Goal: Information Seeking & Learning: Learn about a topic

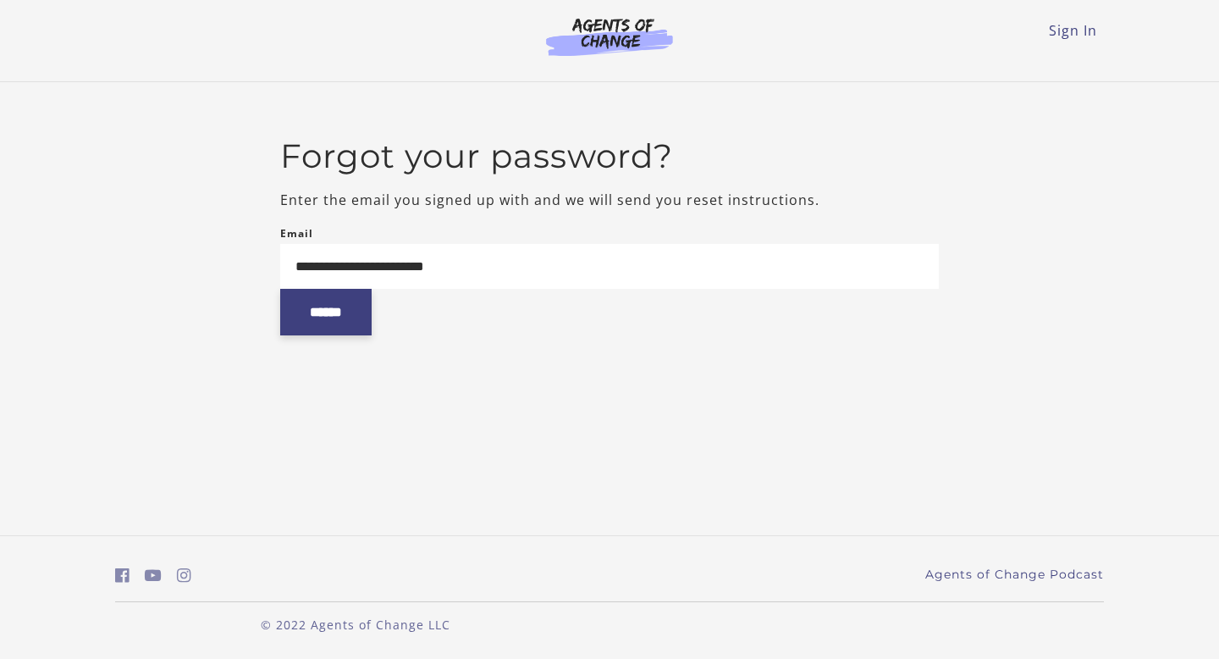
type input "**********"
click at [351, 323] on input "******" at bounding box center [325, 312] width 91 height 47
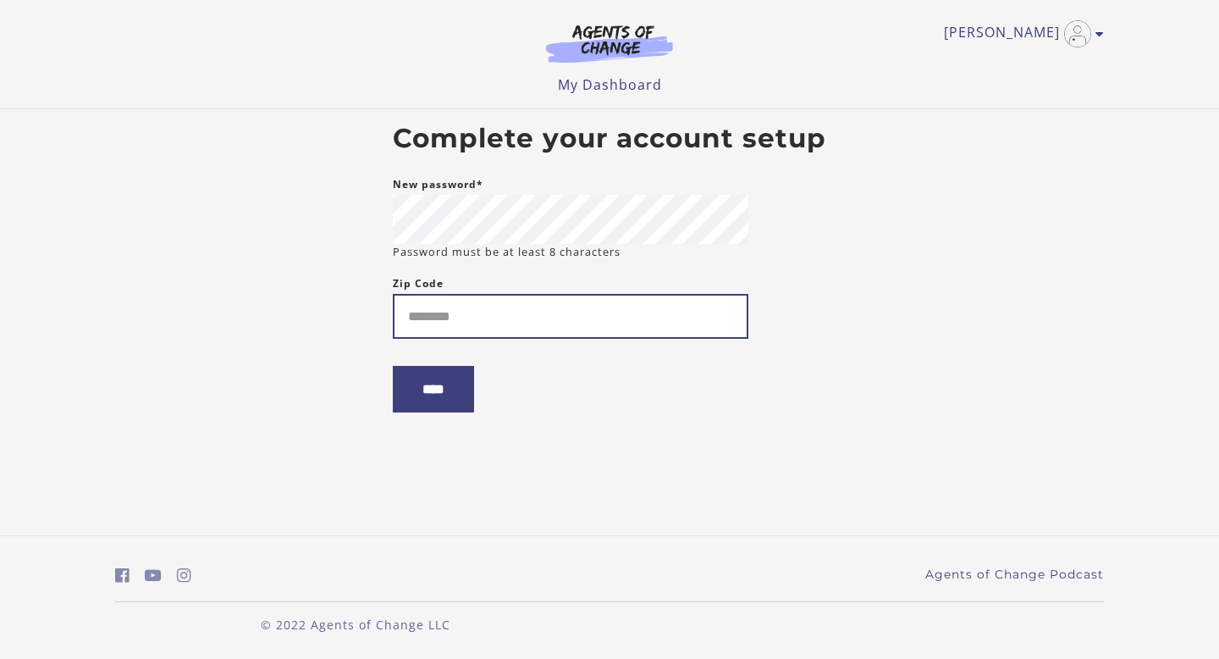
click at [439, 318] on input "Zip Code" at bounding box center [571, 316] width 356 height 45
type input "*****"
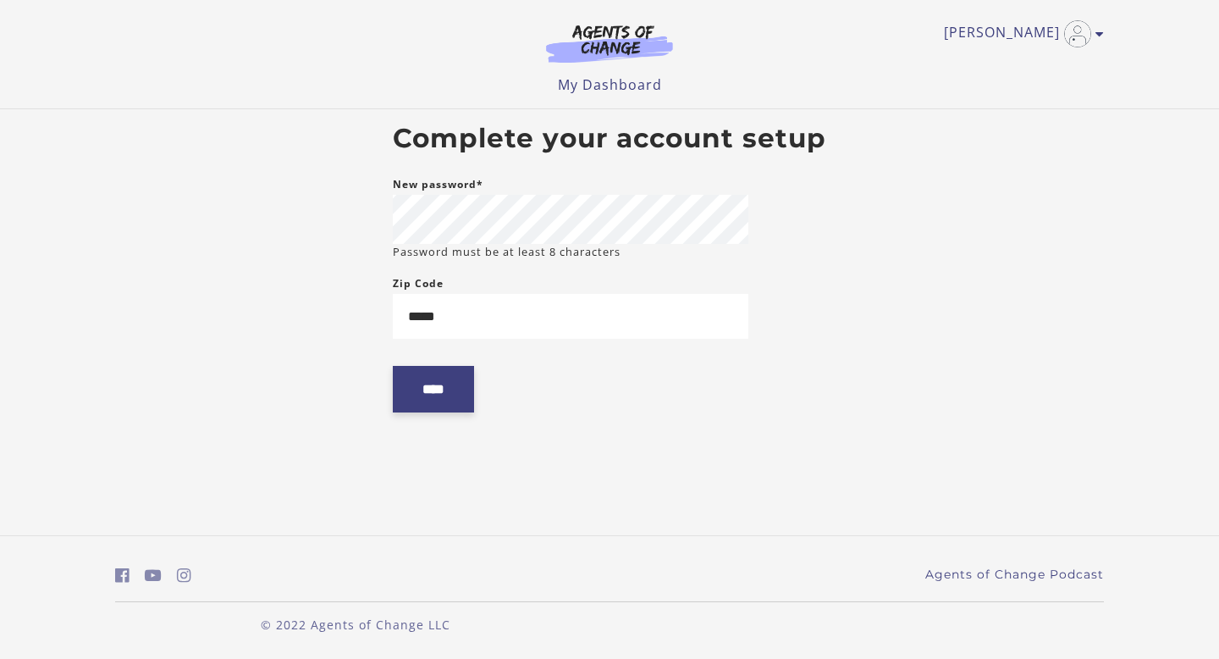
click at [421, 385] on input "****" at bounding box center [433, 389] width 81 height 47
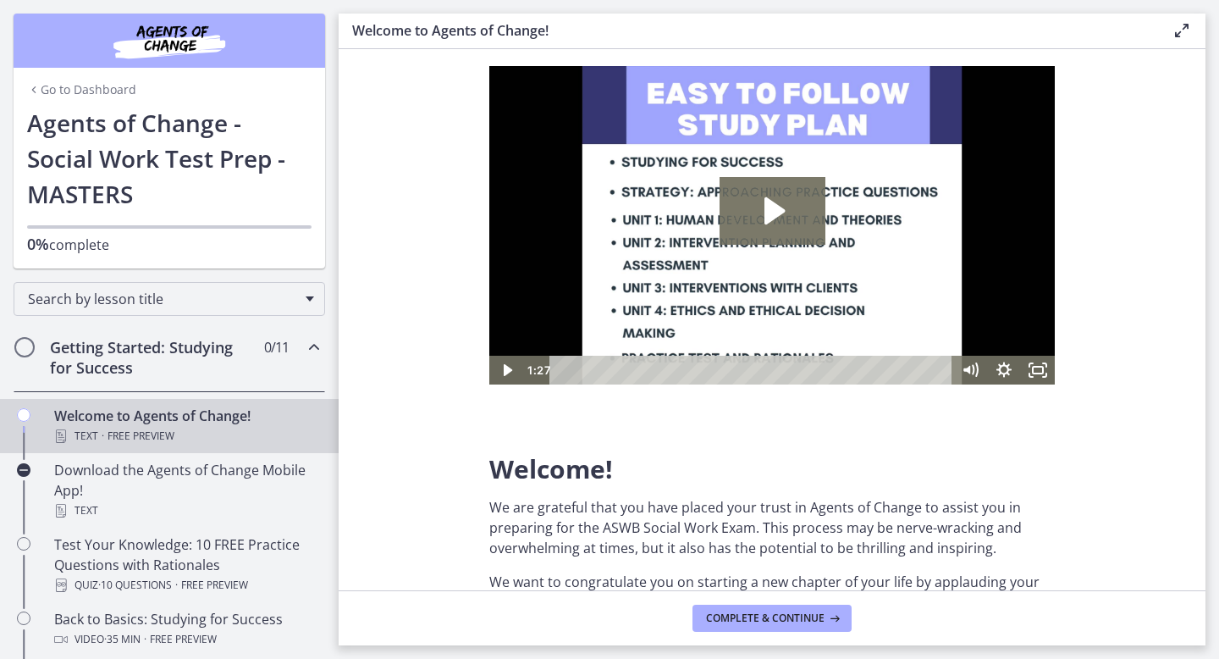
scroll to position [31, 0]
click at [765, 608] on button "Complete & continue" at bounding box center [772, 618] width 159 height 27
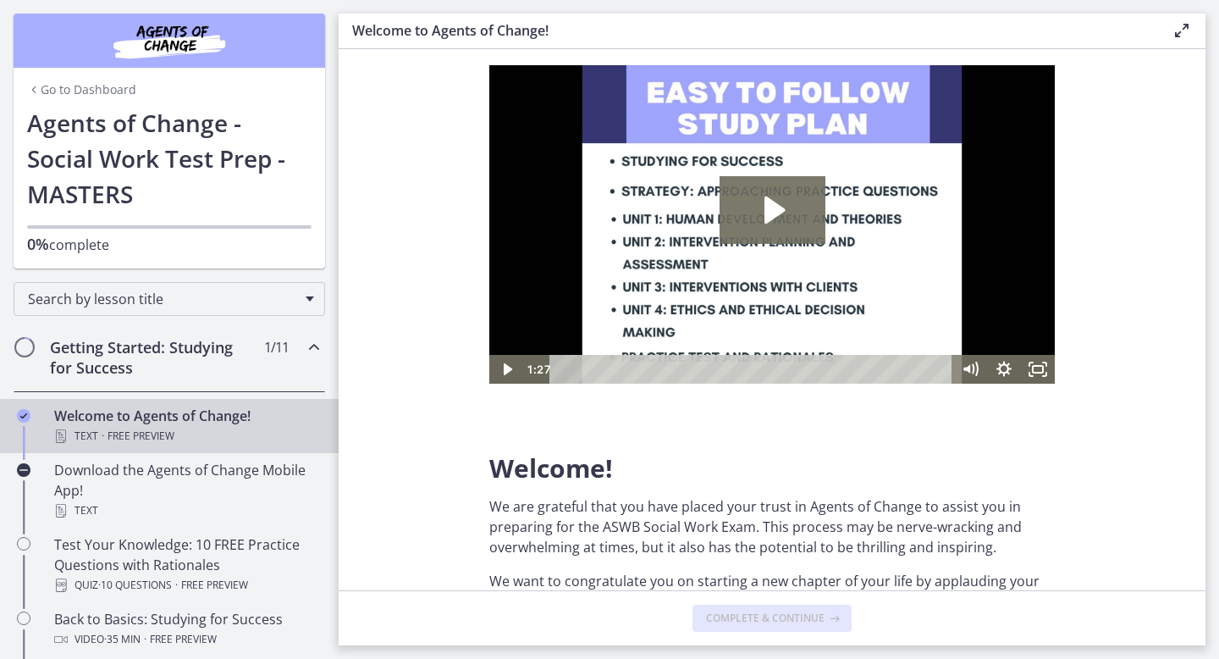
scroll to position [0, 0]
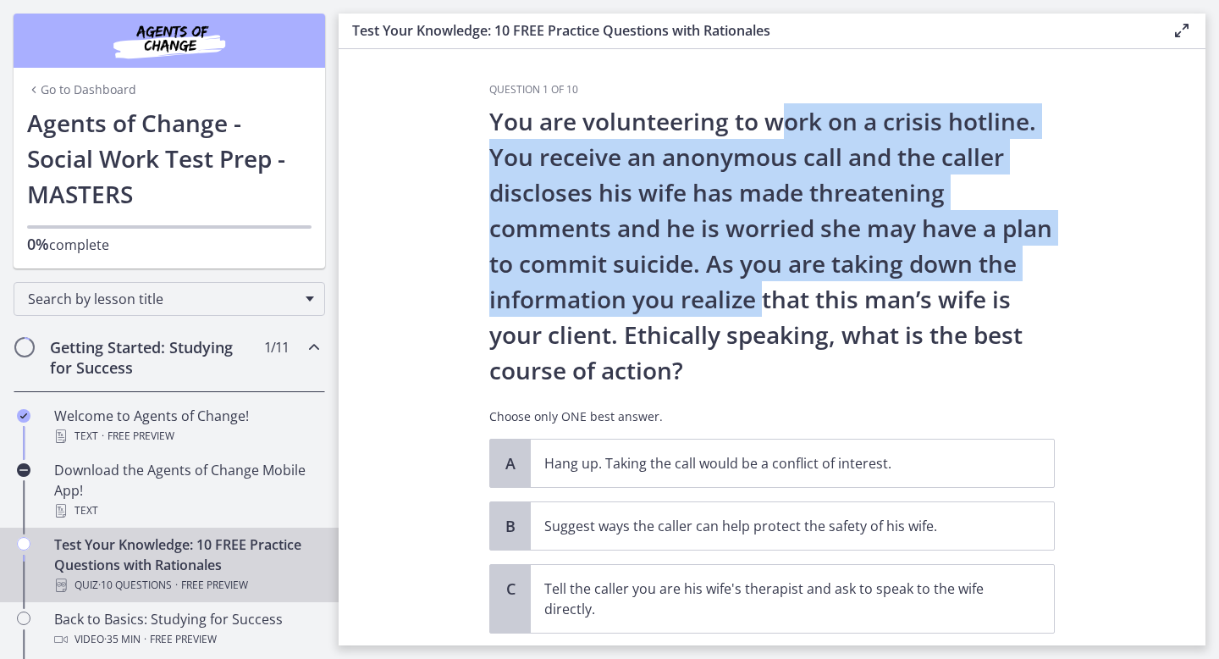
drag, startPoint x: 782, startPoint y: 117, endPoint x: 766, endPoint y: 330, distance: 213.9
click at [766, 329] on p "You are volunteering to work on a crisis hotline. You receive an anonymous call…" at bounding box center [772, 245] width 566 height 285
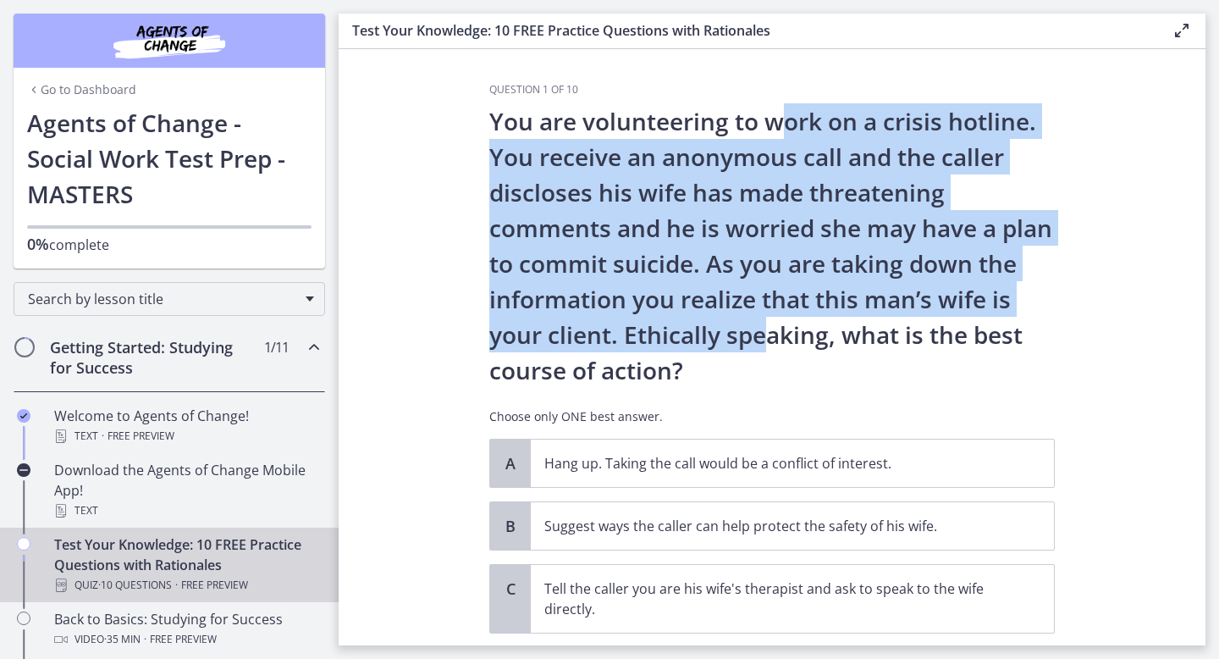
click at [766, 330] on p "You are volunteering to work on a crisis hotline. You receive an anonymous call…" at bounding box center [772, 245] width 566 height 285
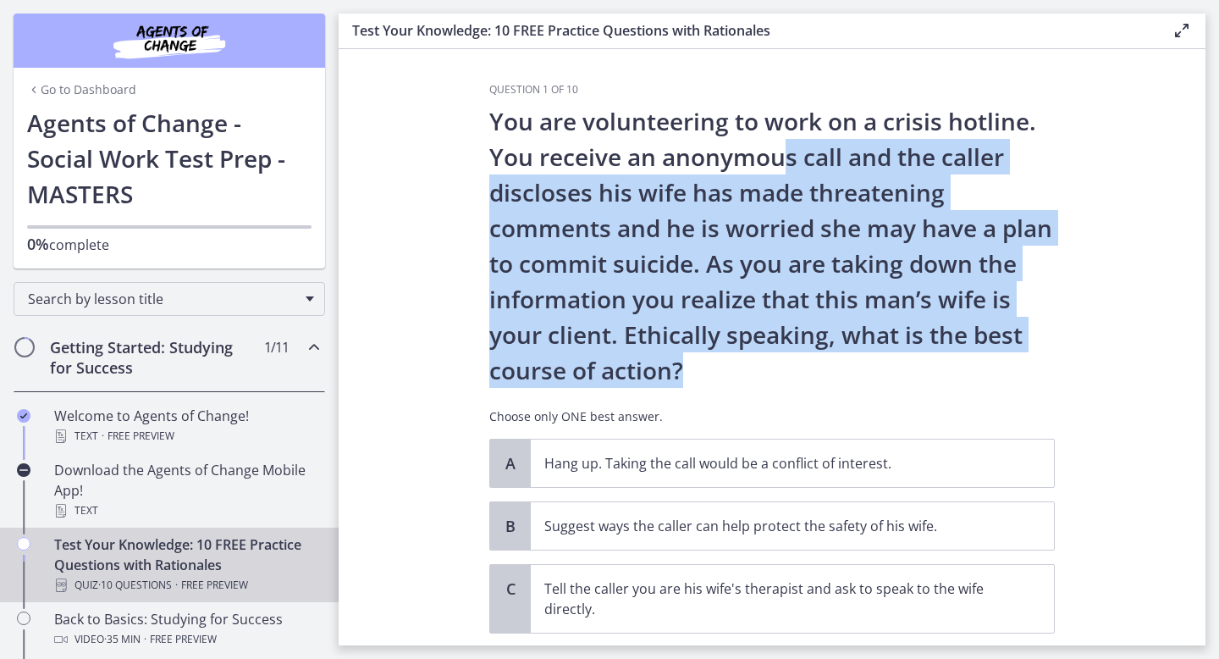
drag, startPoint x: 765, startPoint y: 356, endPoint x: 780, endPoint y: 130, distance: 226.5
click at [780, 134] on p "You are volunteering to work on a crisis hotline. You receive an anonymous call…" at bounding box center [772, 245] width 566 height 285
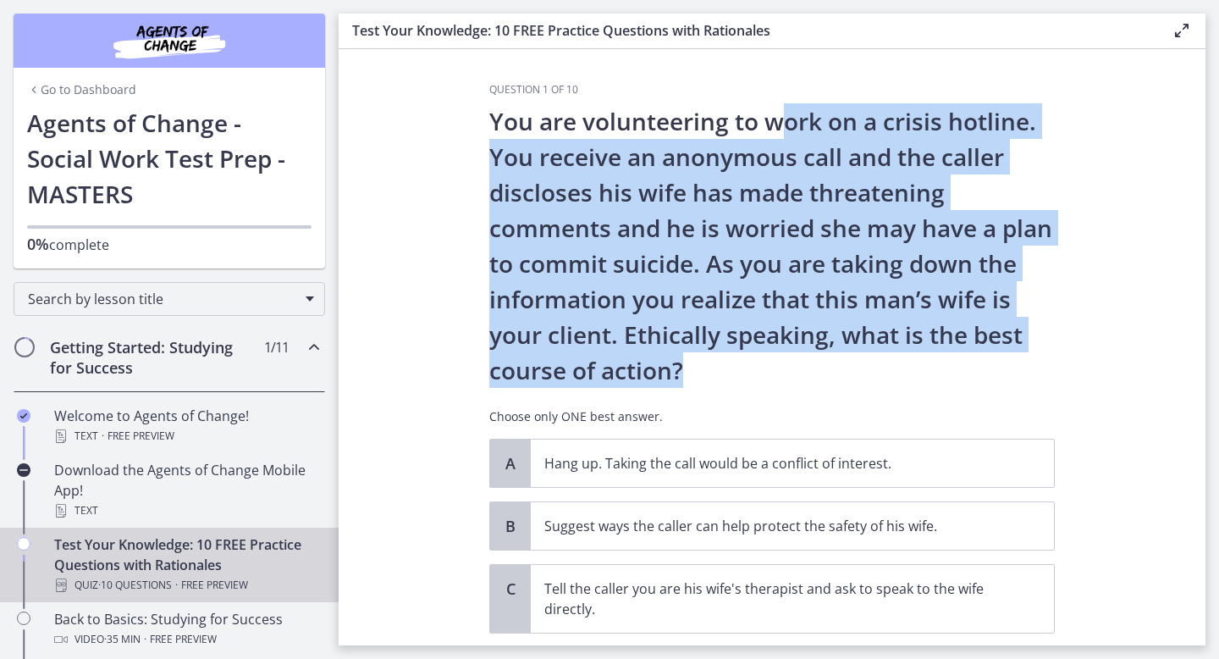
click at [780, 130] on p "You are volunteering to work on a crisis hotline. You receive an anonymous call…" at bounding box center [772, 245] width 566 height 285
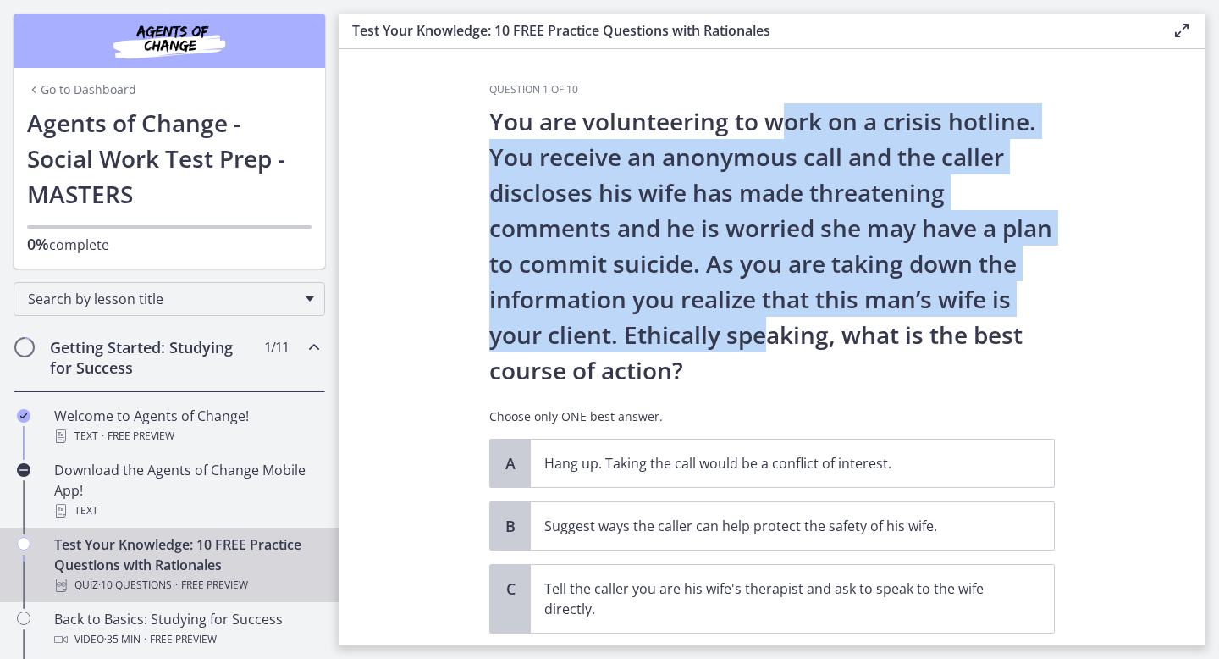
drag, startPoint x: 780, startPoint y: 127, endPoint x: 768, endPoint y: 329, distance: 202.7
click at [768, 329] on p "You are volunteering to work on a crisis hotline. You receive an anonymous call…" at bounding box center [772, 245] width 566 height 285
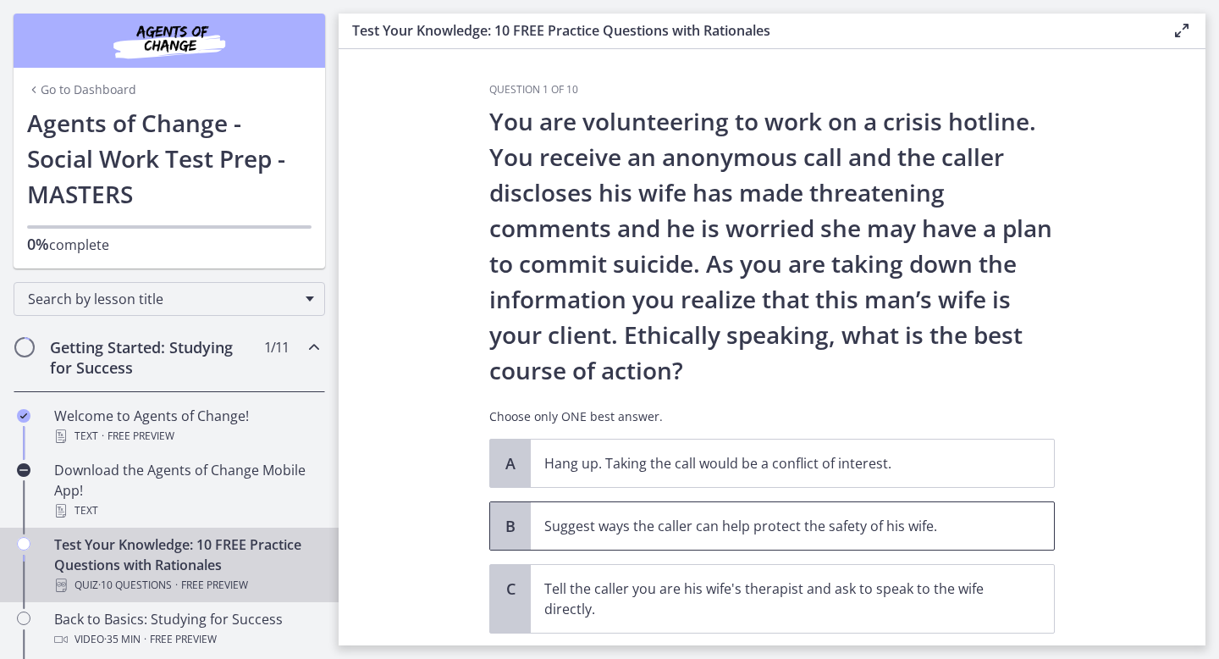
click at [907, 528] on p "Suggest ways the caller can help protect the safety of his wife." at bounding box center [775, 526] width 462 height 20
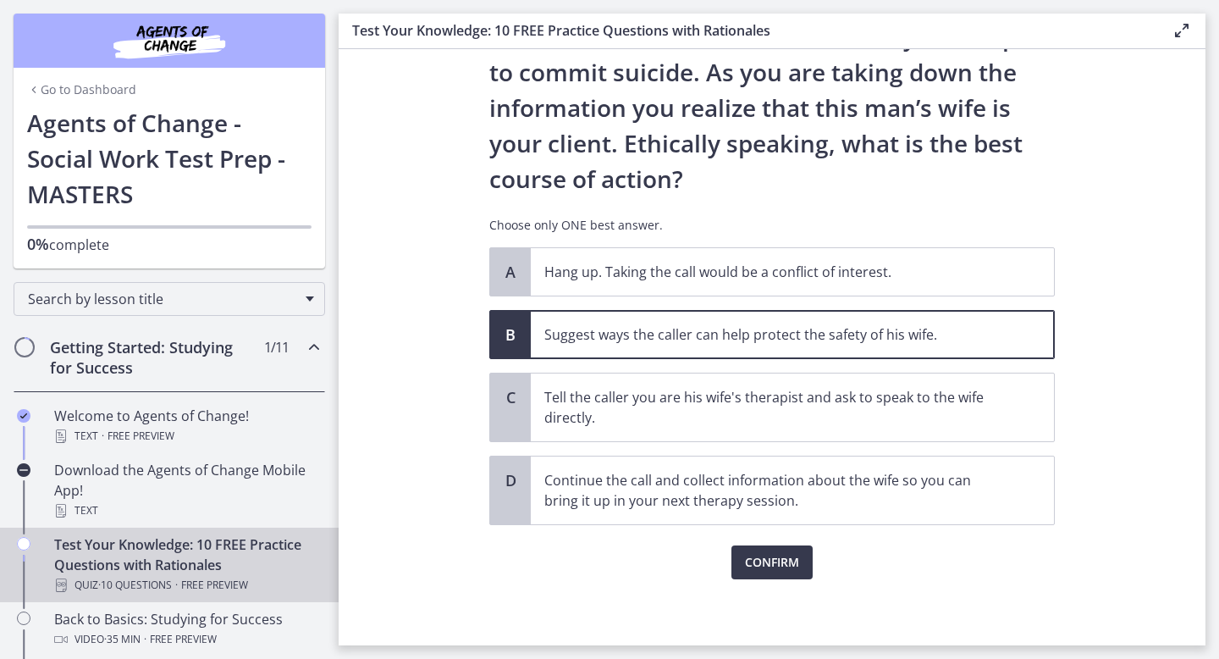
scroll to position [193, 0]
click at [776, 551] on span "Confirm" at bounding box center [772, 560] width 54 height 20
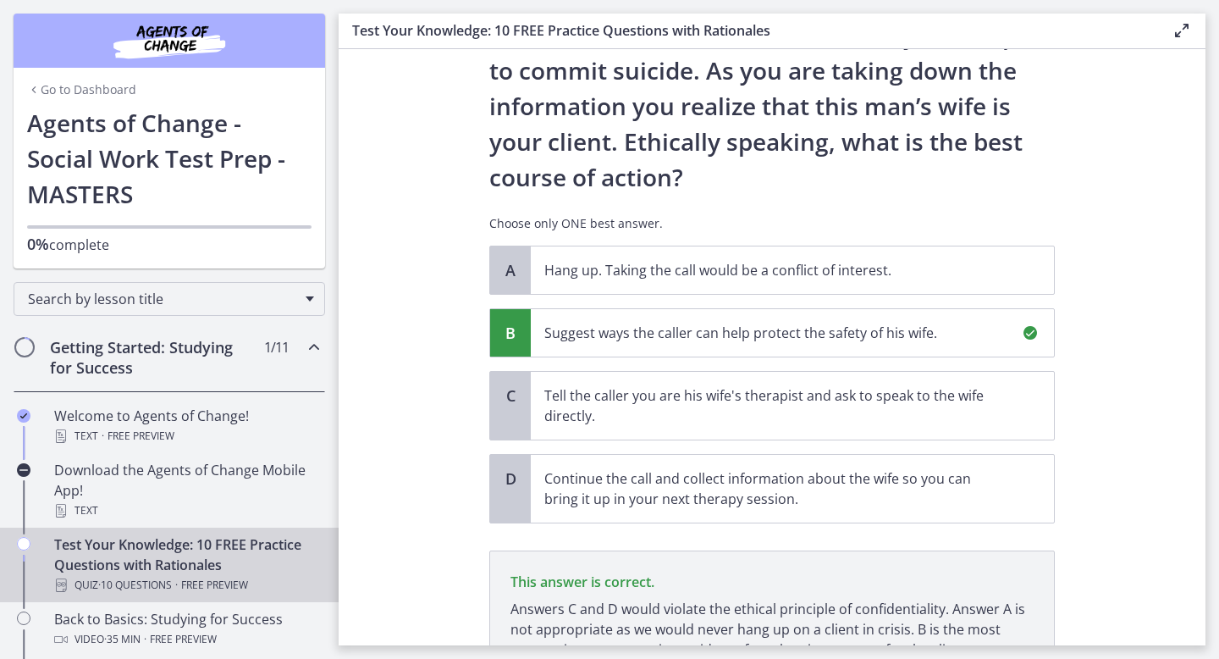
scroll to position [351, 0]
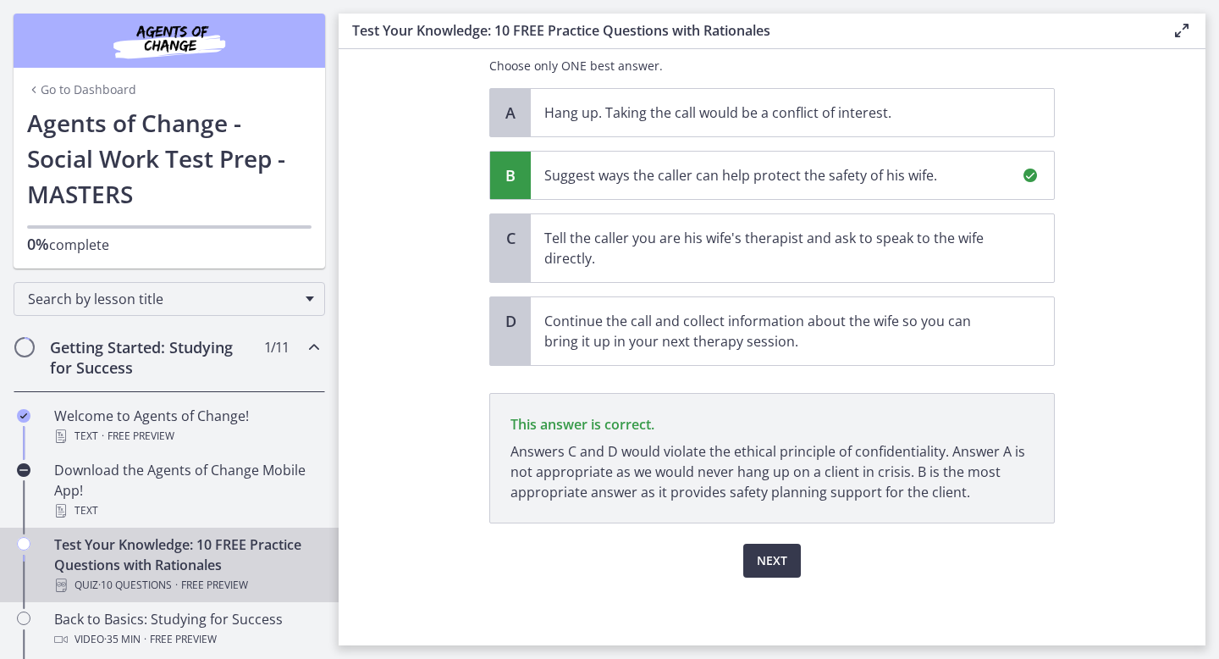
drag, startPoint x: 771, startPoint y: 450, endPoint x: 771, endPoint y: 472, distance: 22.9
click at [771, 472] on p "Answers C and D would violate the ethical principle of confidentiality. Answer …" at bounding box center [772, 471] width 523 height 61
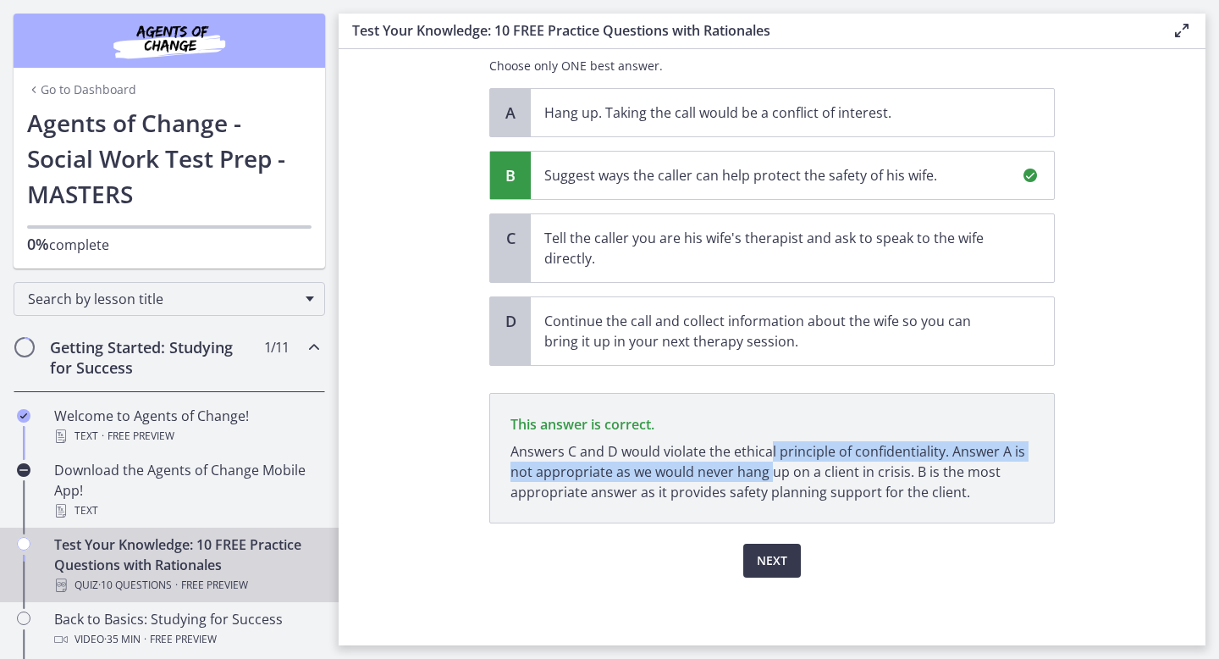
click at [771, 472] on p "Answers C and D would violate the ethical principle of confidentiality. Answer …" at bounding box center [772, 471] width 523 height 61
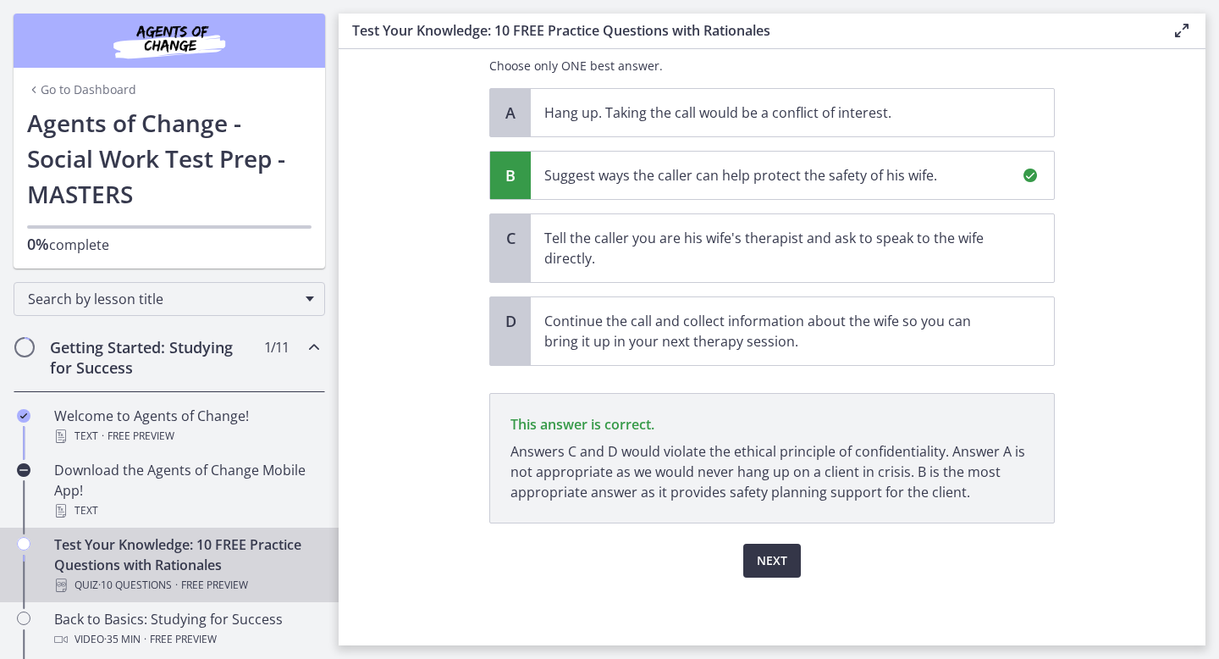
click at [778, 561] on span "Next" at bounding box center [772, 560] width 30 height 20
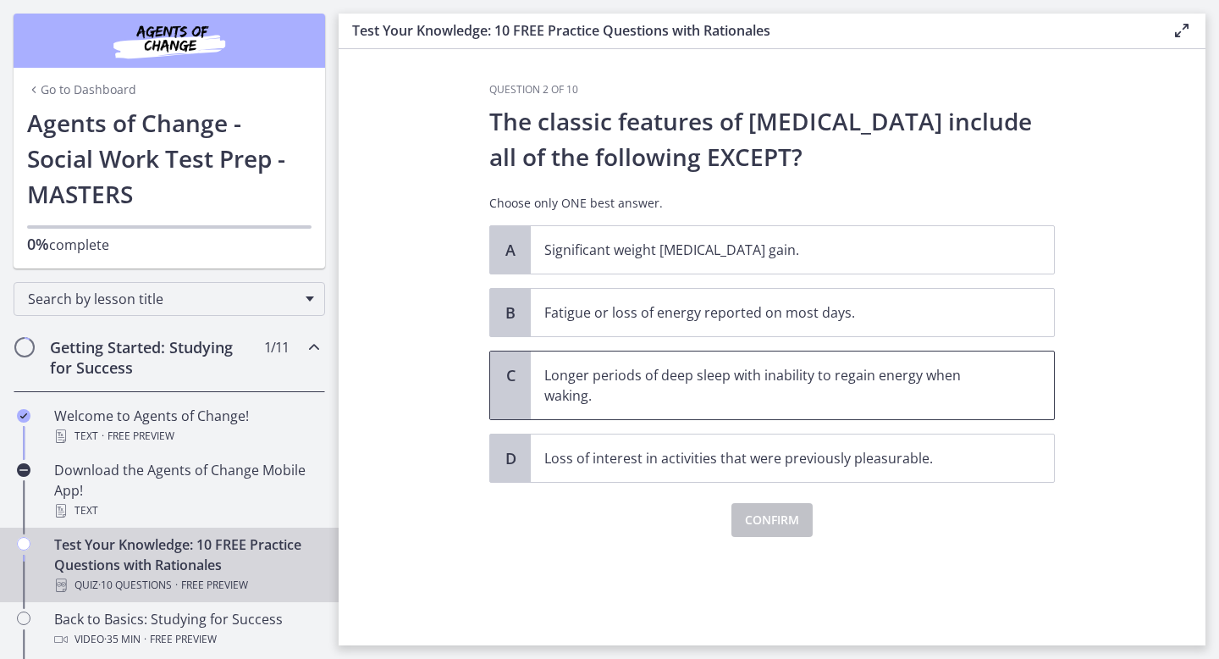
click at [760, 390] on p "Longer periods of deep sleep with inability to regain energy when waking." at bounding box center [775, 385] width 462 height 41
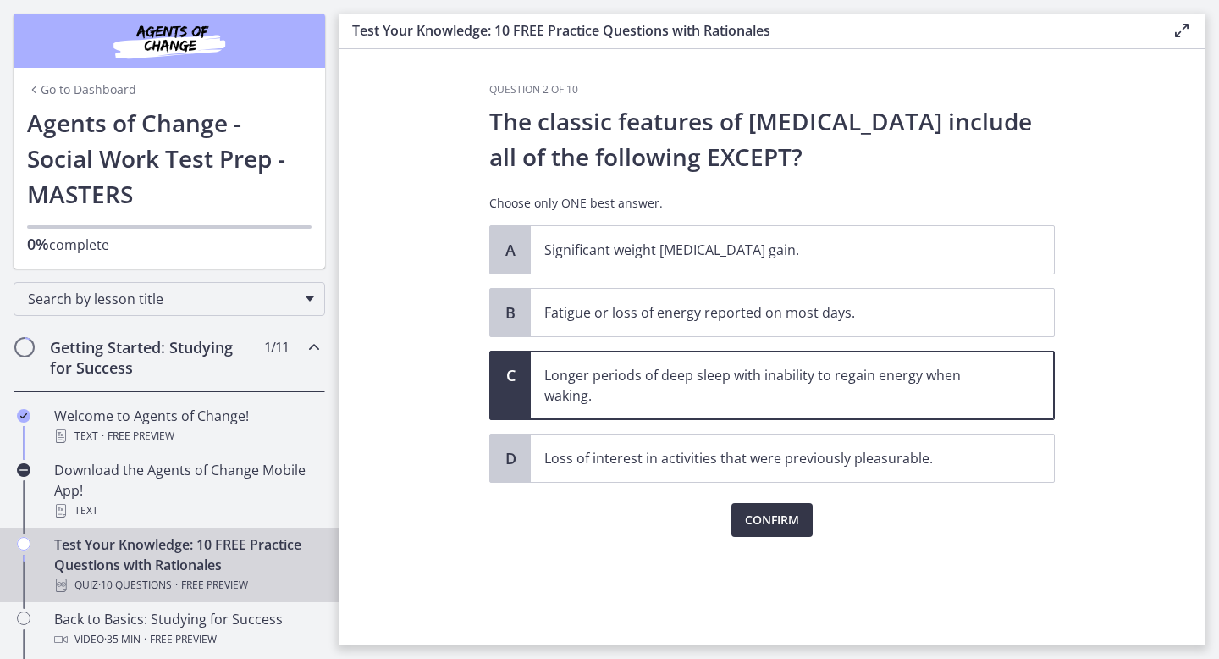
click at [766, 523] on span "Confirm" at bounding box center [772, 520] width 54 height 20
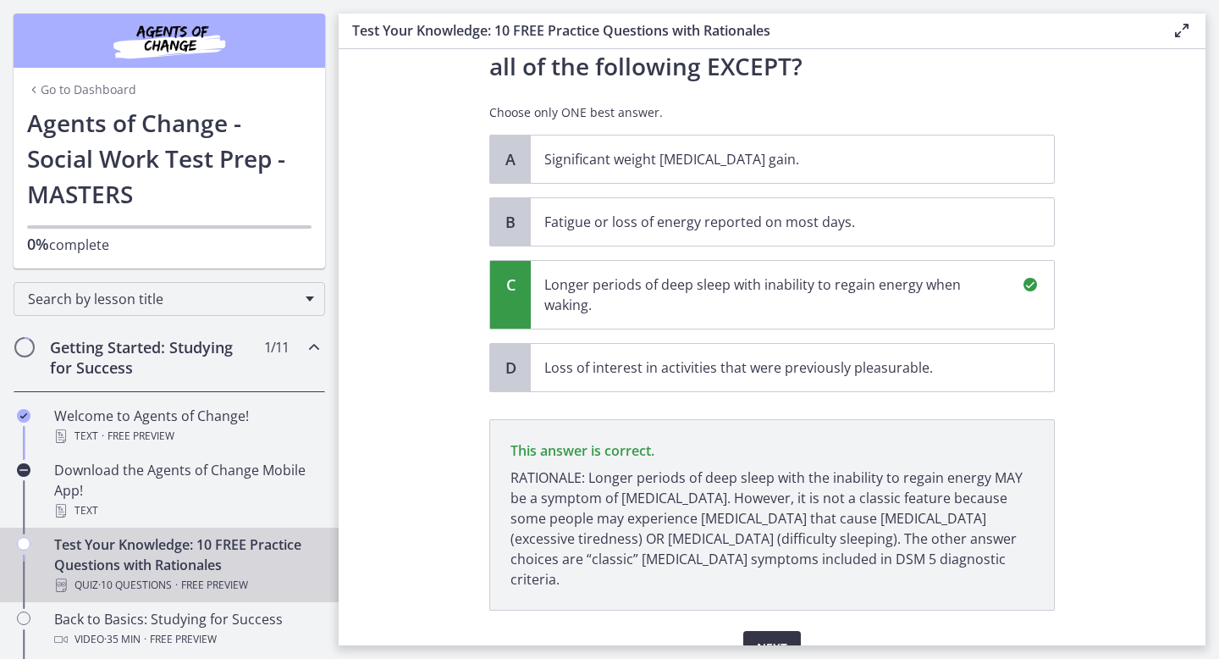
scroll to position [157, 0]
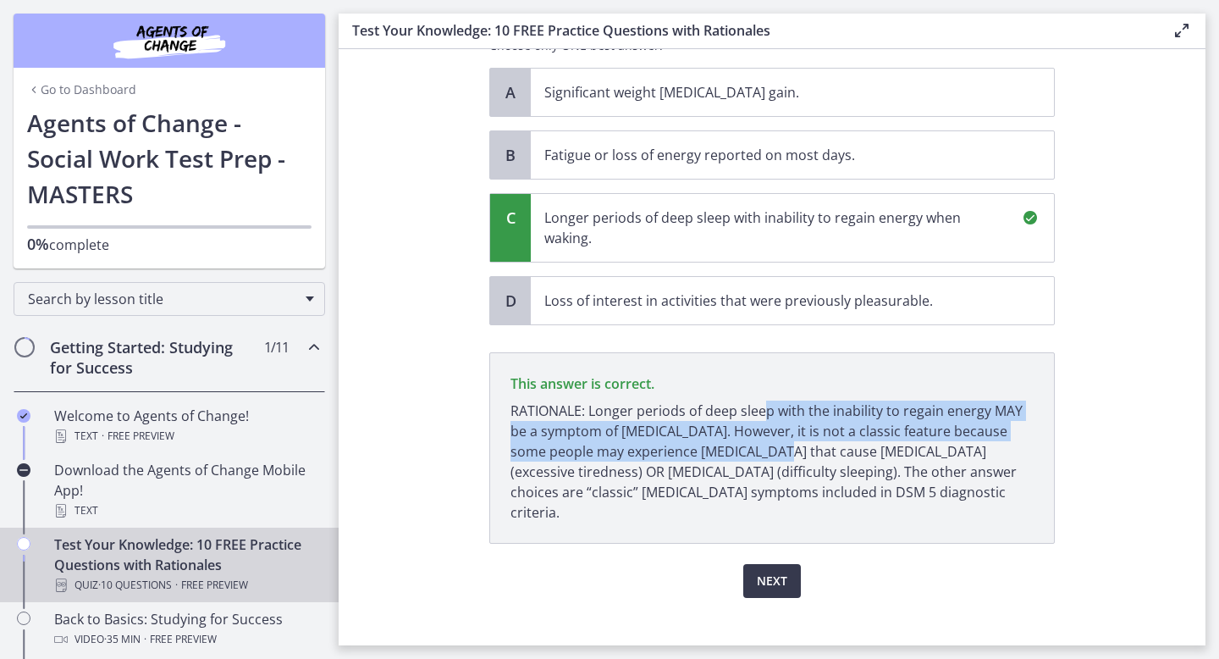
drag, startPoint x: 765, startPoint y: 415, endPoint x: 765, endPoint y: 465, distance: 50.0
click at [765, 459] on p "RATIONALE: Longer periods of deep sleep with the inability to regain energy MAY…" at bounding box center [772, 462] width 523 height 122
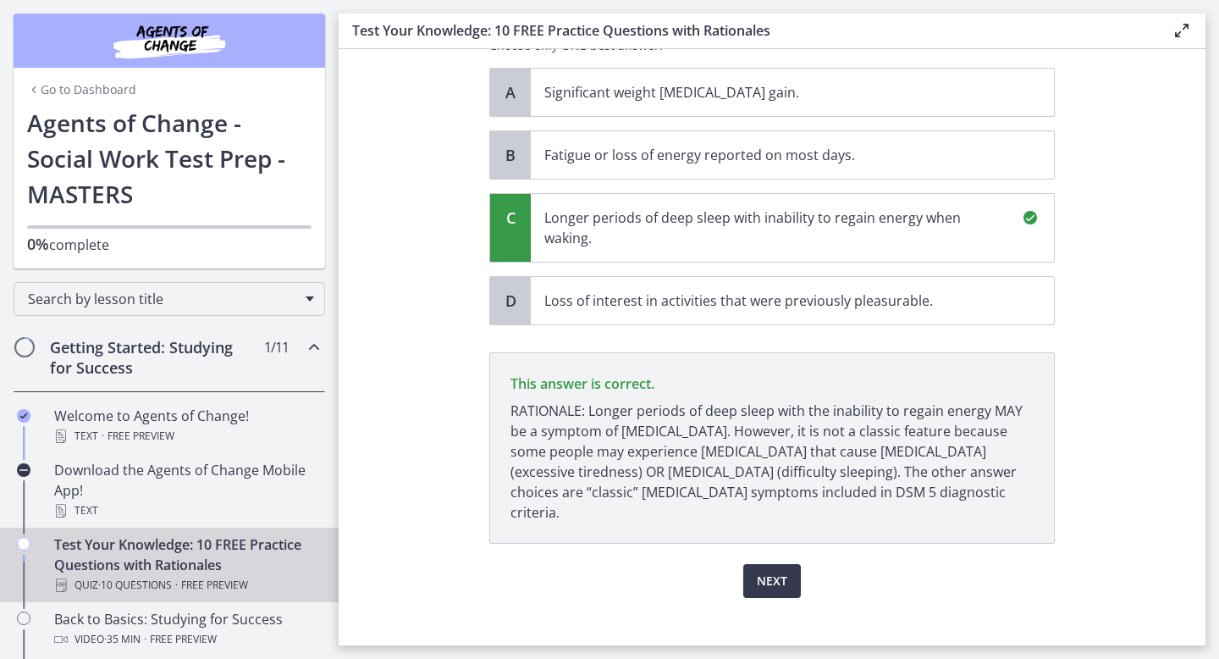
click at [765, 465] on p "RATIONALE: Longer periods of deep sleep with the inability to regain energy MAY…" at bounding box center [772, 462] width 523 height 122
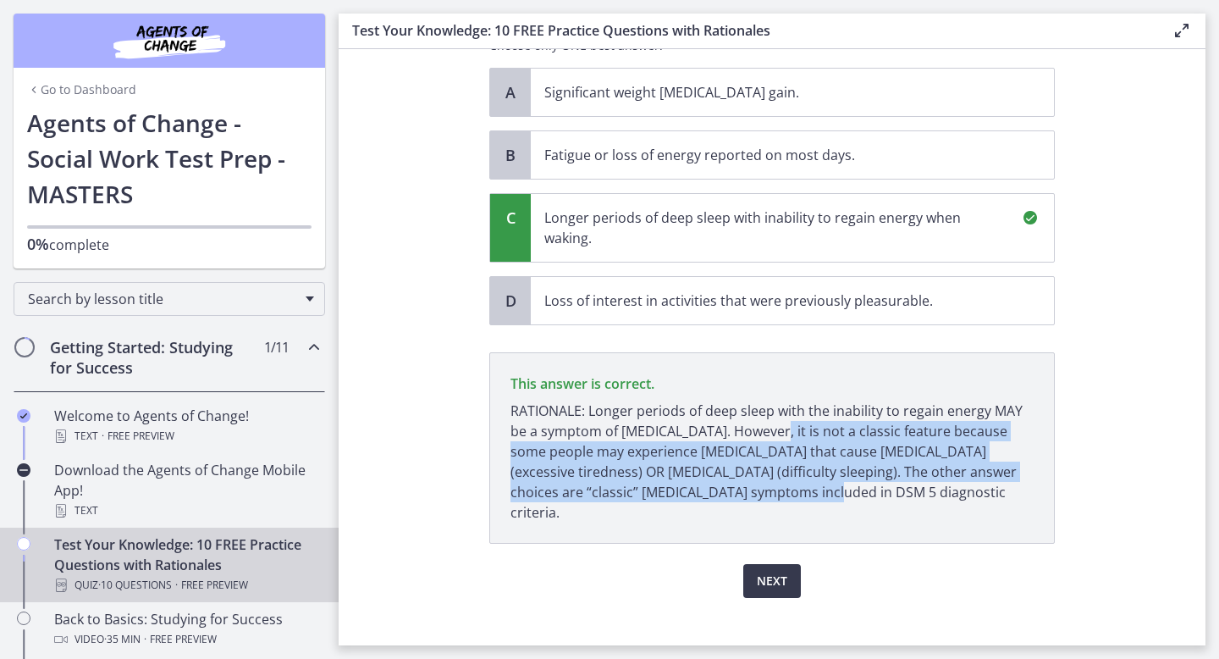
drag, startPoint x: 767, startPoint y: 488, endPoint x: 766, endPoint y: 417, distance: 71.1
click at [766, 421] on p "RATIONALE: Longer periods of deep sleep with the inability to regain energy MAY…" at bounding box center [772, 462] width 523 height 122
click at [766, 417] on p "RATIONALE: Longer periods of deep sleep with the inability to regain energy MAY…" at bounding box center [772, 462] width 523 height 122
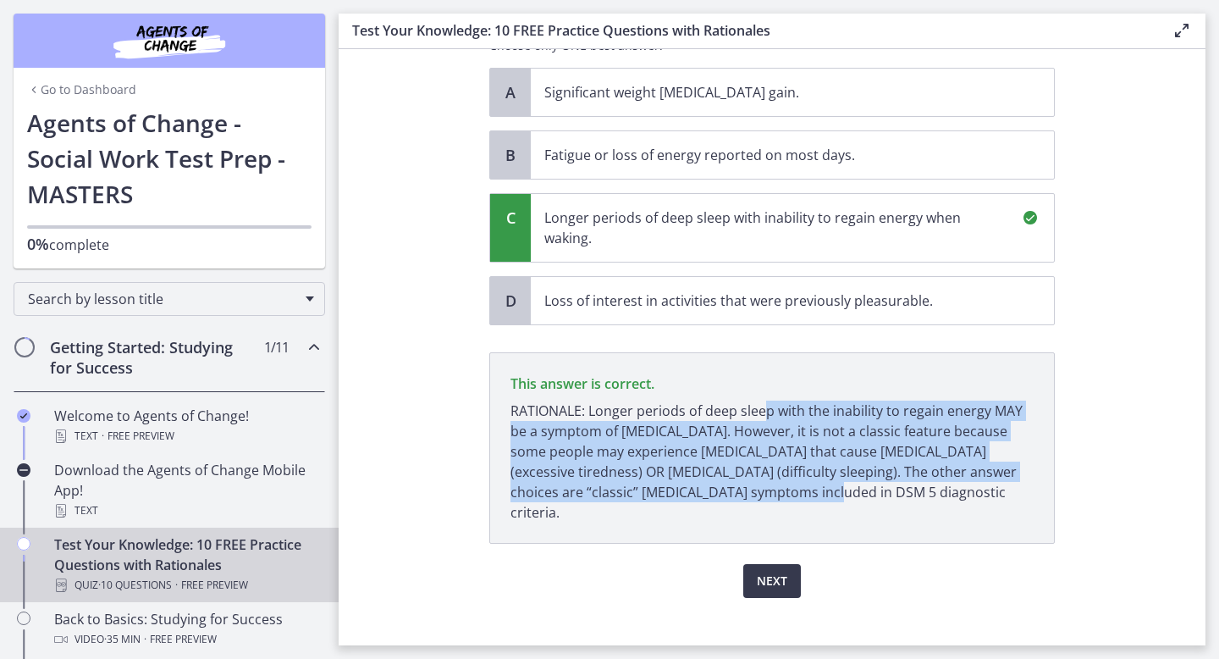
drag, startPoint x: 765, startPoint y: 411, endPoint x: 765, endPoint y: 491, distance: 80.4
click at [765, 490] on p "RATIONALE: Longer periods of deep sleep with the inability to regain energy MAY…" at bounding box center [772, 462] width 523 height 122
click at [765, 491] on p "RATIONALE: Longer periods of deep sleep with the inability to regain energy MAY…" at bounding box center [772, 462] width 523 height 122
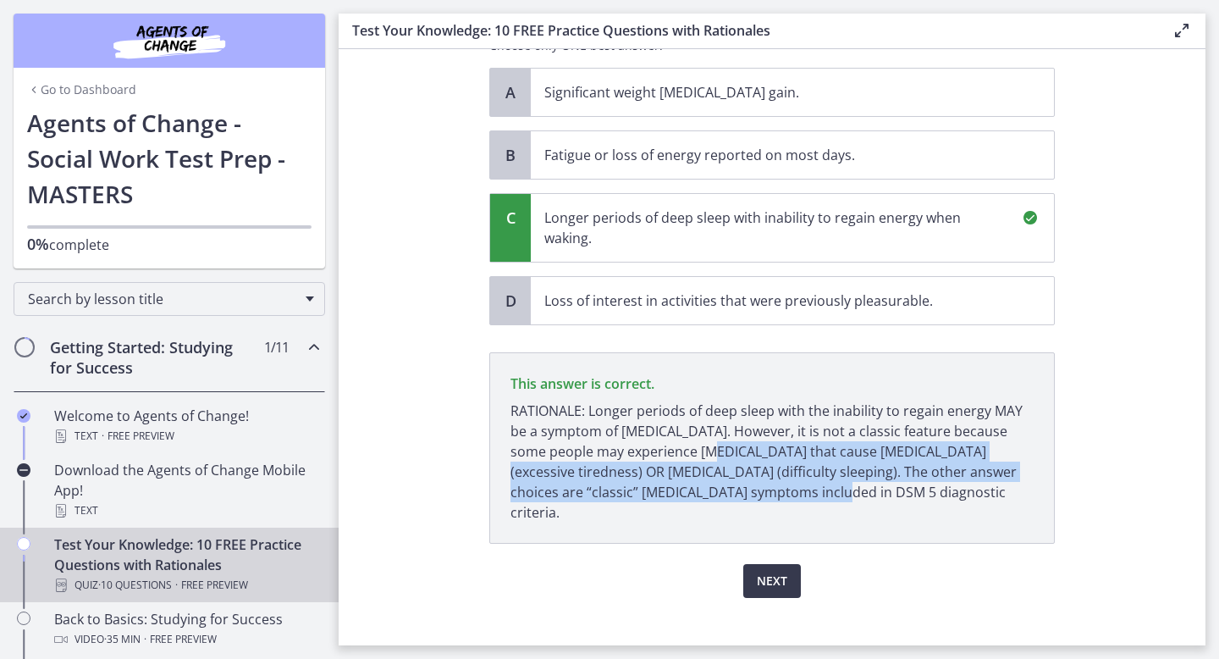
drag, startPoint x: 765, startPoint y: 486, endPoint x: 765, endPoint y: 434, distance: 51.7
click at [765, 434] on p "RATIONALE: Longer periods of deep sleep with the inability to regain energy MAY…" at bounding box center [772, 462] width 523 height 122
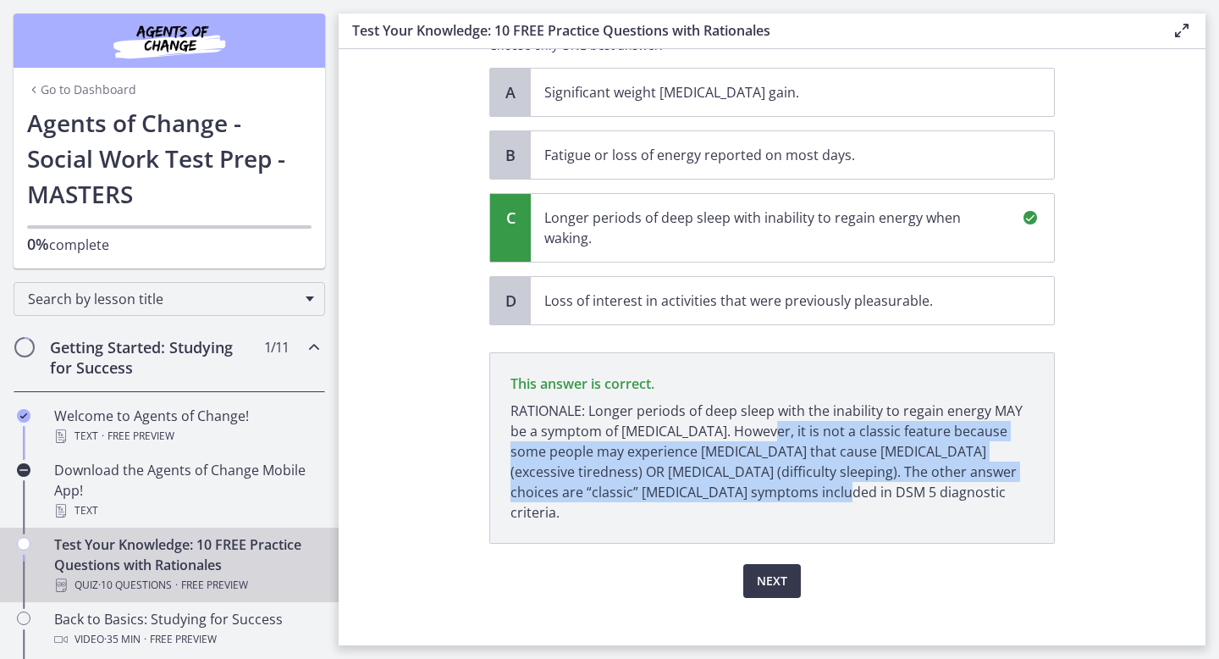
click at [765, 424] on p "RATIONALE: Longer periods of deep sleep with the inability to regain energy MAY…" at bounding box center [772, 462] width 523 height 122
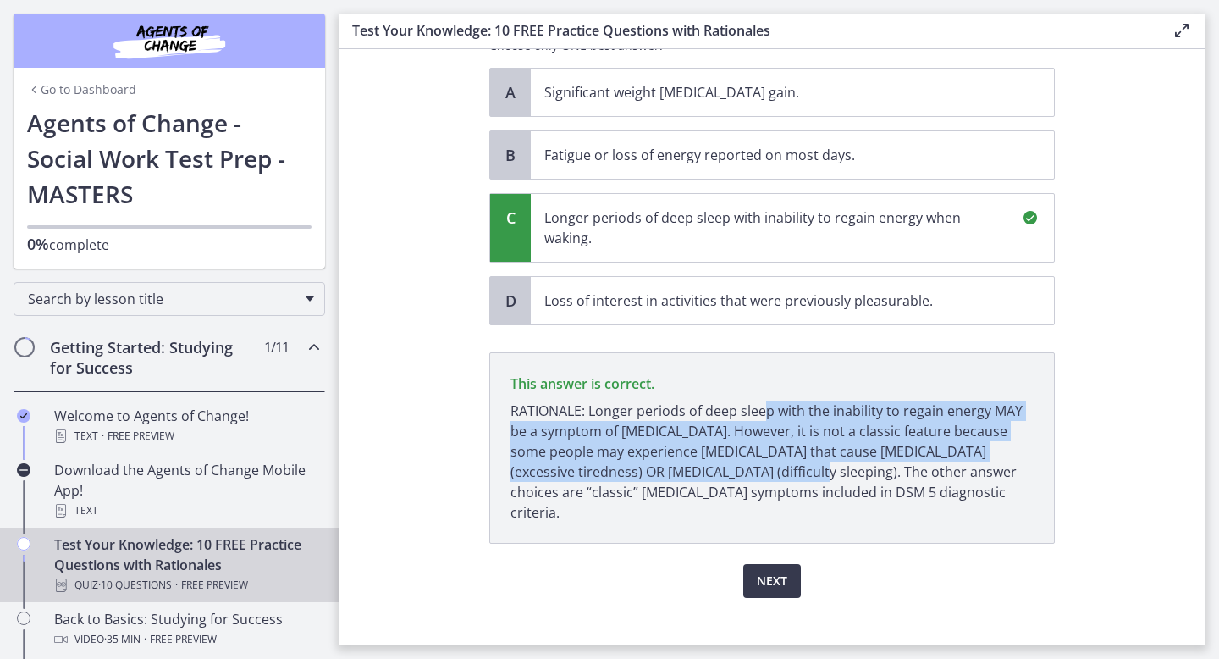
drag, startPoint x: 765, startPoint y: 415, endPoint x: 764, endPoint y: 472, distance: 57.6
click at [764, 472] on p "RATIONALE: Longer periods of deep sleep with the inability to regain energy MAY…" at bounding box center [772, 462] width 523 height 122
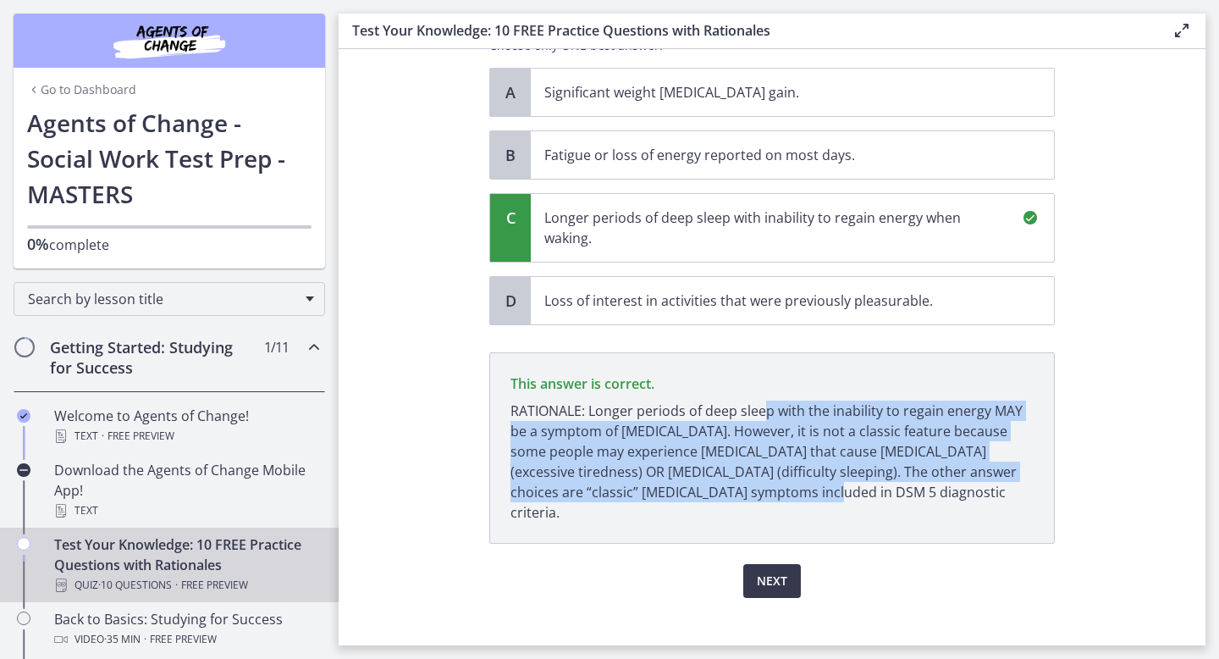
drag, startPoint x: 766, startPoint y: 485, endPoint x: 765, endPoint y: 417, distance: 68.6
click at [765, 417] on p "RATIONALE: Longer periods of deep sleep with the inability to regain energy MAY…" at bounding box center [772, 462] width 523 height 122
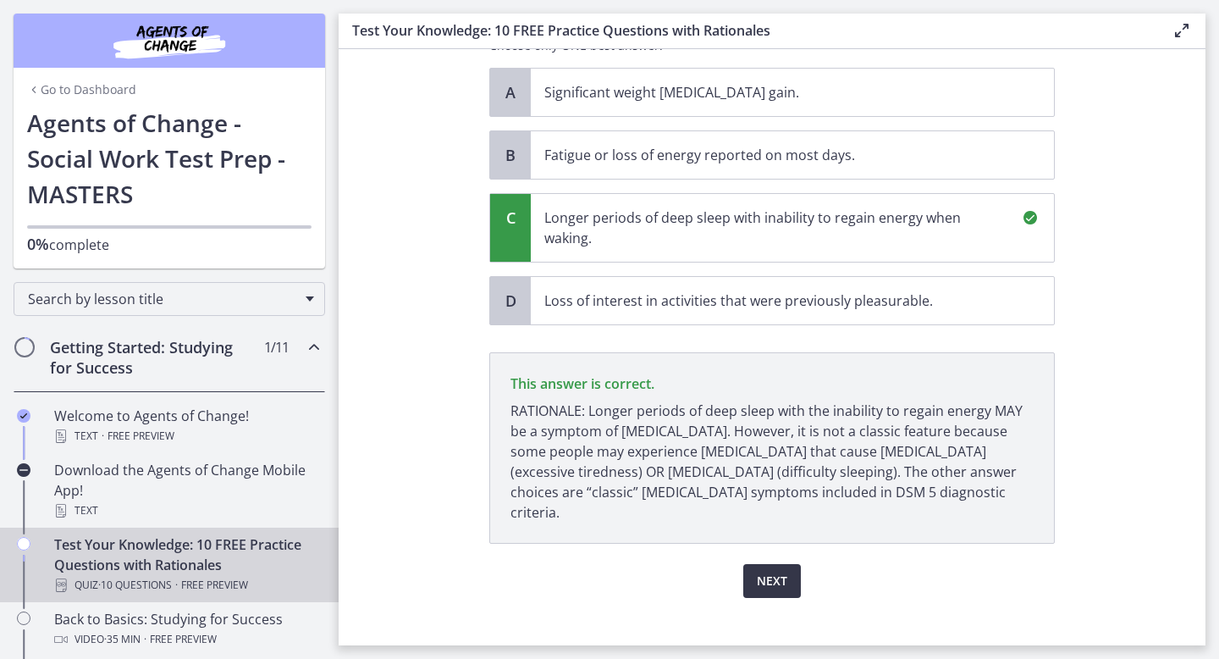
click at [780, 571] on span "Next" at bounding box center [772, 581] width 30 height 20
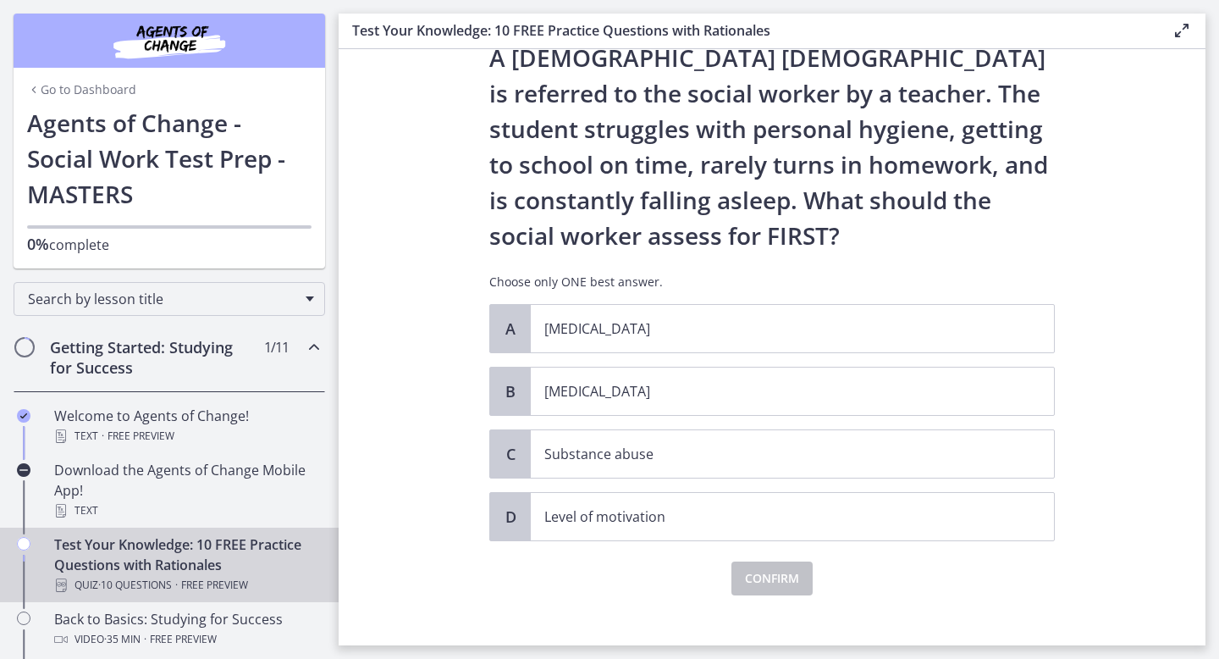
scroll to position [65, 0]
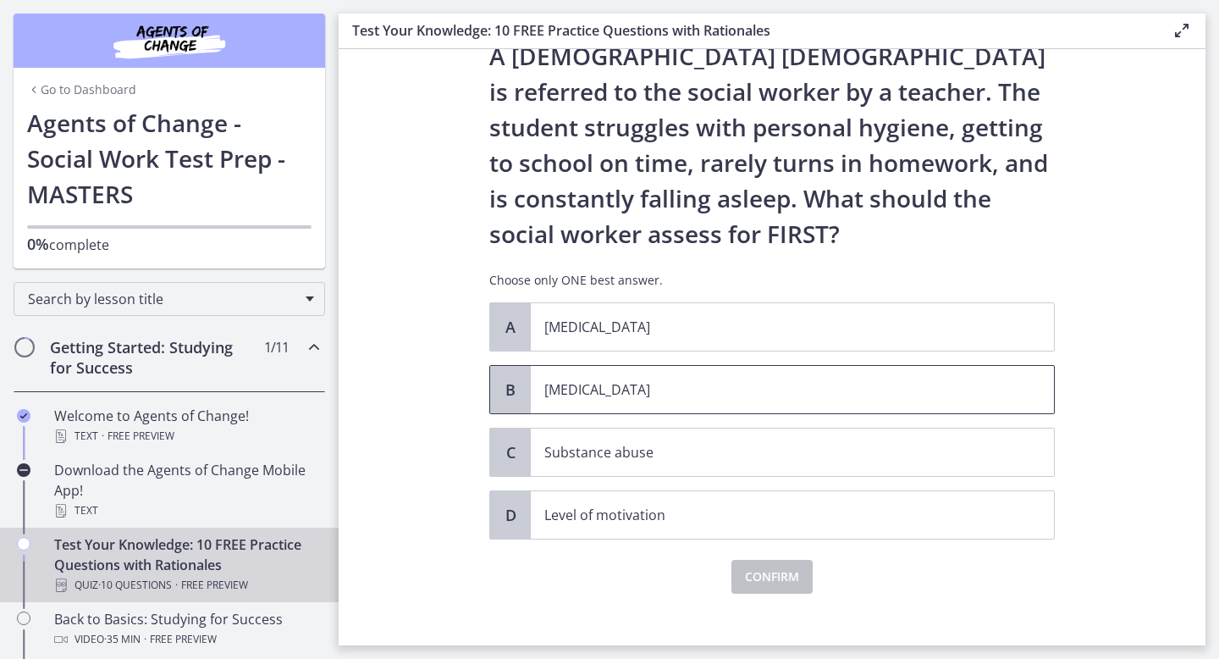
click at [671, 390] on p "[MEDICAL_DATA]" at bounding box center [775, 389] width 462 height 20
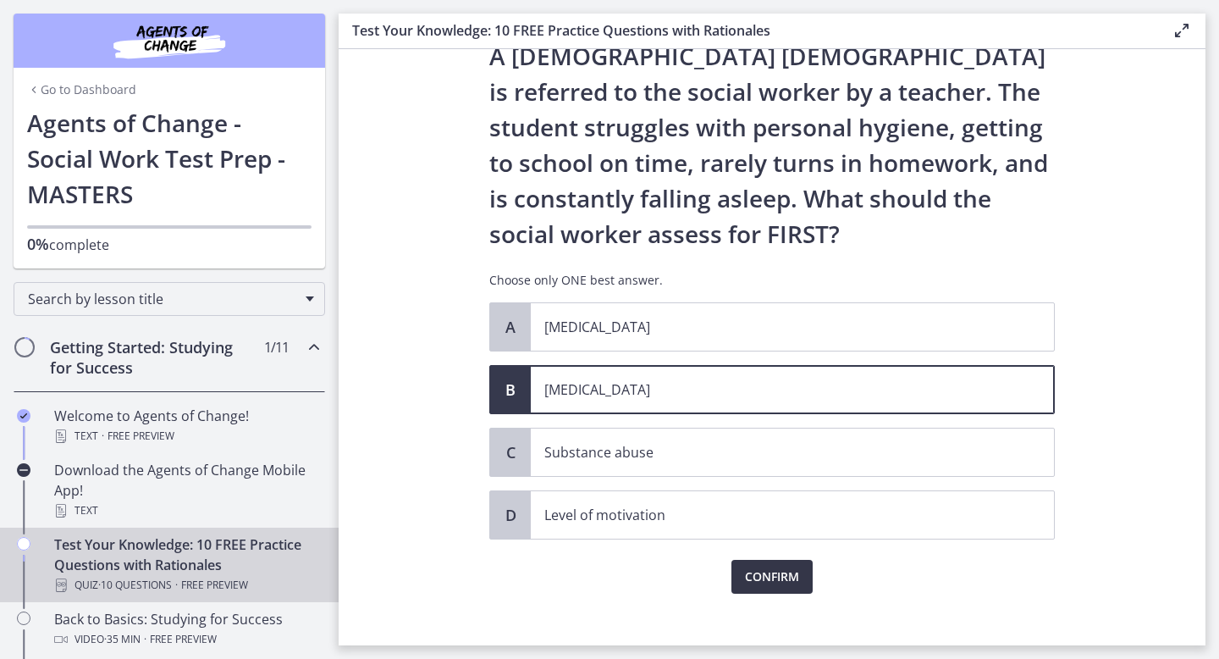
click at [759, 572] on span "Confirm" at bounding box center [772, 576] width 54 height 20
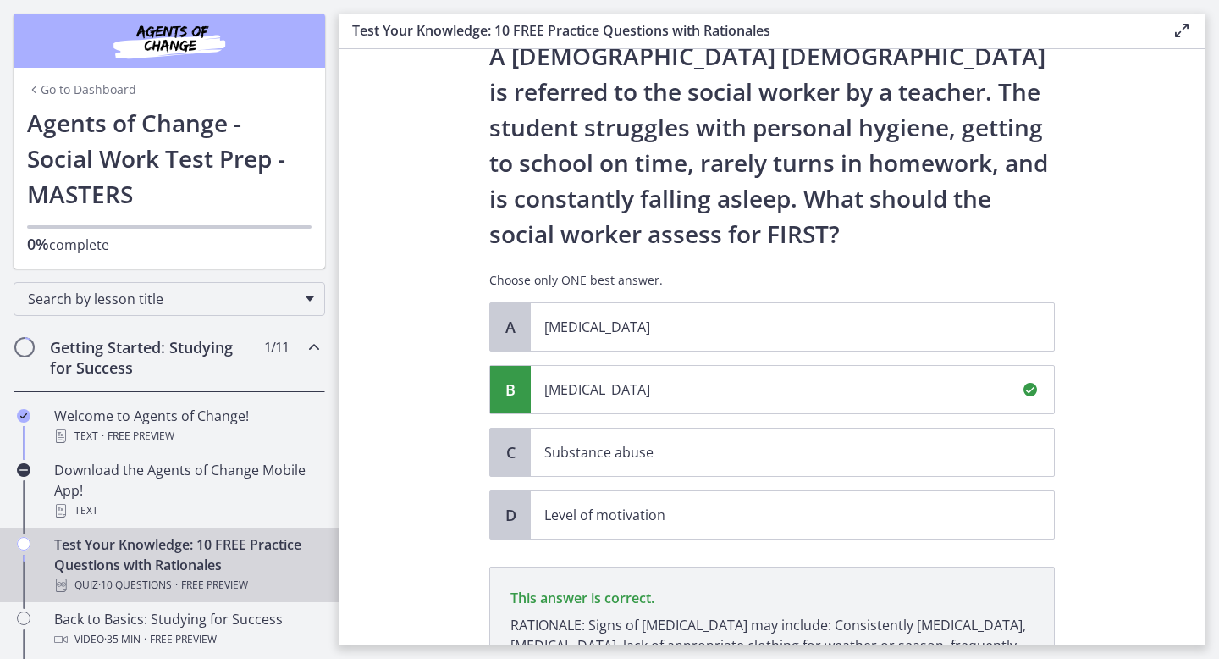
scroll to position [279, 0]
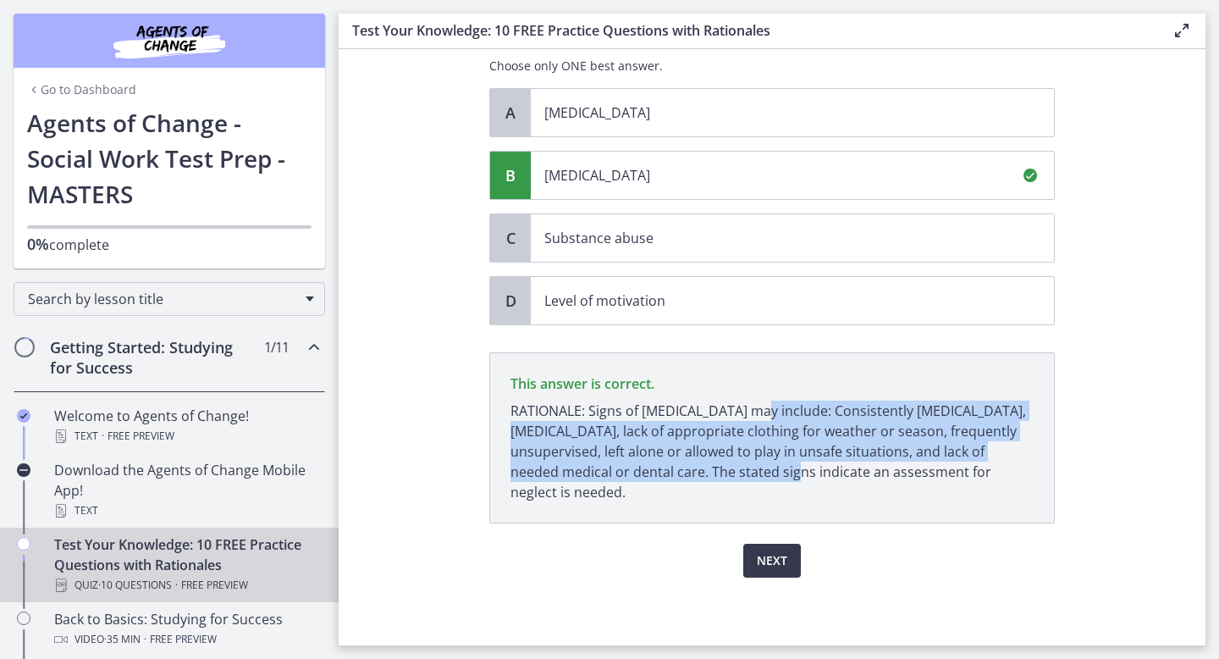
drag, startPoint x: 749, startPoint y: 417, endPoint x: 749, endPoint y: 477, distance: 60.1
click at [749, 474] on p "RATIONALE: Signs of [MEDICAL_DATA] may include: Consistently [MEDICAL_DATA], [M…" at bounding box center [772, 452] width 523 height 102
click at [749, 477] on p "RATIONALE: Signs of [MEDICAL_DATA] may include: Consistently [MEDICAL_DATA], [M…" at bounding box center [772, 452] width 523 height 102
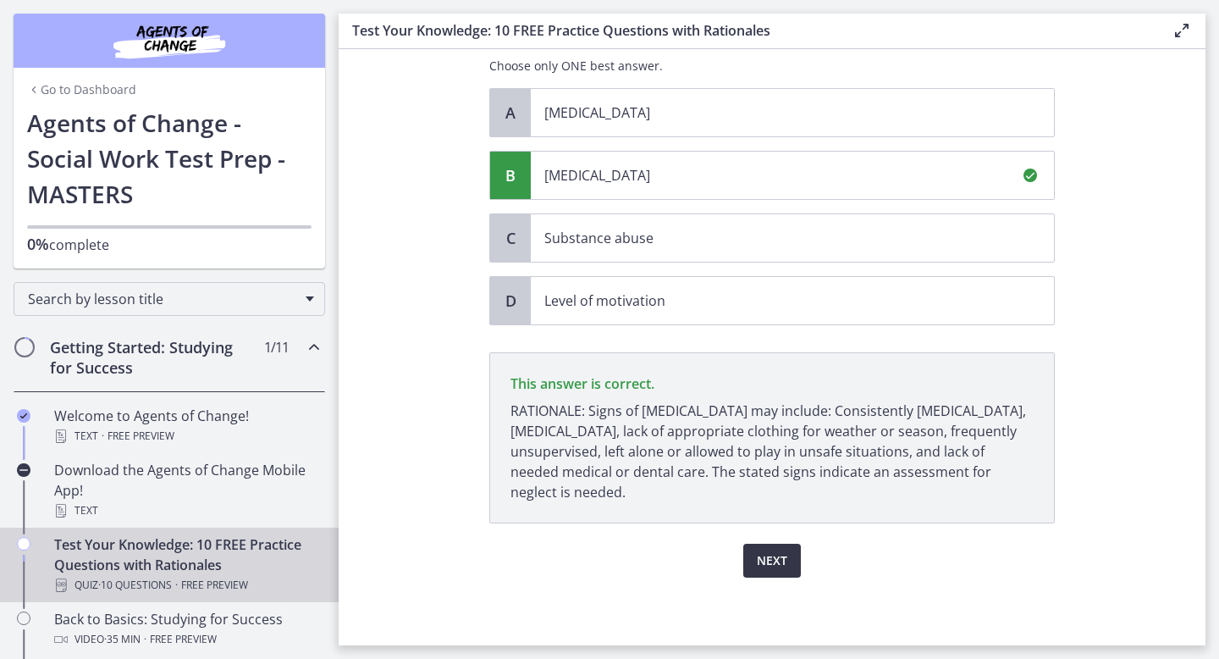
click at [752, 560] on button "Next" at bounding box center [772, 561] width 58 height 34
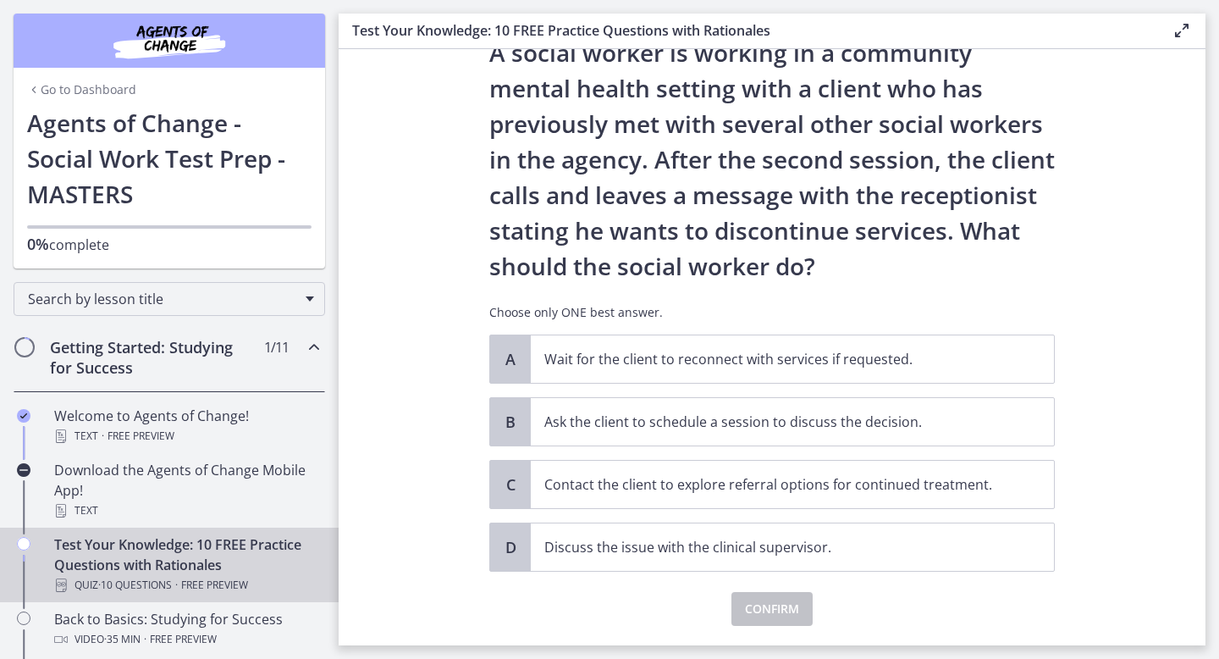
scroll to position [71, 0]
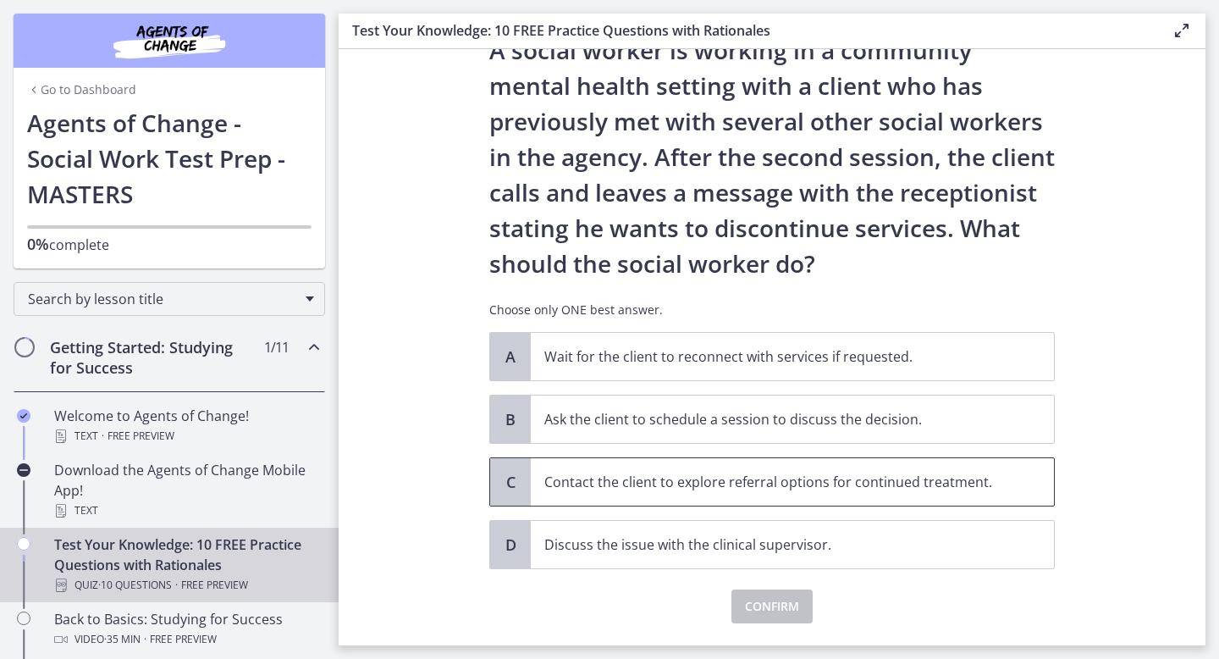
click at [583, 484] on p "Contact the client to explore referral options for continued treatment." at bounding box center [775, 482] width 462 height 20
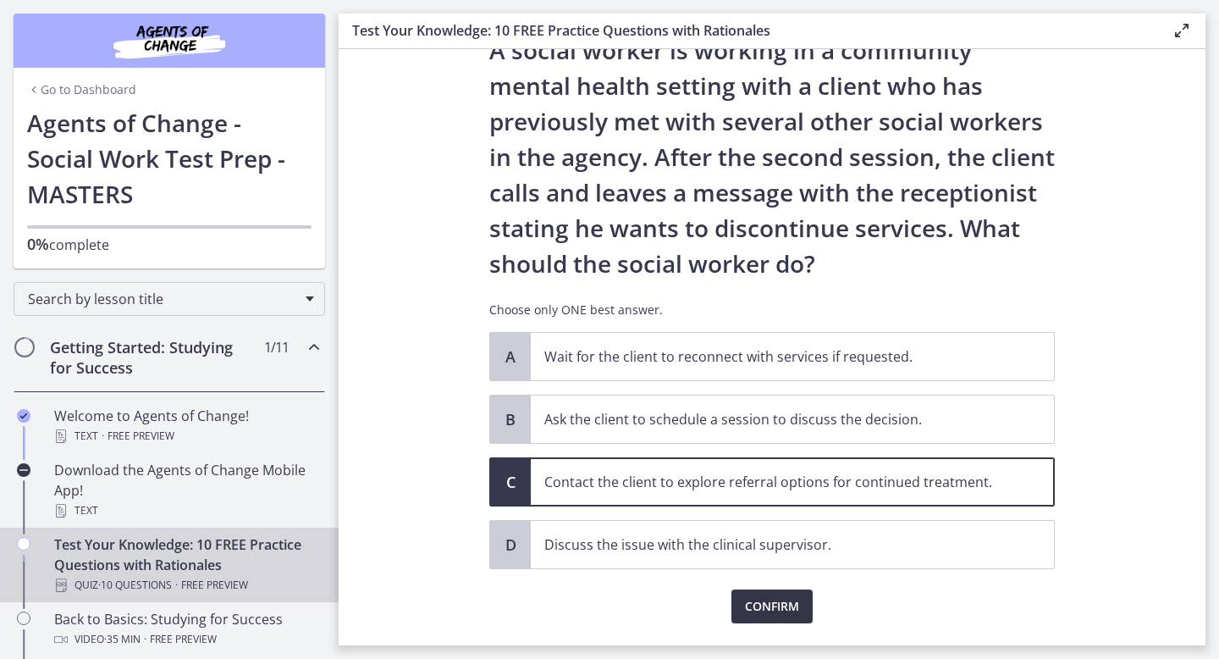
click at [757, 604] on span "Confirm" at bounding box center [772, 606] width 54 height 20
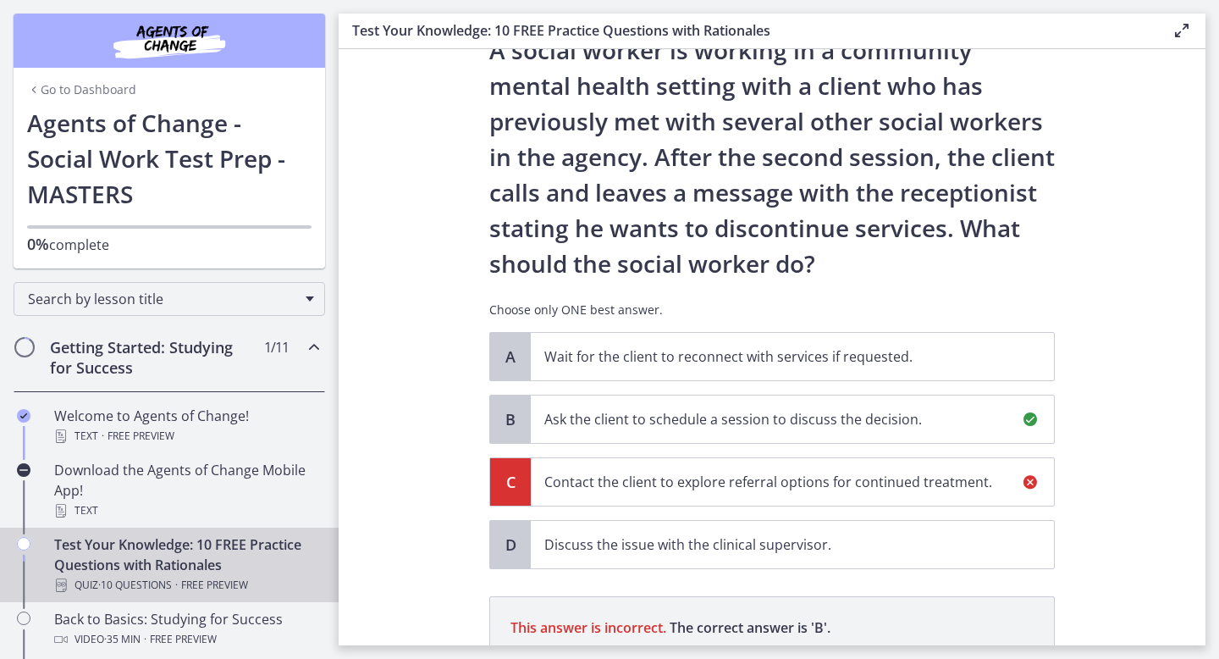
scroll to position [315, 0]
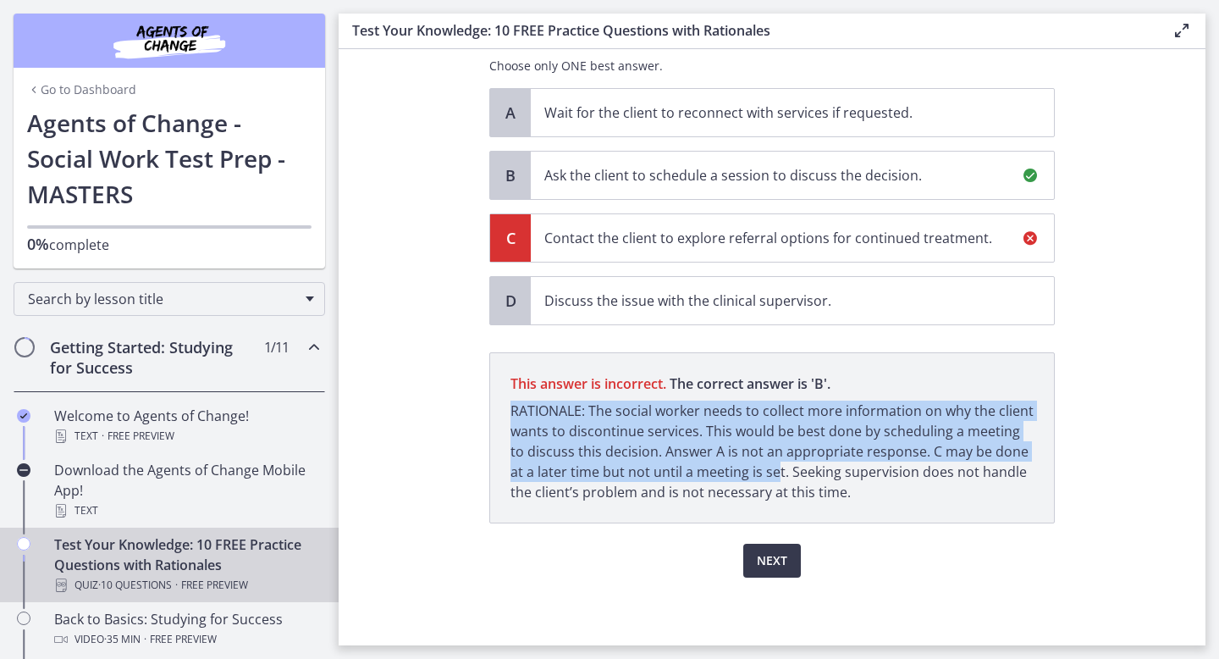
drag, startPoint x: 748, startPoint y: 399, endPoint x: 748, endPoint y: 478, distance: 78.7
click at [748, 477] on p "This answer is incorrect. The correct answer is ' B ' RATIONALE: The social wor…" at bounding box center [772, 437] width 566 height 171
click at [748, 478] on p "RATIONALE: The social worker needs to collect more information on why the clien…" at bounding box center [772, 452] width 523 height 102
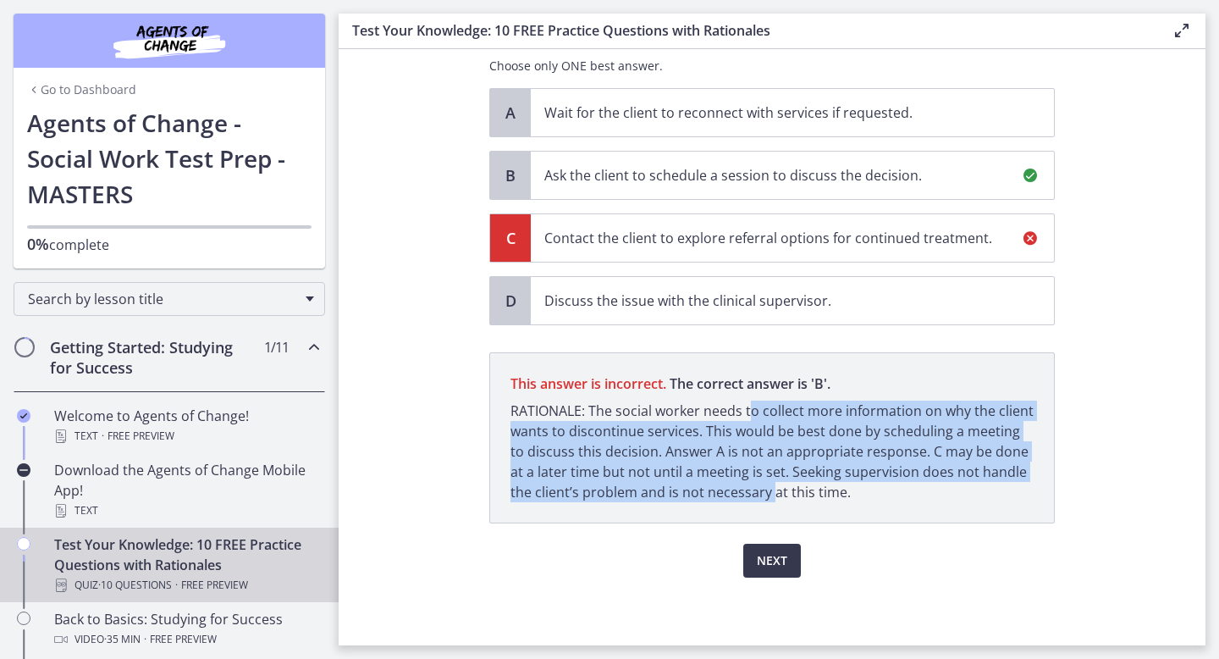
drag, startPoint x: 749, startPoint y: 495, endPoint x: 749, endPoint y: 412, distance: 83.0
click at [749, 412] on p "RATIONALE: The social worker needs to collect more information on why the clien…" at bounding box center [772, 452] width 523 height 102
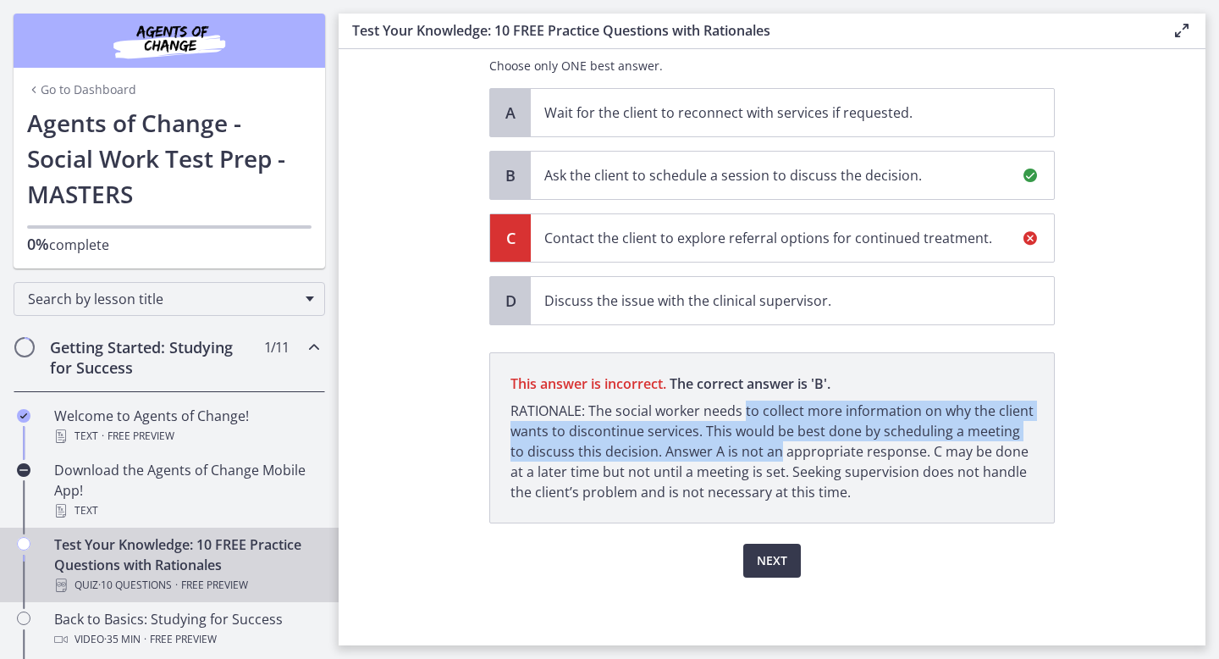
drag, startPoint x: 749, startPoint y: 412, endPoint x: 749, endPoint y: 468, distance: 56.7
click at [749, 467] on p "RATIONALE: The social worker needs to collect more information on why the clien…" at bounding box center [772, 452] width 523 height 102
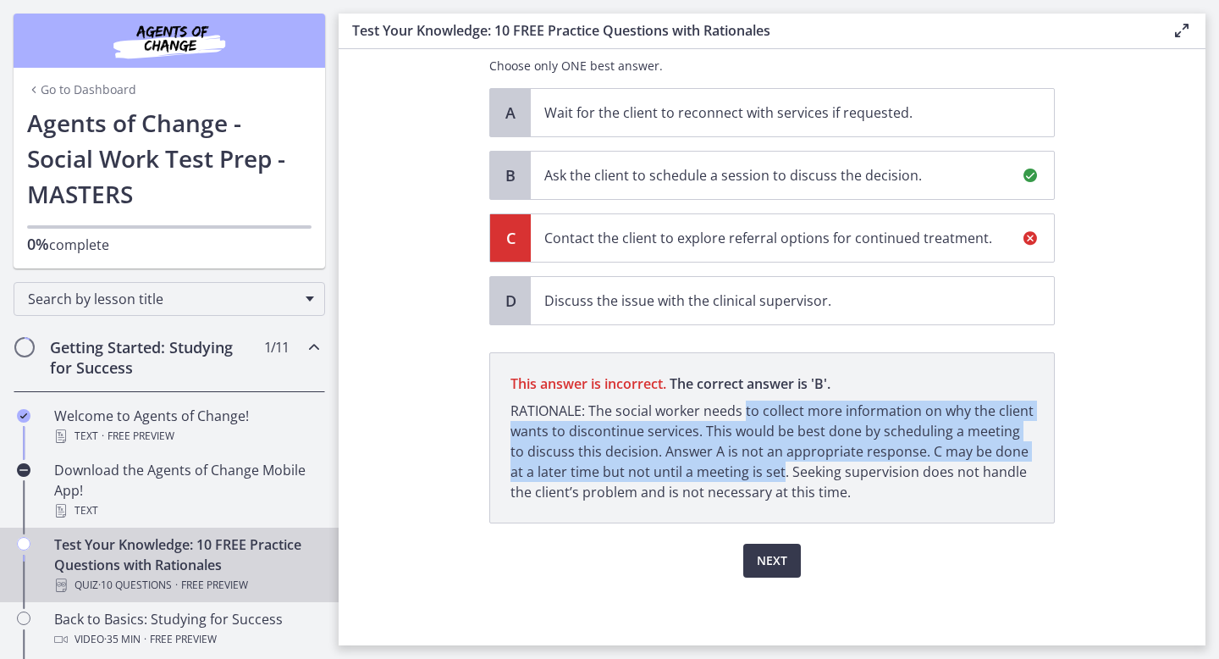
click at [749, 468] on p "RATIONALE: The social worker needs to collect more information on why the clien…" at bounding box center [772, 452] width 523 height 102
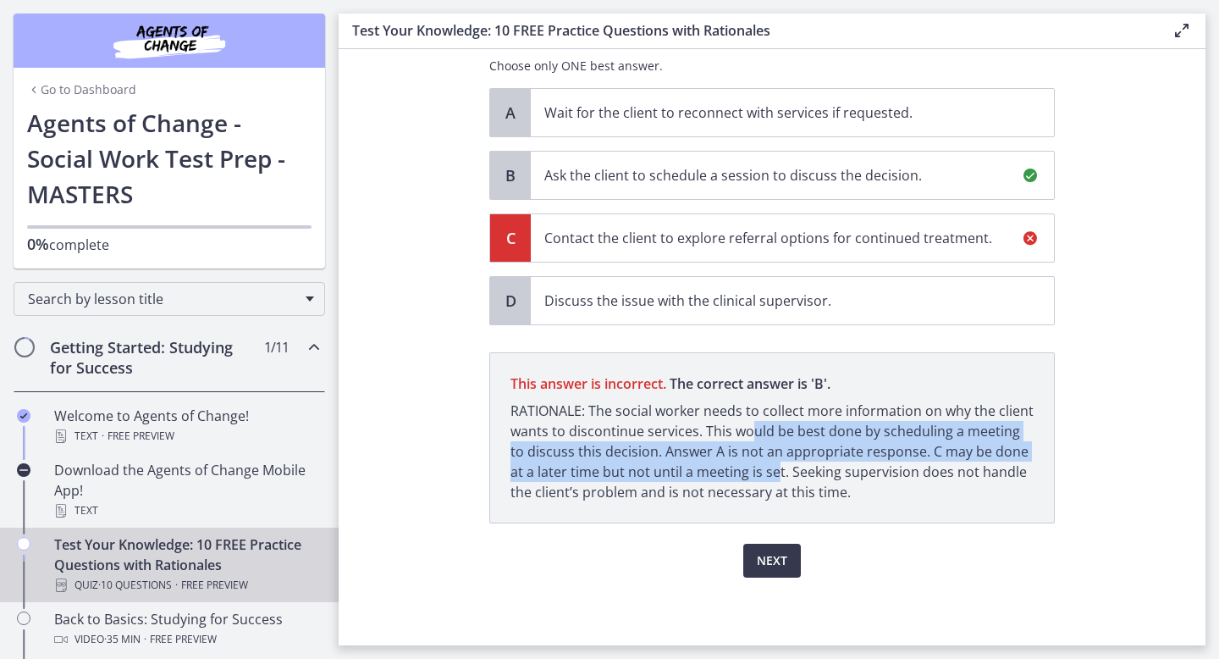
drag, startPoint x: 749, startPoint y: 478, endPoint x: 749, endPoint y: 418, distance: 59.3
click at [749, 418] on p "RATIONALE: The social worker needs to collect more information on why the clien…" at bounding box center [772, 452] width 523 height 102
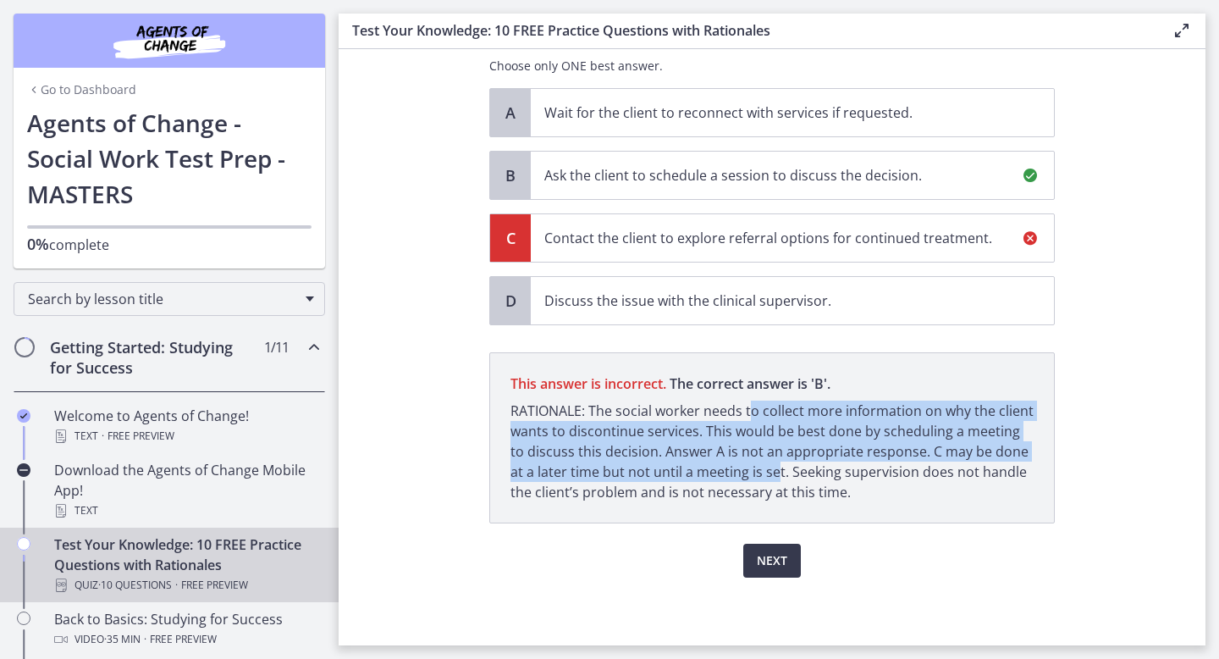
click at [749, 418] on p "RATIONALE: The social worker needs to collect more information on why the clien…" at bounding box center [772, 452] width 523 height 102
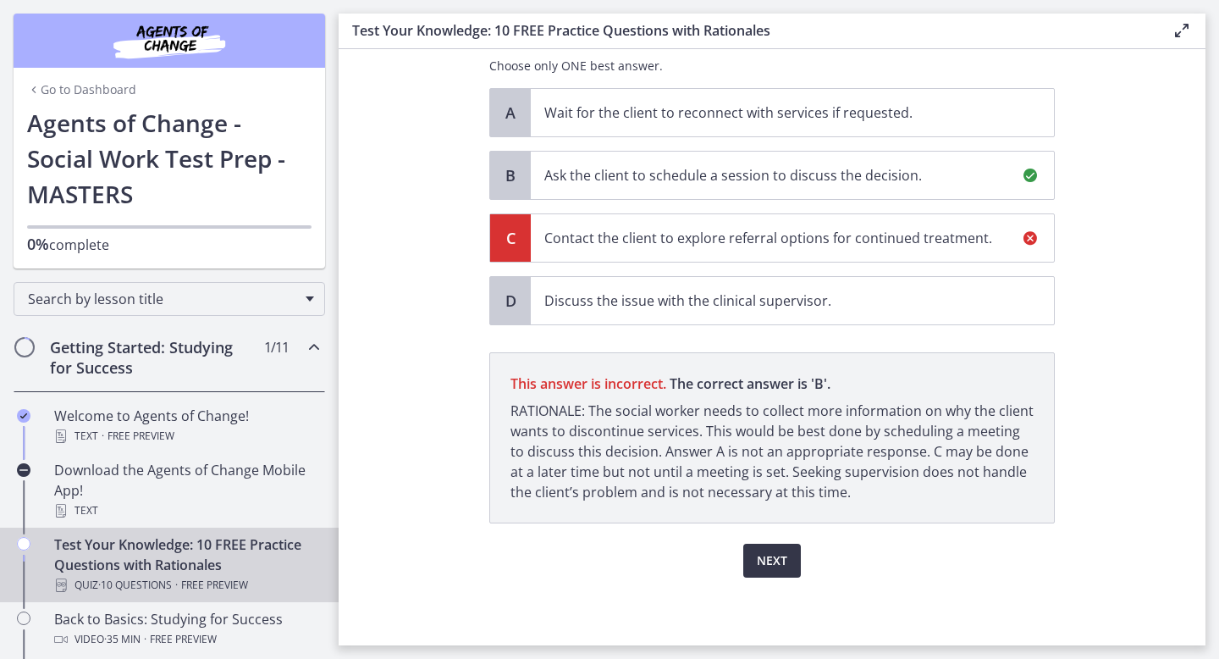
click at [773, 557] on span "Next" at bounding box center [772, 560] width 30 height 20
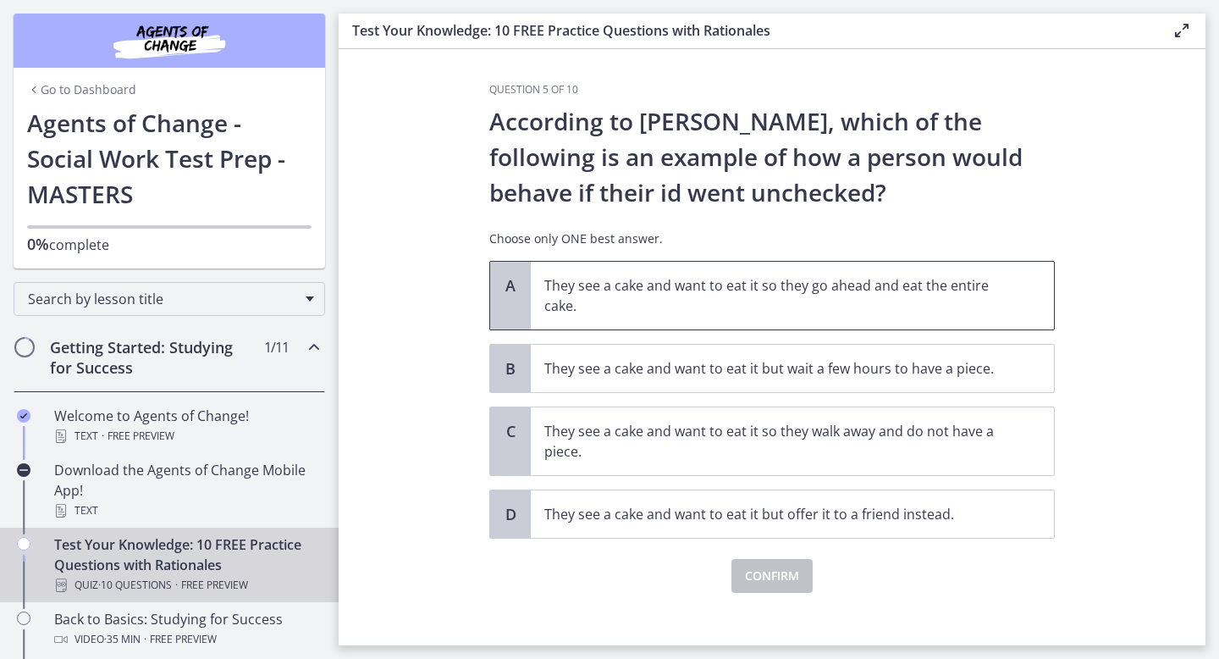
click at [750, 311] on p "They see a cake and want to eat it so they go ahead and eat the entire cake." at bounding box center [775, 295] width 462 height 41
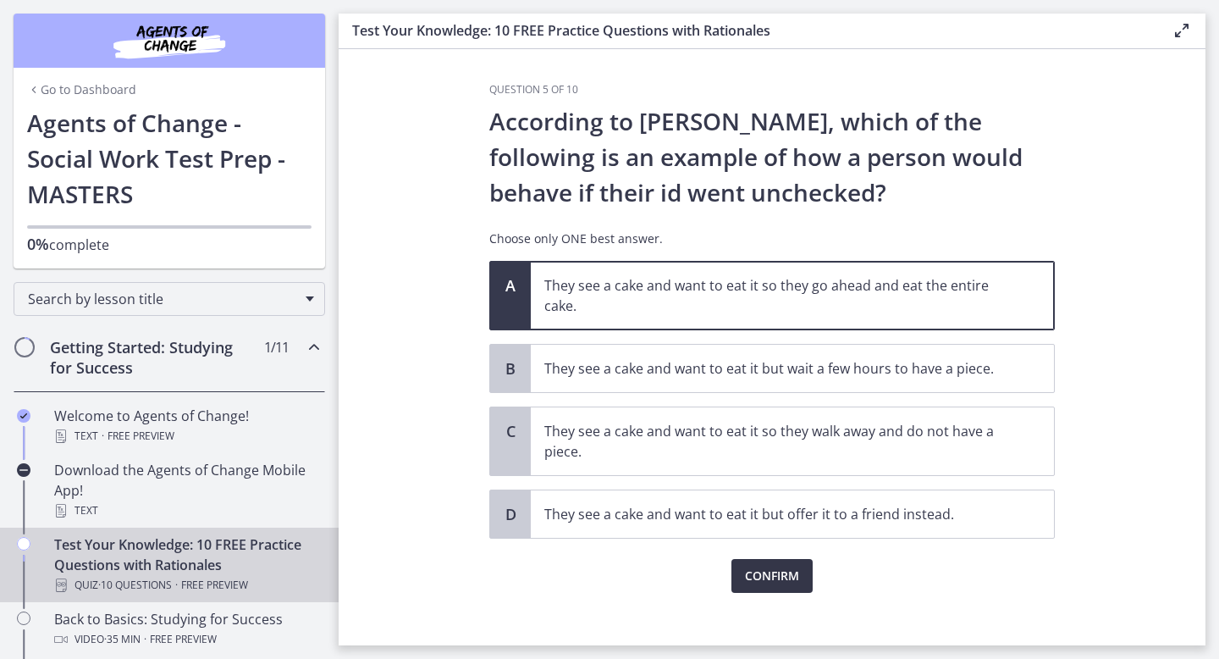
click at [782, 568] on span "Confirm" at bounding box center [772, 576] width 54 height 20
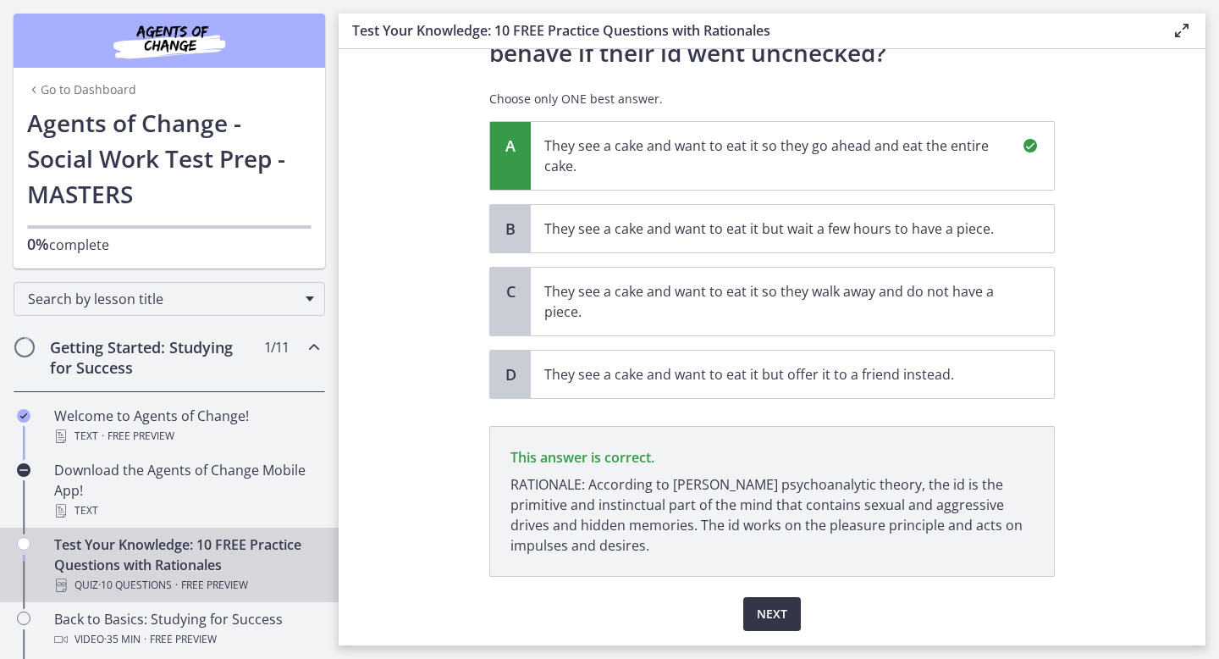
scroll to position [193, 0]
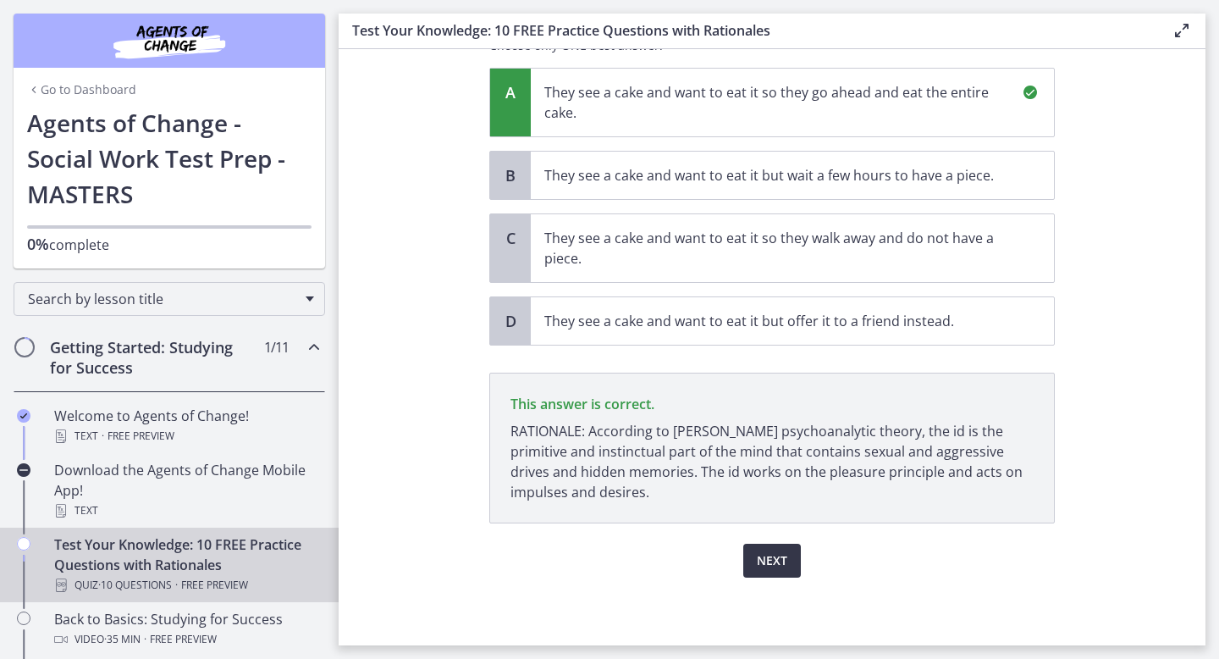
click at [782, 568] on span "Next" at bounding box center [772, 560] width 30 height 20
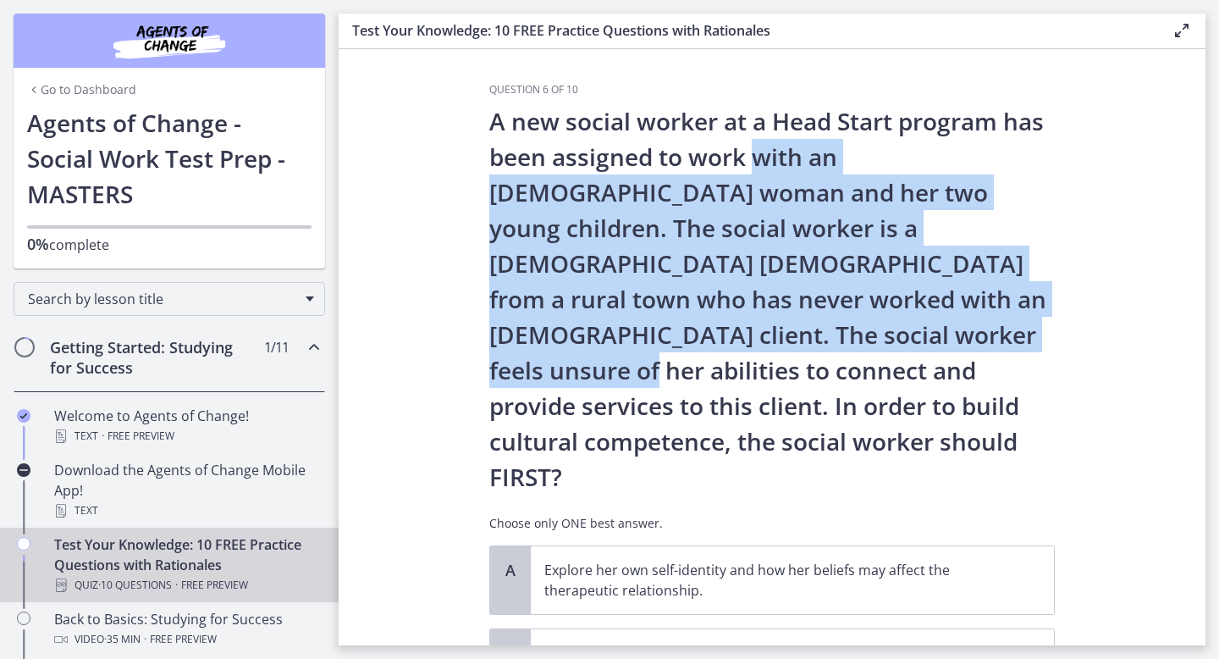
drag, startPoint x: 750, startPoint y: 148, endPoint x: 756, endPoint y: 363, distance: 215.2
click at [756, 357] on p "A new social worker at a Head Start program has been assigned to work with an […" at bounding box center [772, 298] width 566 height 391
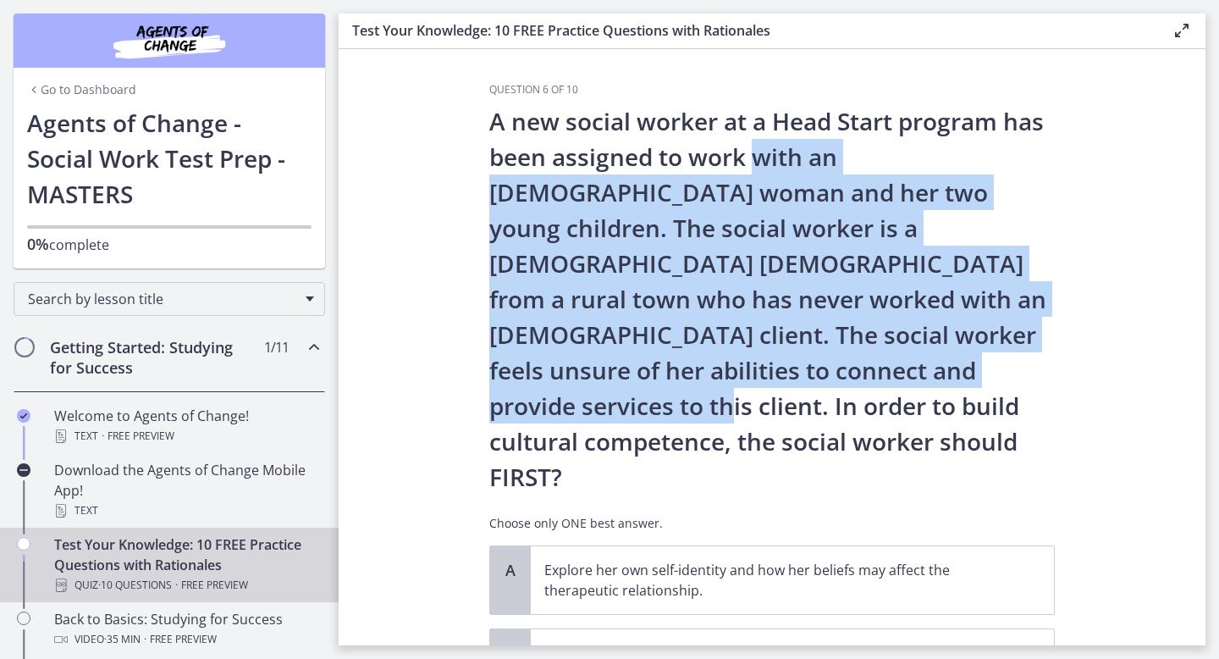
click at [756, 363] on p "A new social worker at a Head Start program has been assigned to work with an […" at bounding box center [772, 298] width 566 height 391
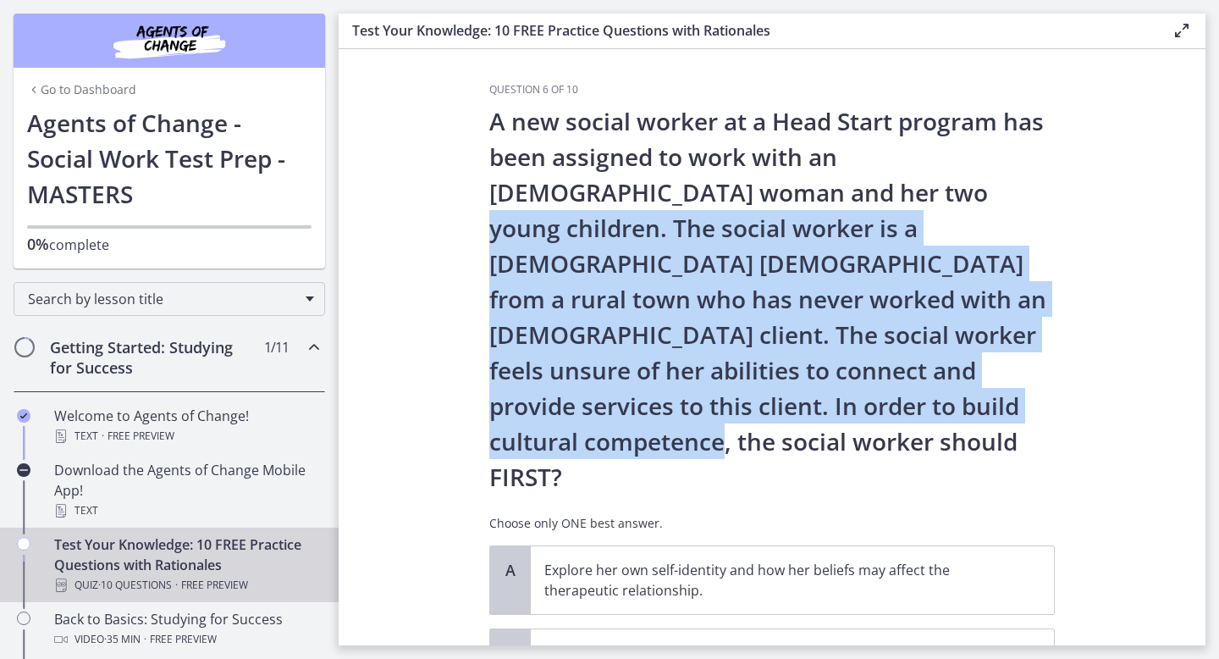
drag, startPoint x: 756, startPoint y: 389, endPoint x: 742, endPoint y: 140, distance: 249.4
click at [743, 147] on p "A new social worker at a Head Start program has been assigned to work with an […" at bounding box center [772, 298] width 566 height 391
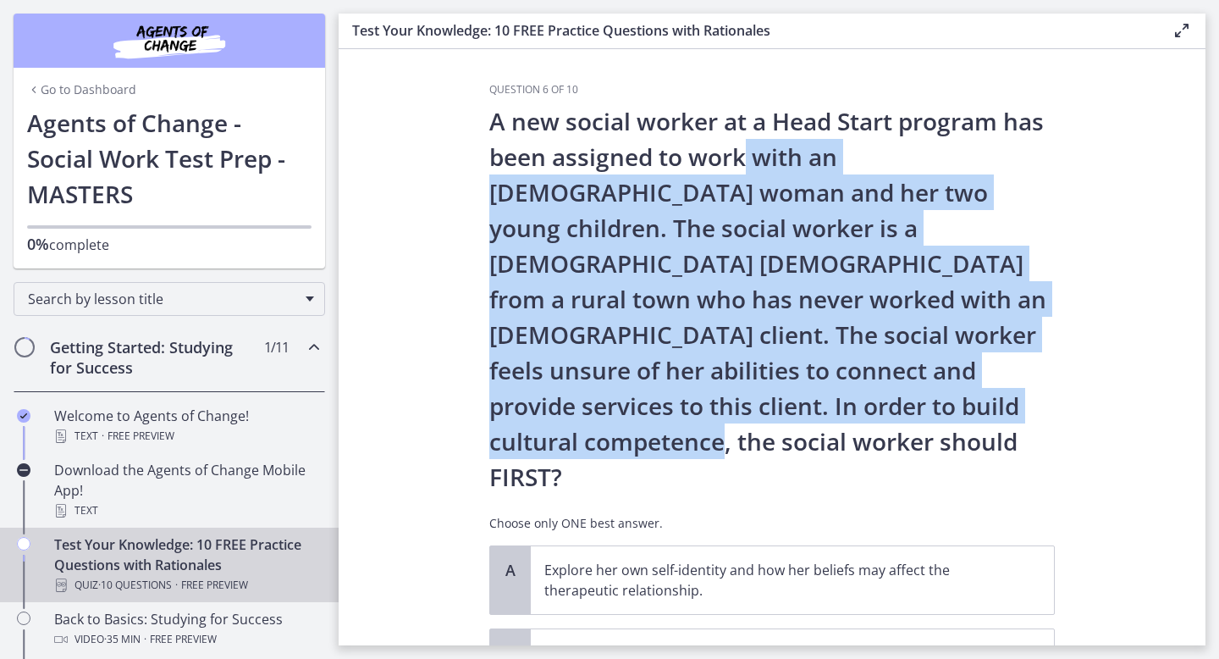
click at [742, 140] on p "A new social worker at a Head Start program has been assigned to work with an […" at bounding box center [772, 298] width 566 height 391
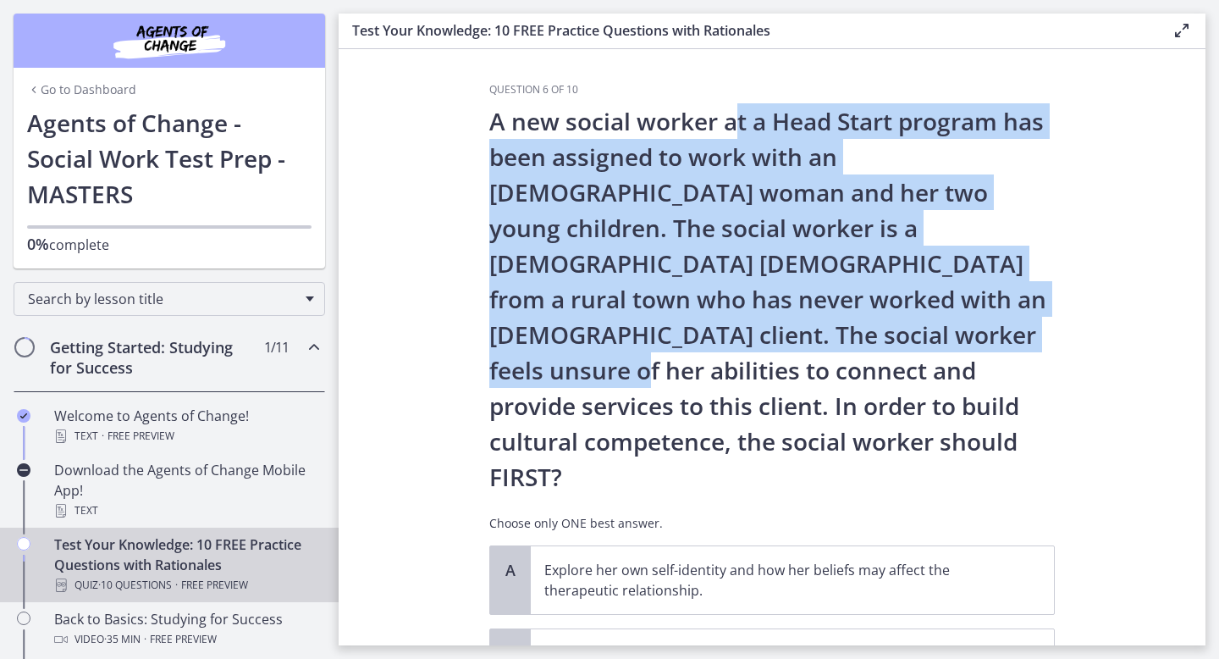
drag, startPoint x: 739, startPoint y: 124, endPoint x: 741, endPoint y: 362, distance: 238.8
click at [741, 362] on p "A new social worker at a Head Start program has been assigned to work with an […" at bounding box center [772, 298] width 566 height 391
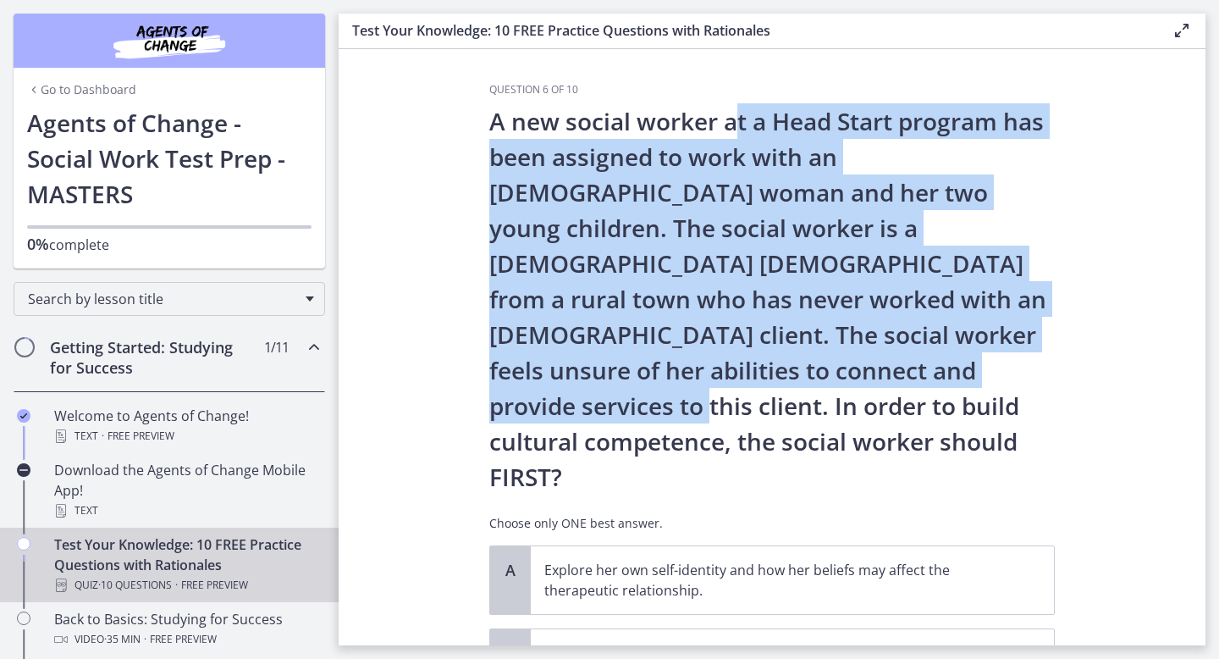
click at [741, 362] on p "A new social worker at a Head Start program has been assigned to work with an […" at bounding box center [772, 298] width 566 height 391
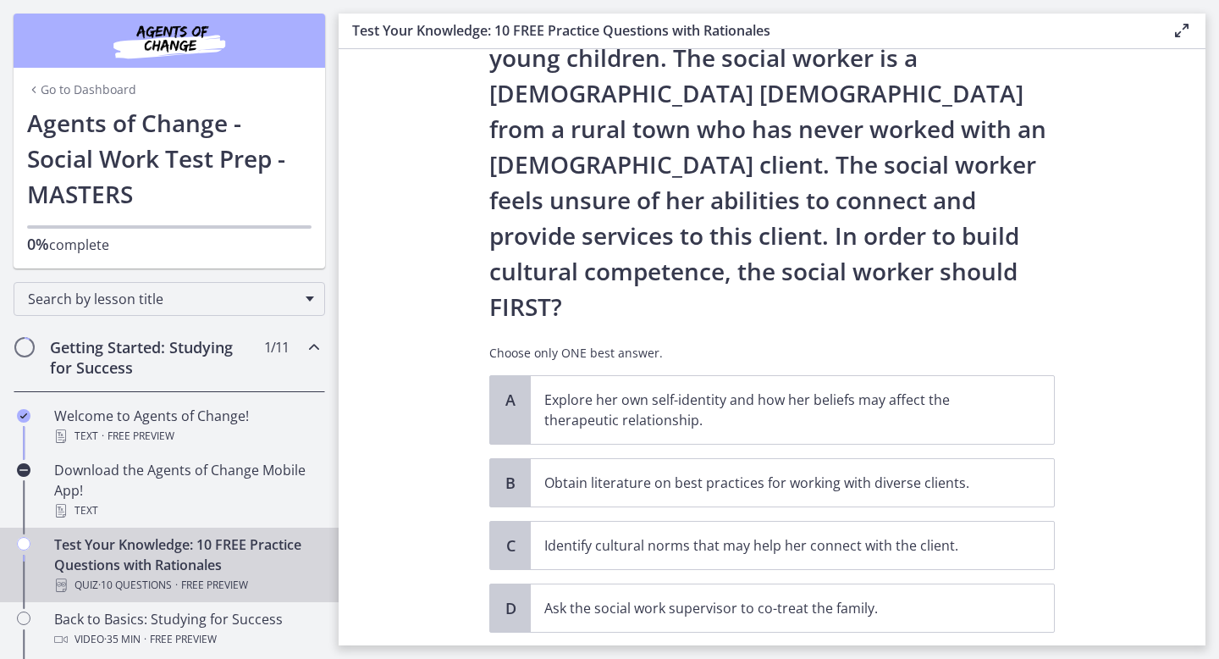
scroll to position [174, 0]
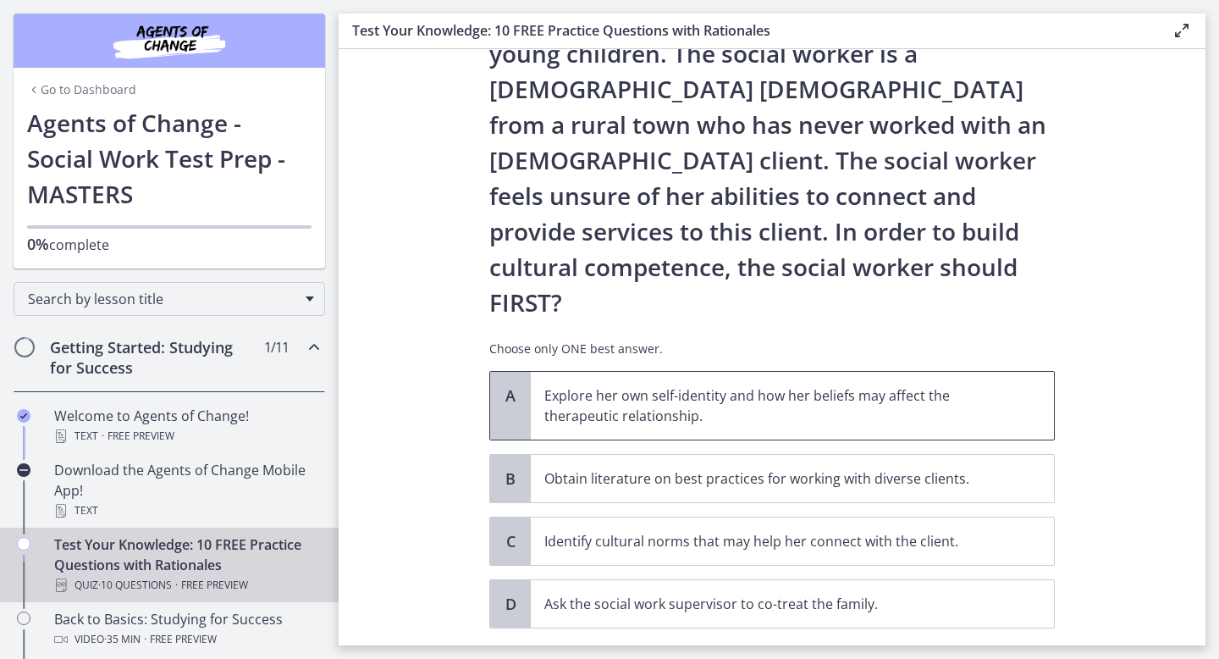
click at [738, 385] on p "Explore her own self-identity and how her beliefs may affect the therapeutic re…" at bounding box center [775, 405] width 462 height 41
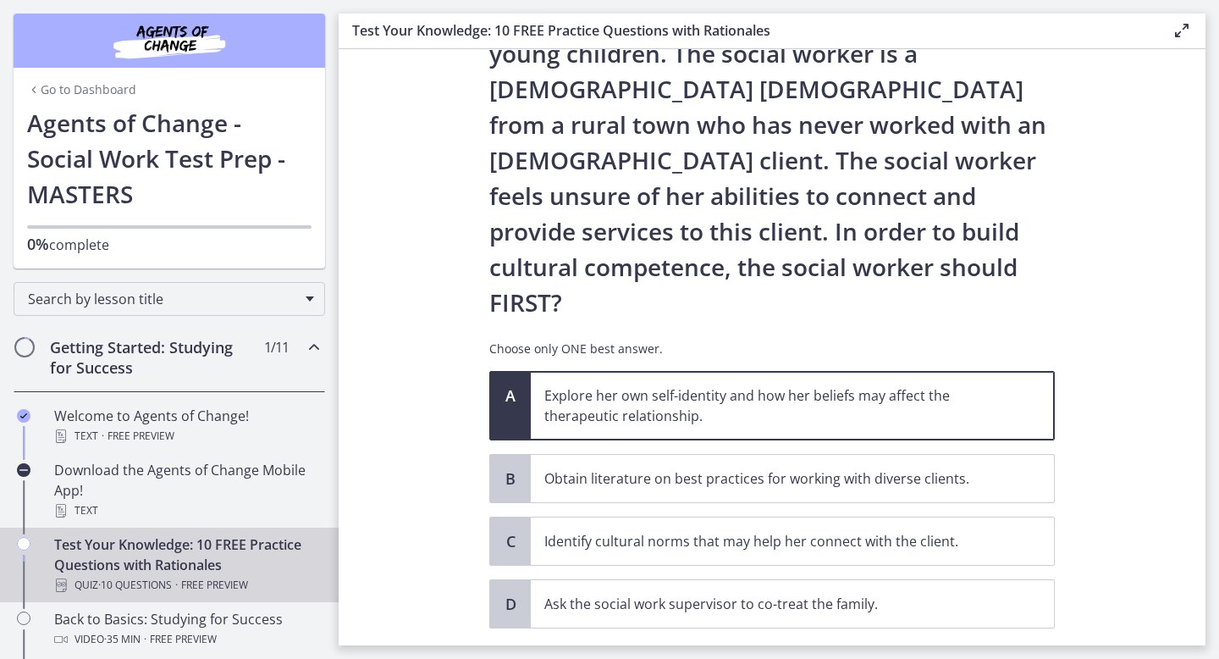
click at [747, 655] on span "Confirm" at bounding box center [772, 665] width 54 height 20
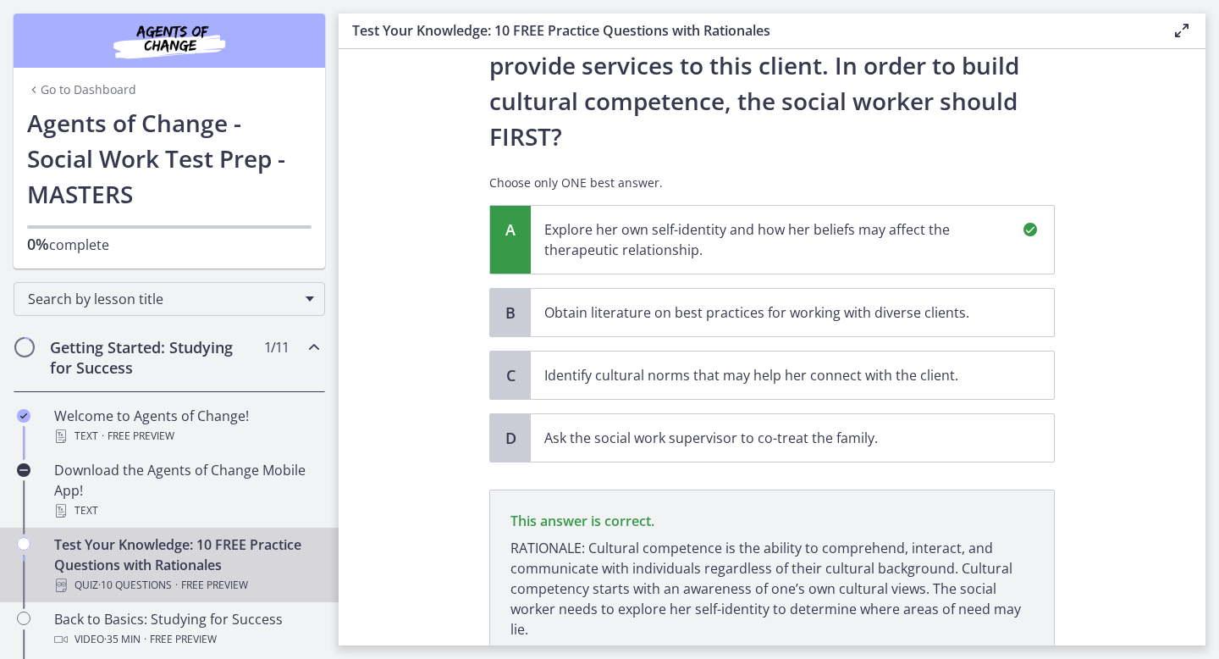
scroll to position [406, 0]
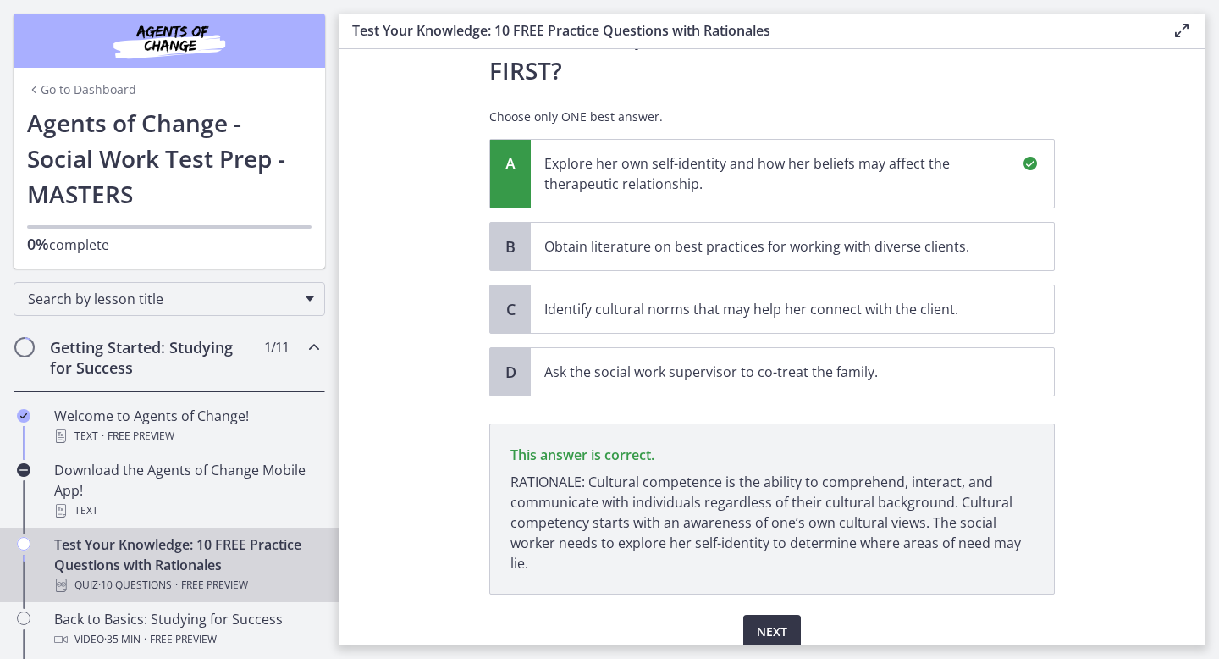
click at [782, 622] on span "Next" at bounding box center [772, 632] width 30 height 20
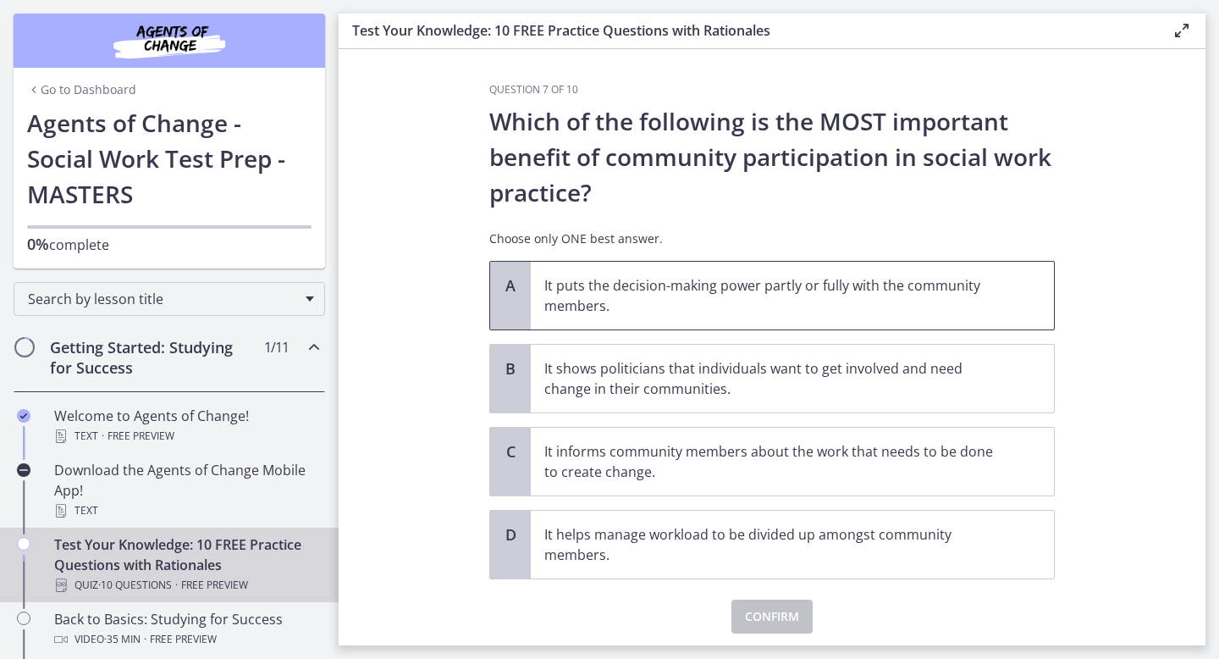
click at [810, 305] on p "It puts the decision-making power partly or fully with the community members." at bounding box center [775, 295] width 462 height 41
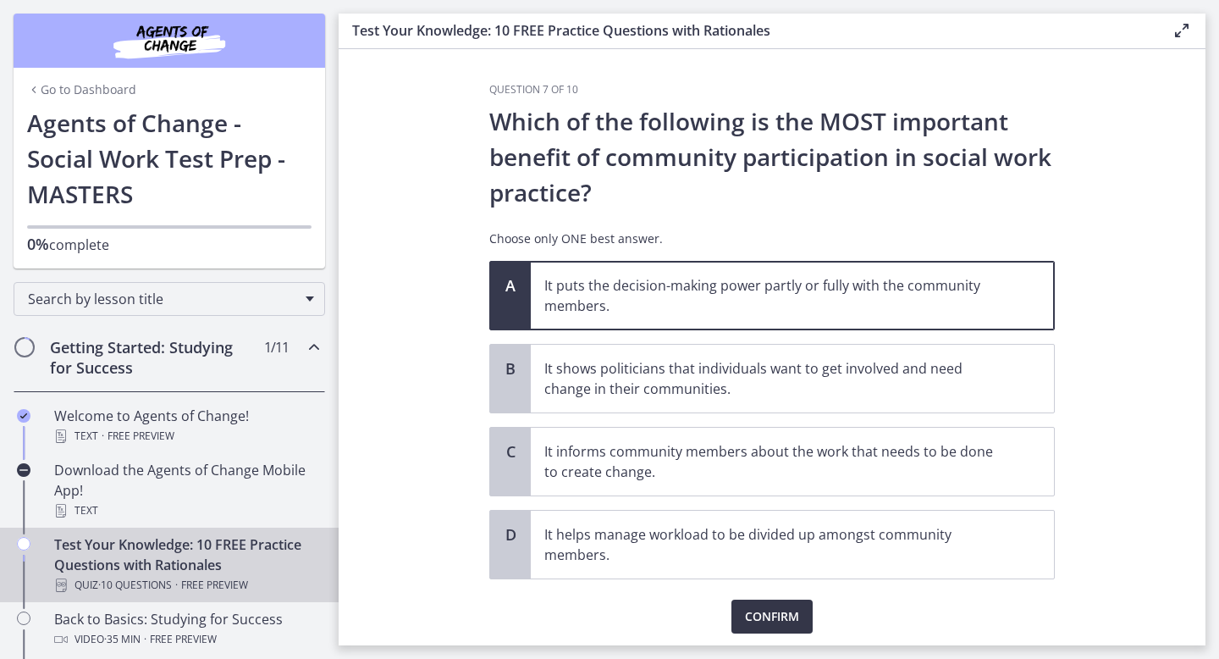
click at [781, 612] on span "Confirm" at bounding box center [772, 616] width 54 height 20
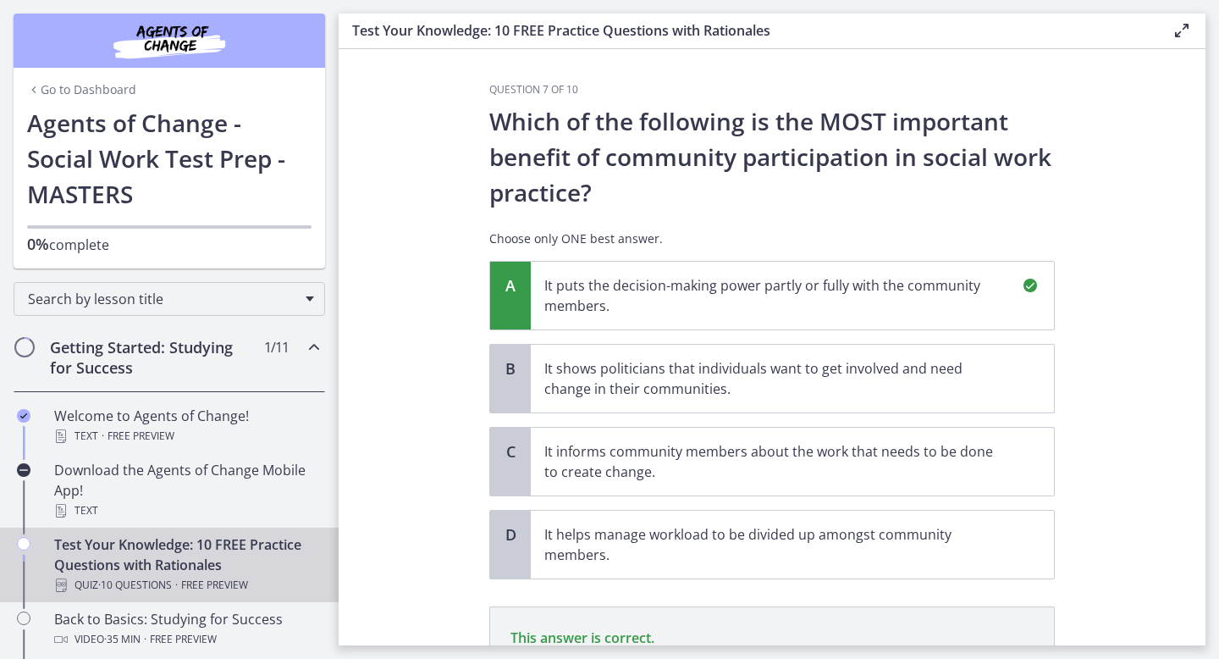
scroll to position [234, 0]
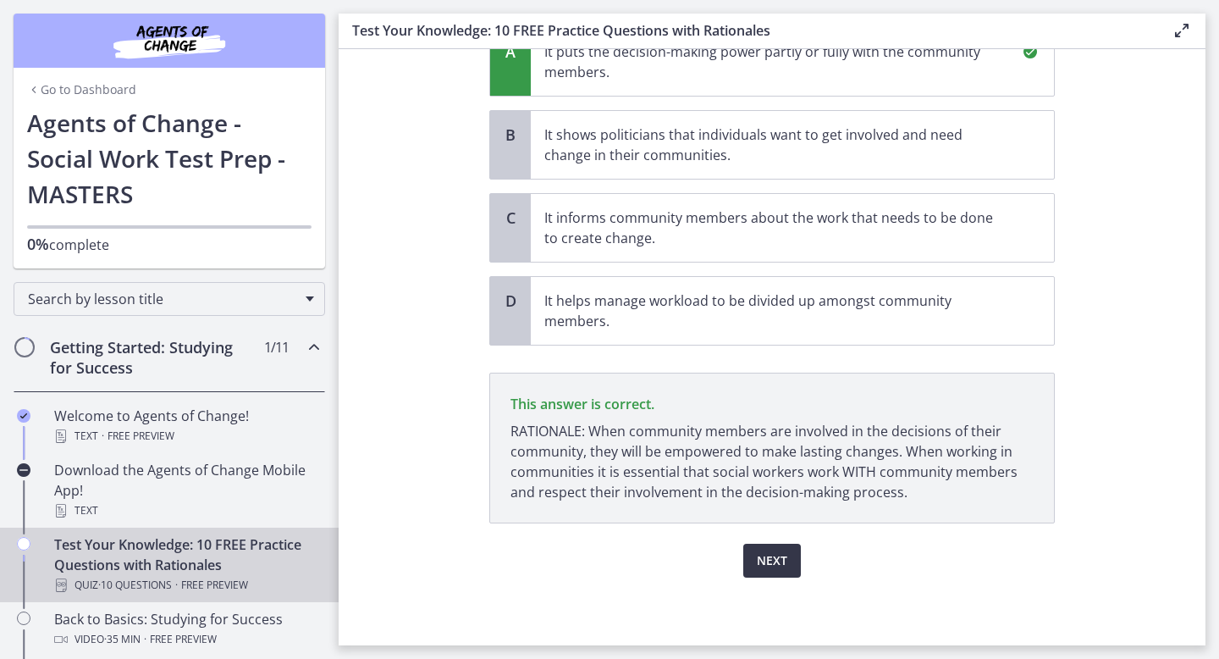
click at [778, 557] on span "Next" at bounding box center [772, 560] width 30 height 20
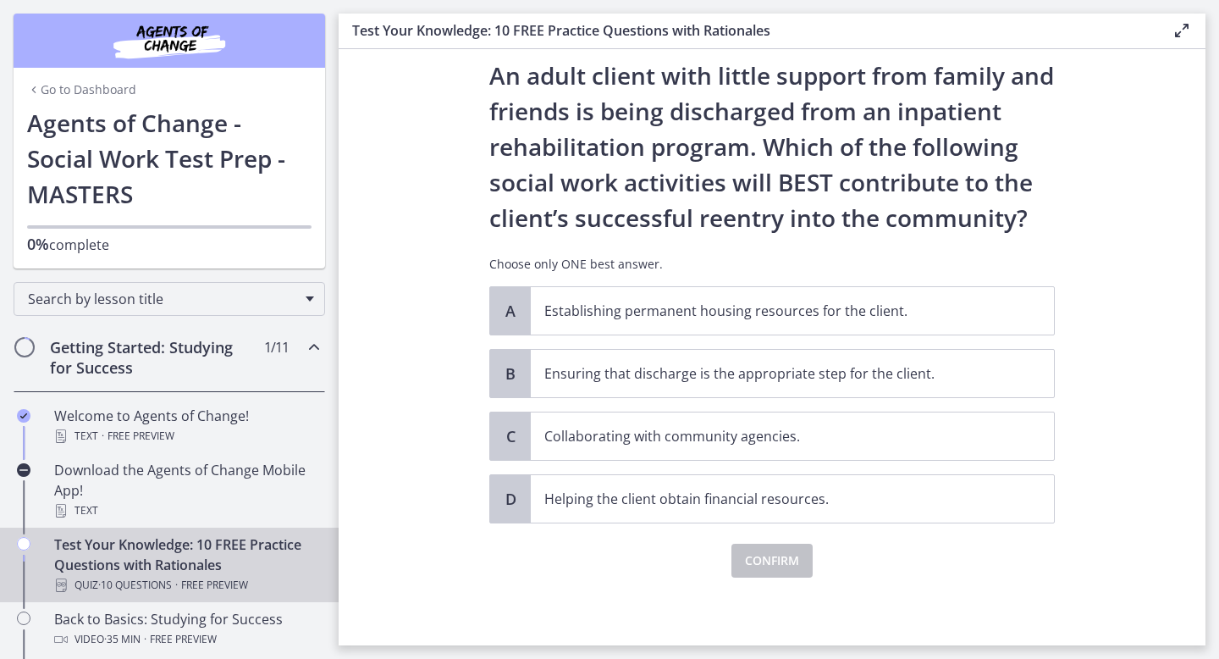
scroll to position [0, 0]
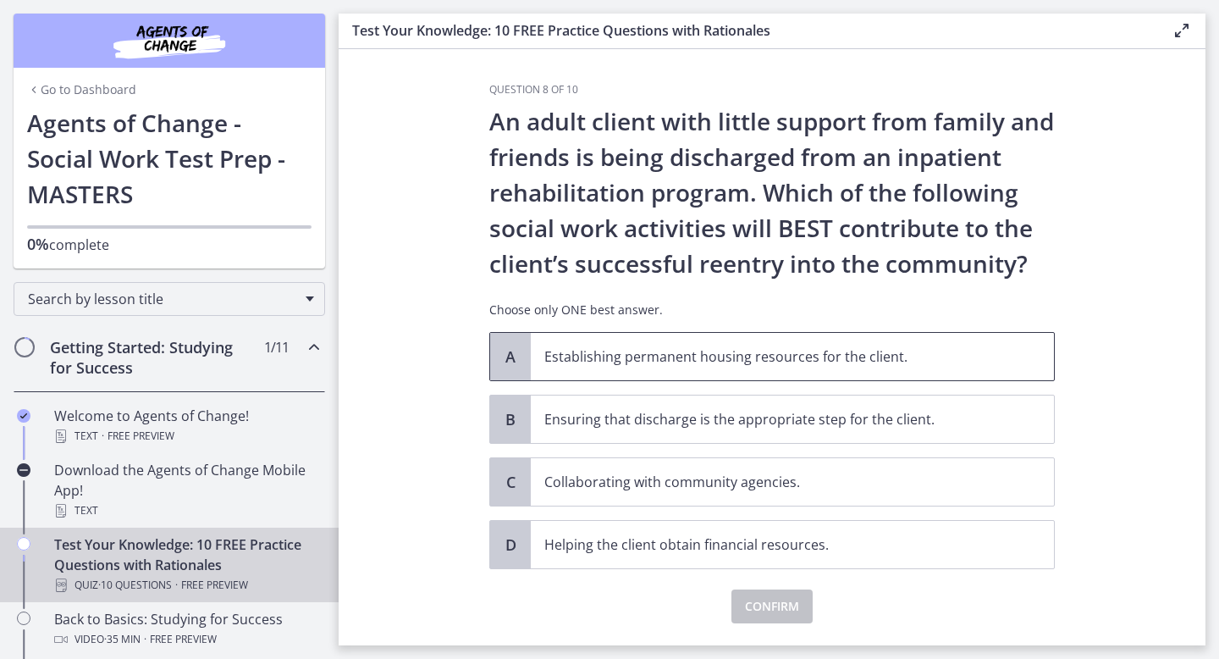
click at [789, 364] on p "Establishing permanent housing resources for the client." at bounding box center [775, 356] width 462 height 20
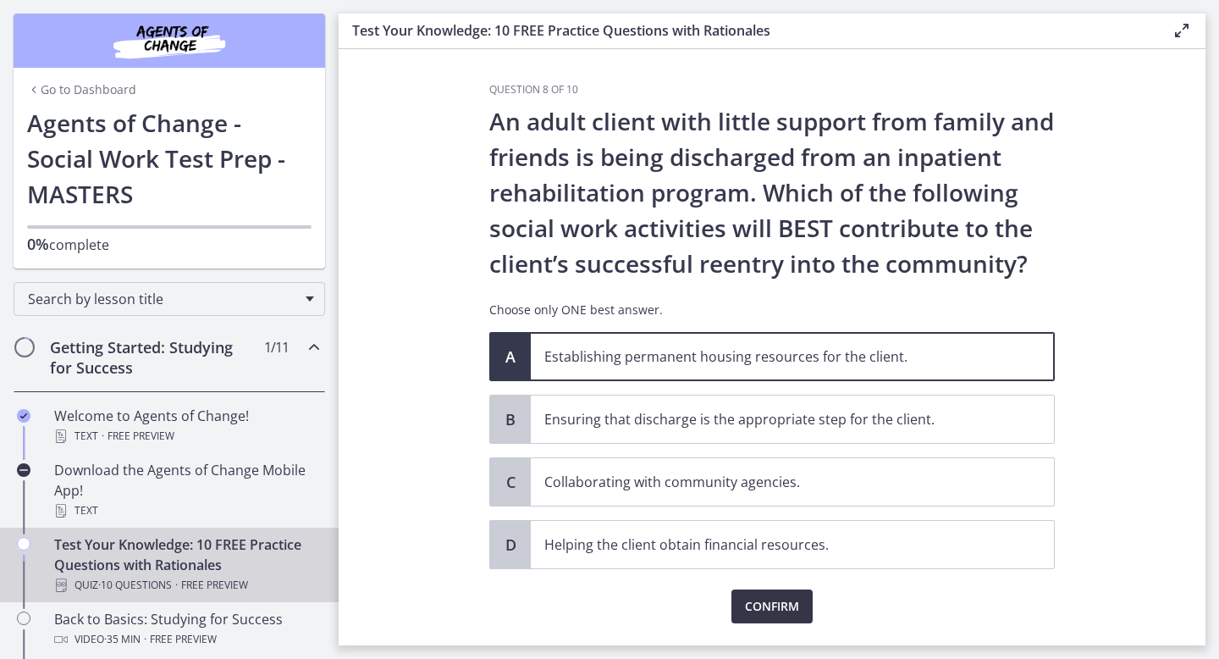
click at [767, 601] on span "Confirm" at bounding box center [772, 606] width 54 height 20
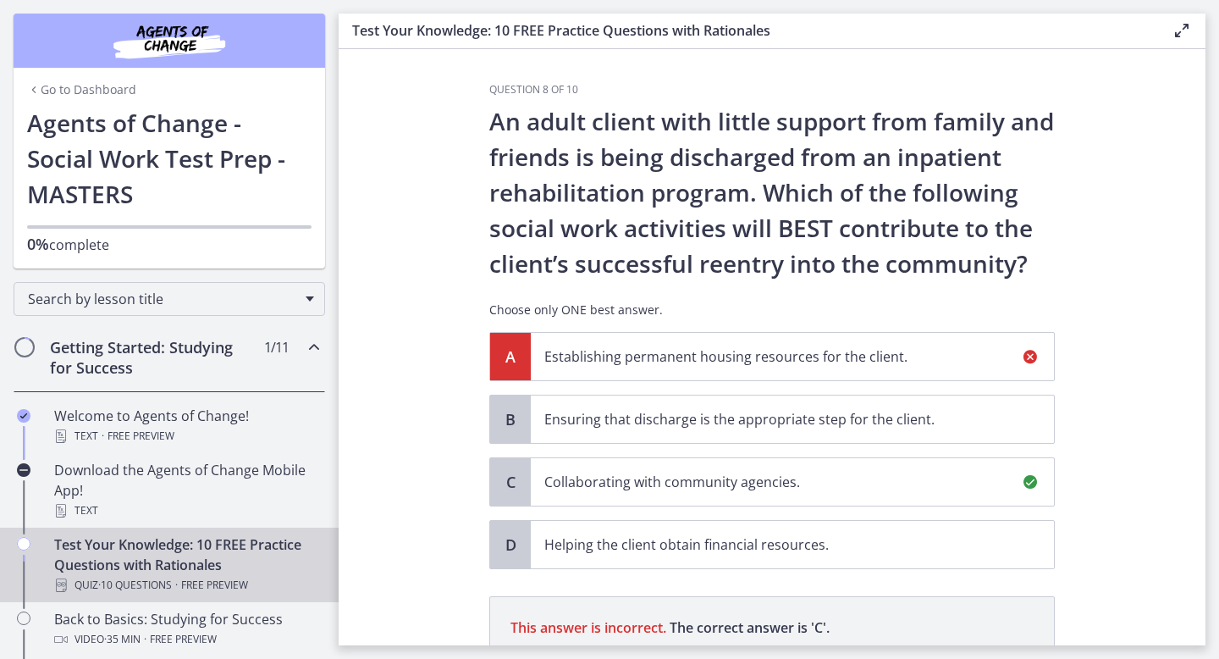
scroll to position [244, 0]
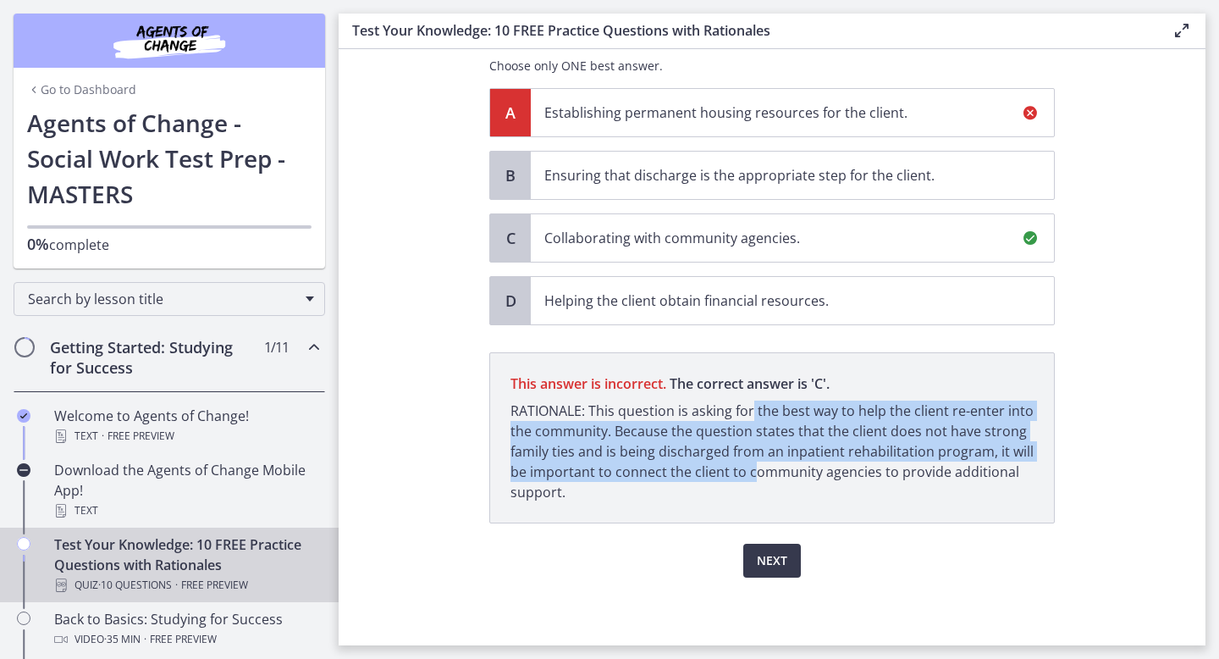
drag, startPoint x: 753, startPoint y: 415, endPoint x: 753, endPoint y: 478, distance: 62.7
click at [753, 478] on p "RATIONALE: This question is asking for the best way to help the client re-enter…" at bounding box center [772, 452] width 523 height 102
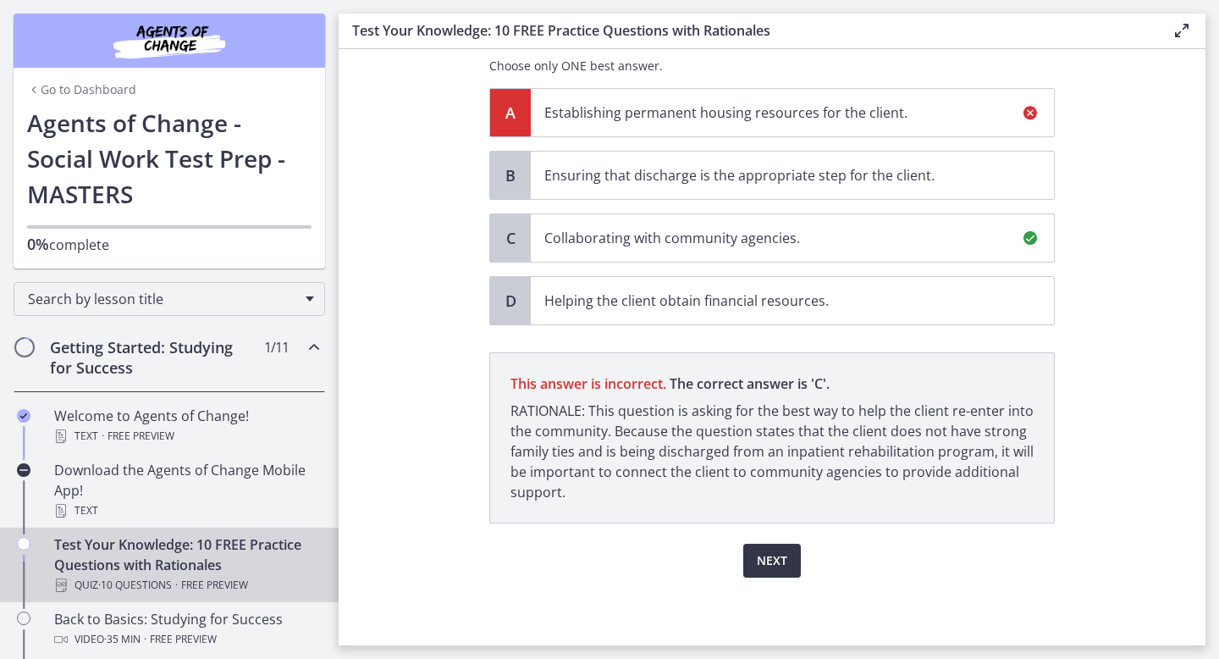
click at [773, 568] on span "Next" at bounding box center [772, 560] width 30 height 20
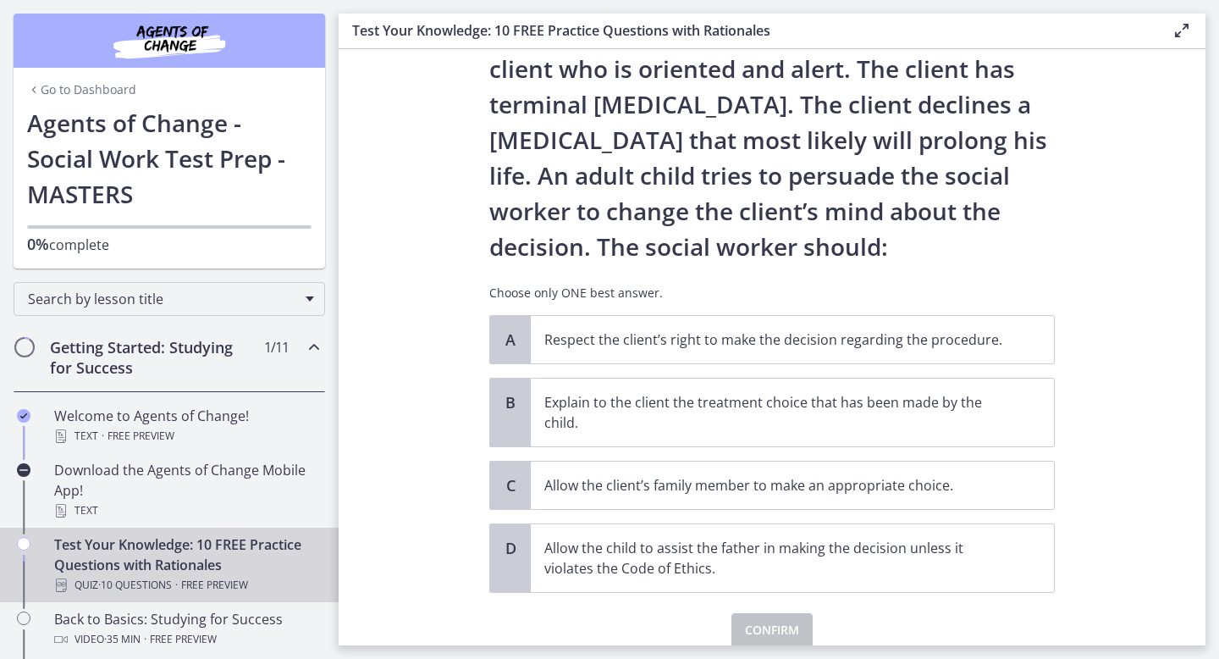
scroll to position [91, 0]
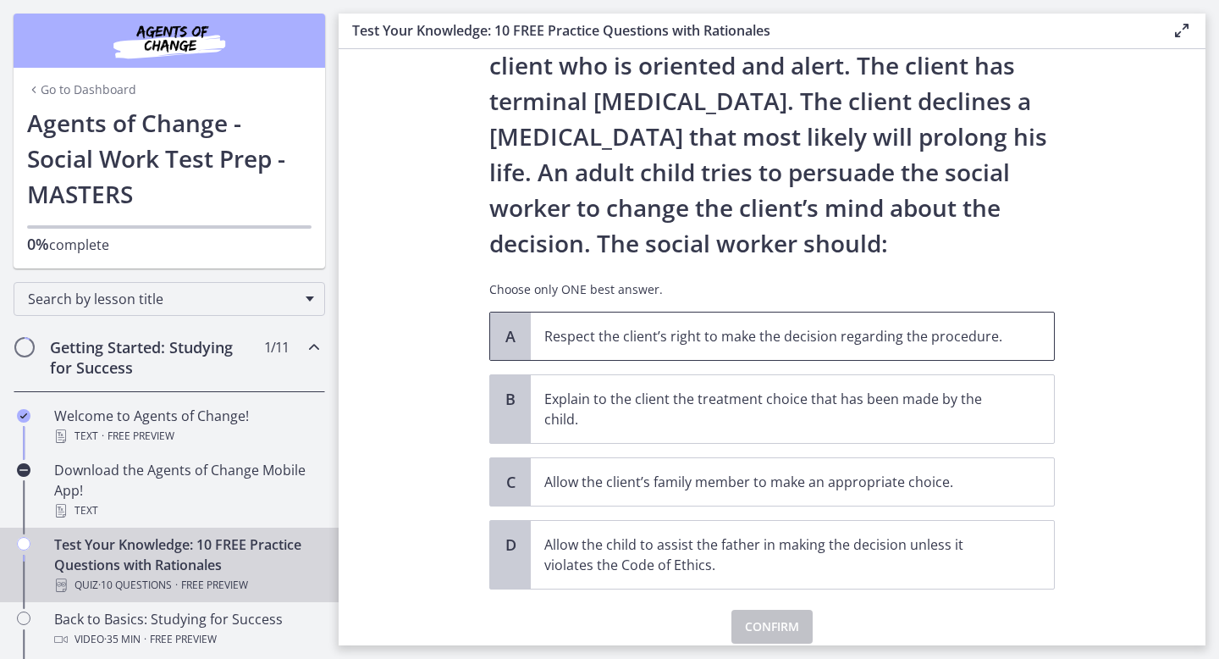
click at [954, 323] on span "Respect the client’s right to make the decision regarding the procedure." at bounding box center [792, 335] width 523 height 47
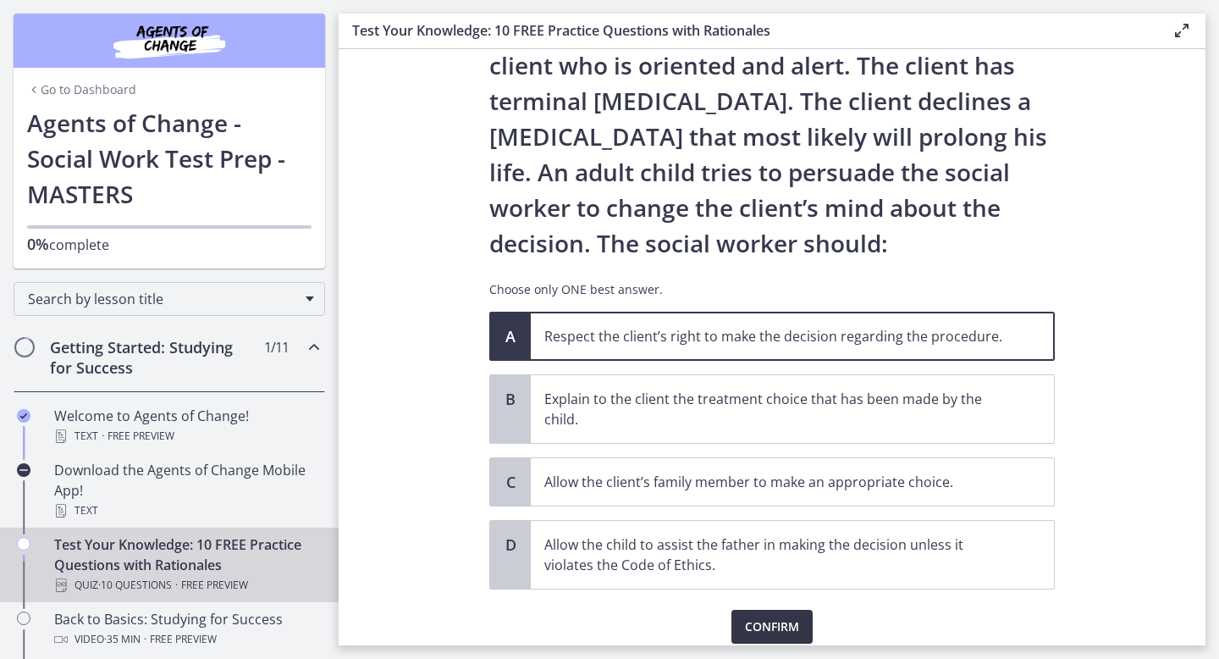
click at [786, 628] on span "Confirm" at bounding box center [772, 626] width 54 height 20
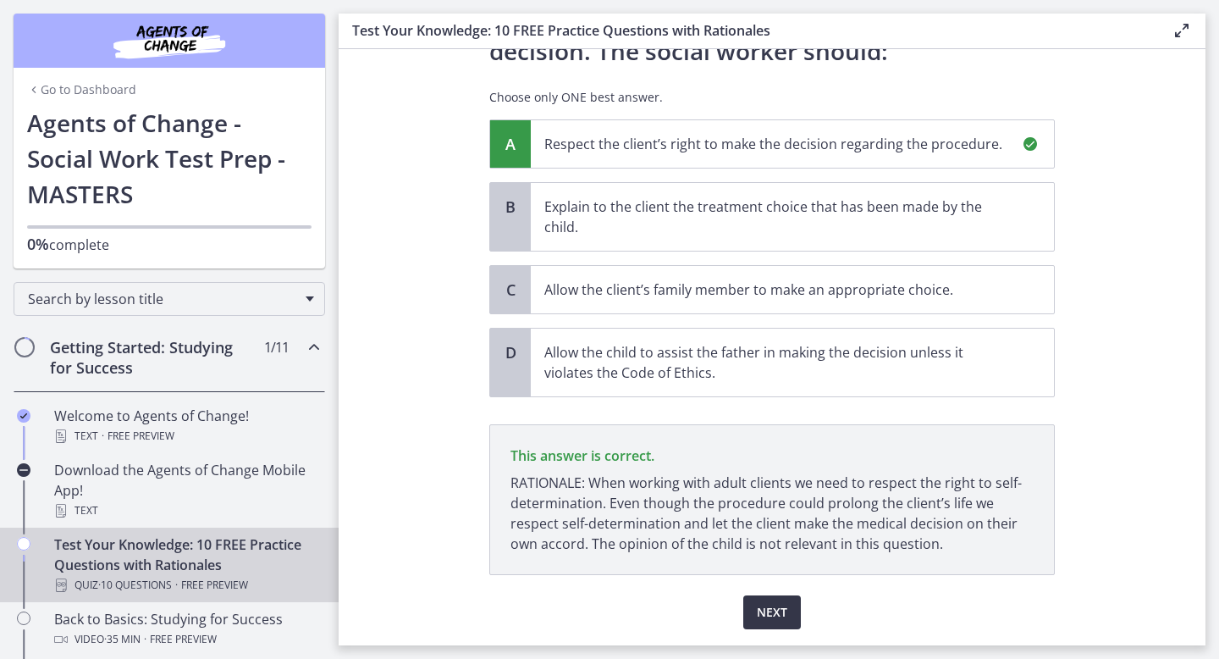
scroll to position [335, 0]
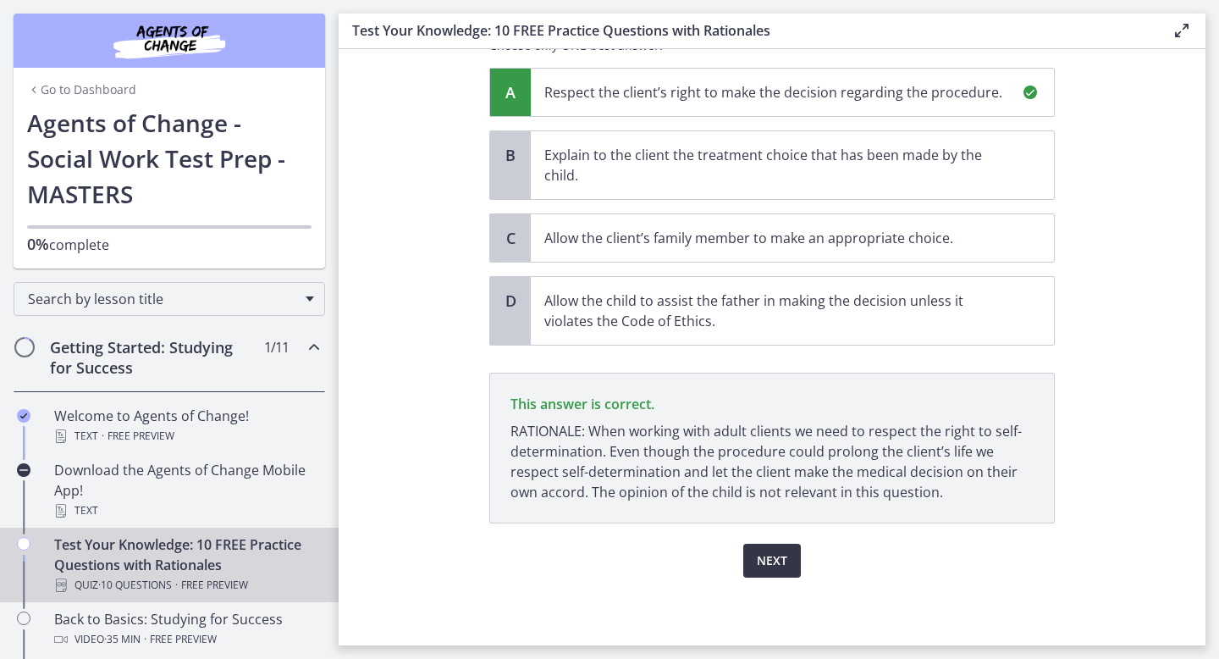
click at [787, 554] on button "Next" at bounding box center [772, 561] width 58 height 34
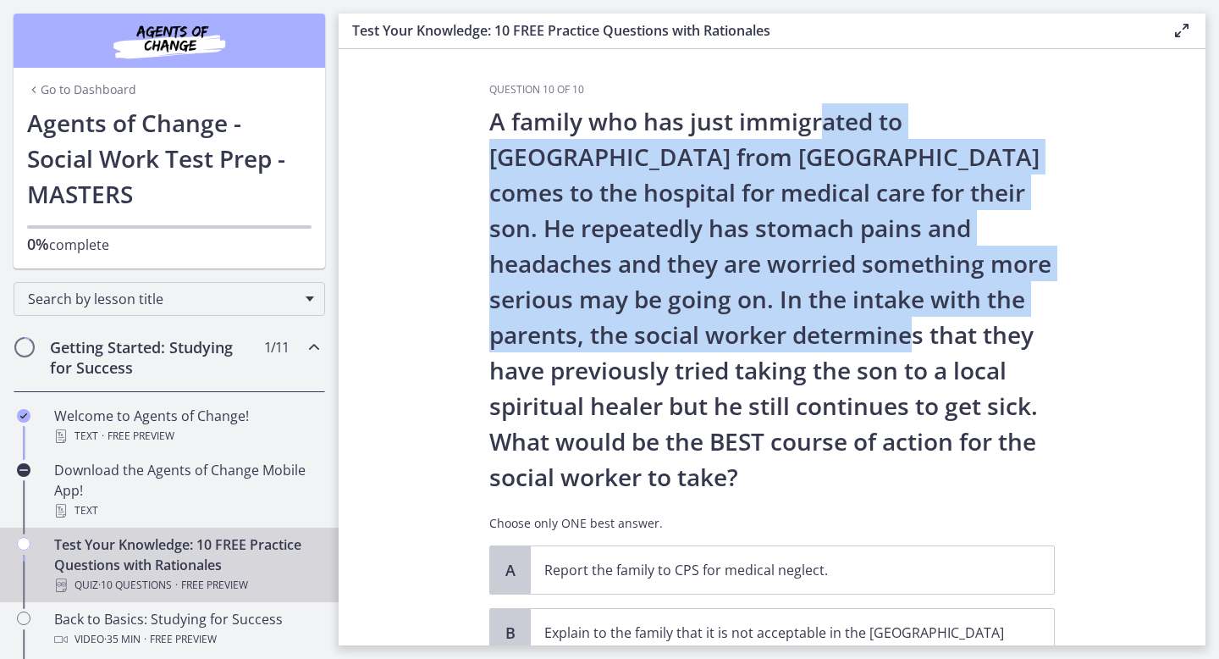
drag, startPoint x: 824, startPoint y: 126, endPoint x: 817, endPoint y: 367, distance: 240.6
click at [817, 365] on p "A family who has just immigrated to [GEOGRAPHIC_DATA] from [GEOGRAPHIC_DATA] co…" at bounding box center [772, 298] width 566 height 391
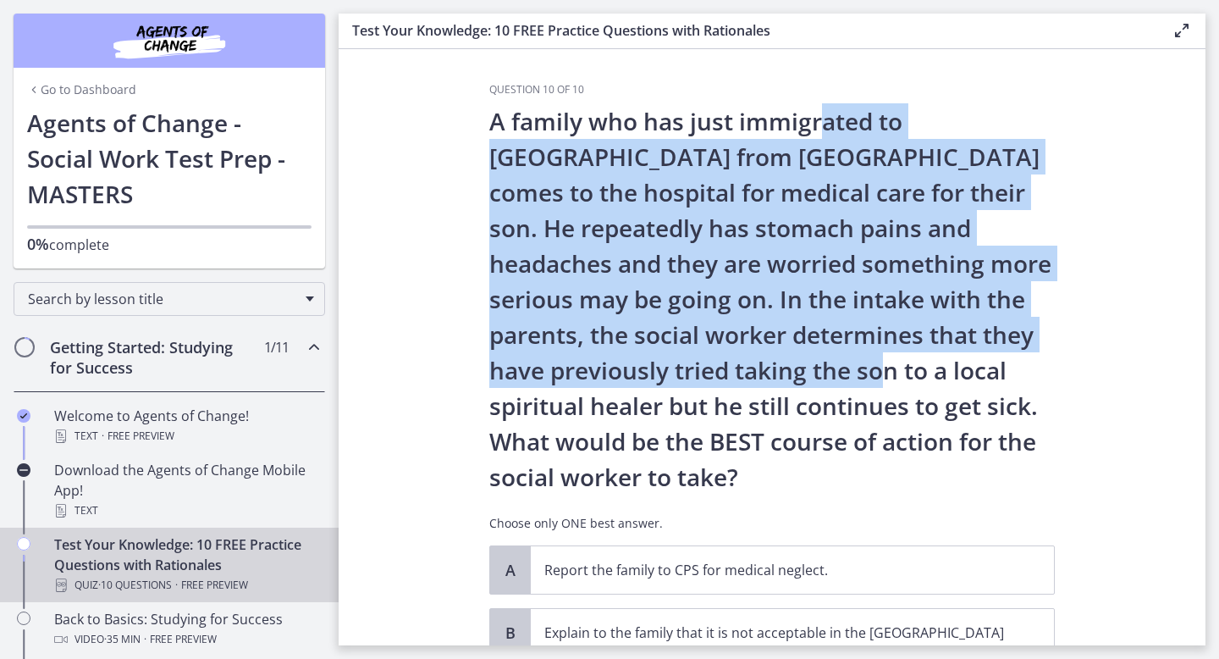
click at [817, 367] on p "A family who has just immigrated to [GEOGRAPHIC_DATA] from [GEOGRAPHIC_DATA] co…" at bounding box center [772, 298] width 566 height 391
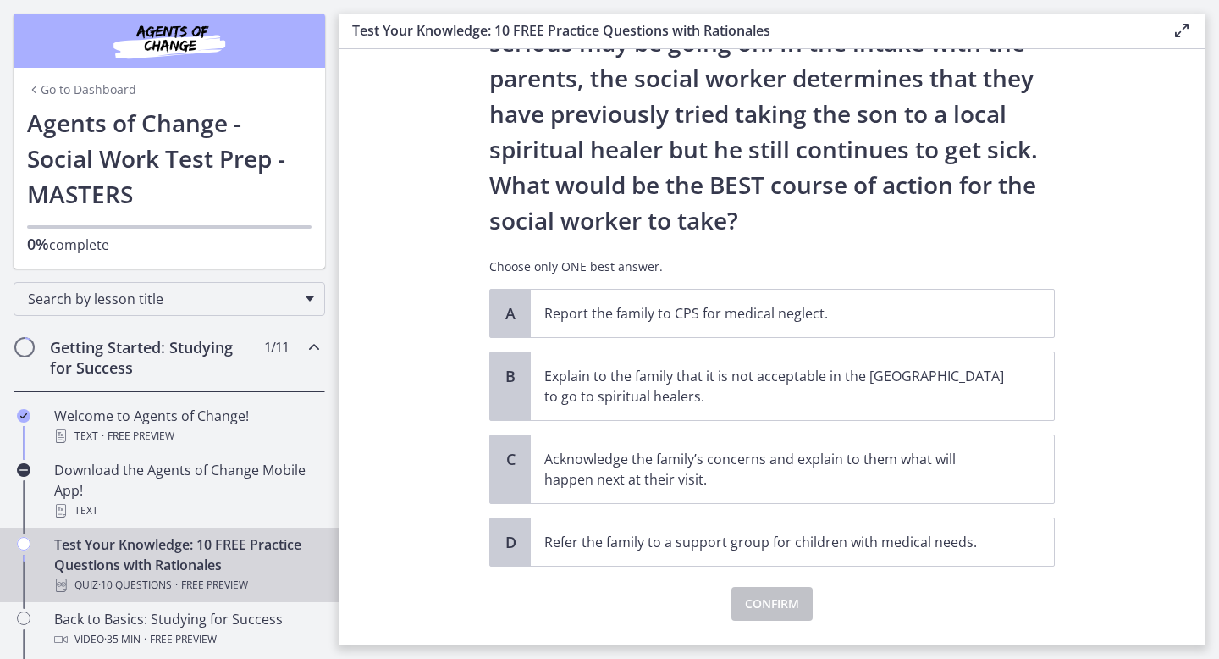
scroll to position [259, 0]
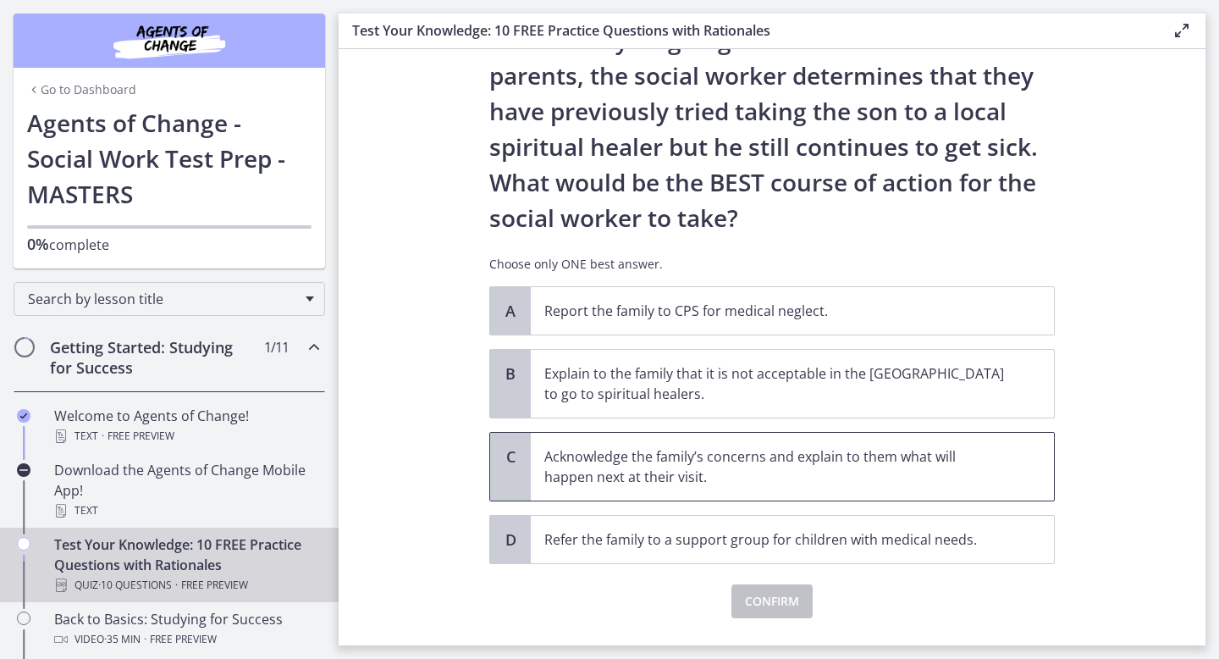
click at [783, 450] on p "Acknowledge the family’s concerns and explain to them what will happen next at …" at bounding box center [775, 466] width 462 height 41
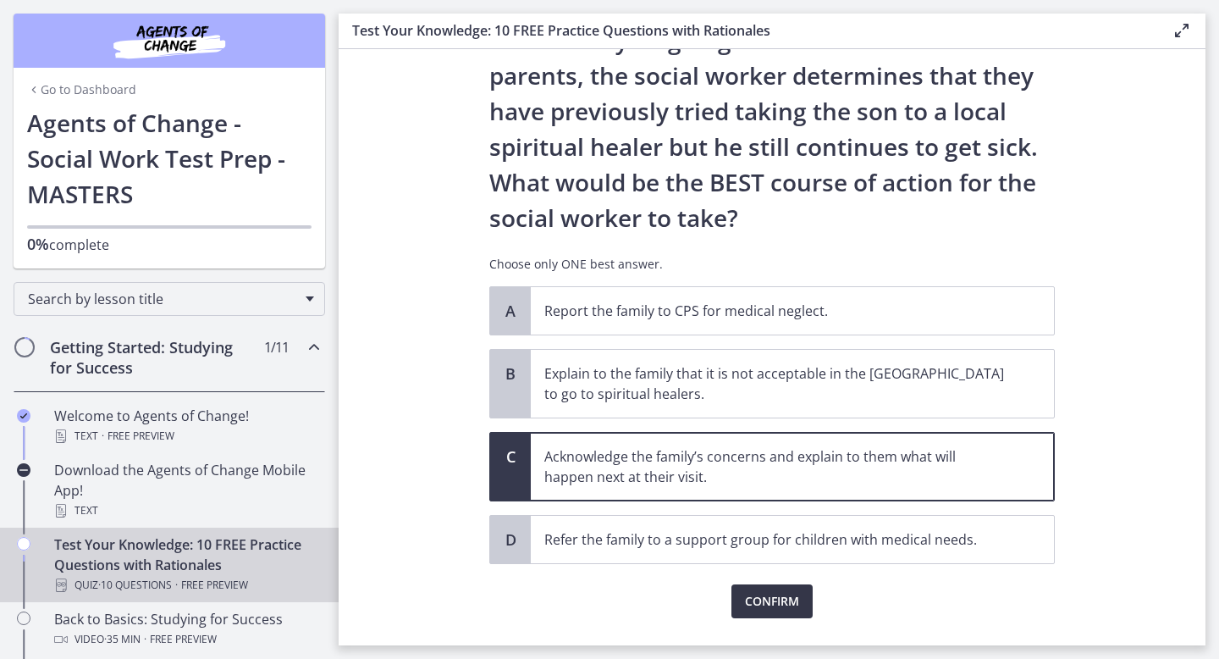
click at [785, 594] on span "Confirm" at bounding box center [772, 601] width 54 height 20
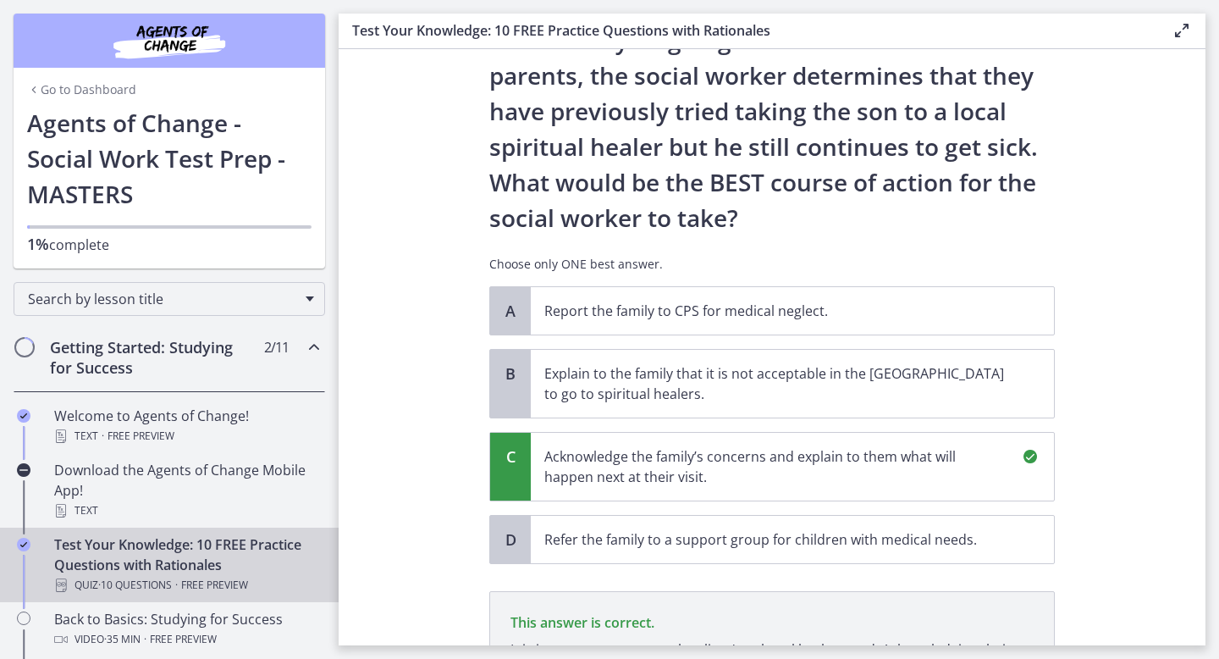
scroll to position [498, 0]
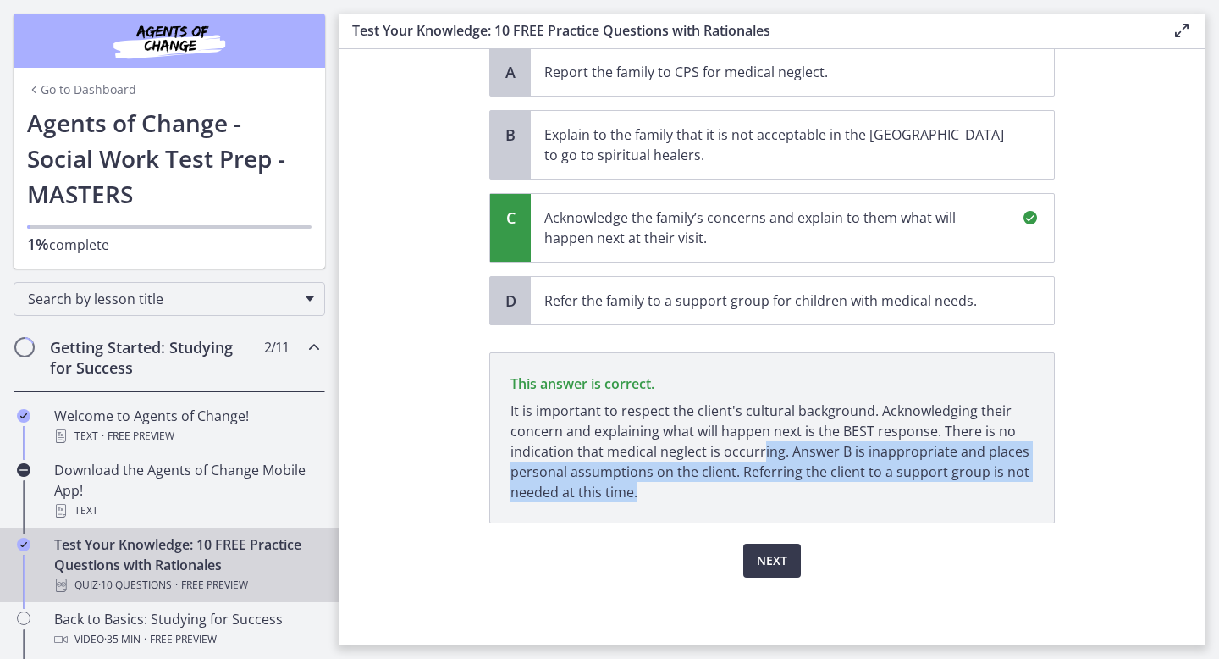
drag, startPoint x: 759, startPoint y: 486, endPoint x: 760, endPoint y: 420, distance: 66.1
click at [760, 428] on p "It is important to respect the client's cultural background. Acknowledging thei…" at bounding box center [772, 452] width 523 height 102
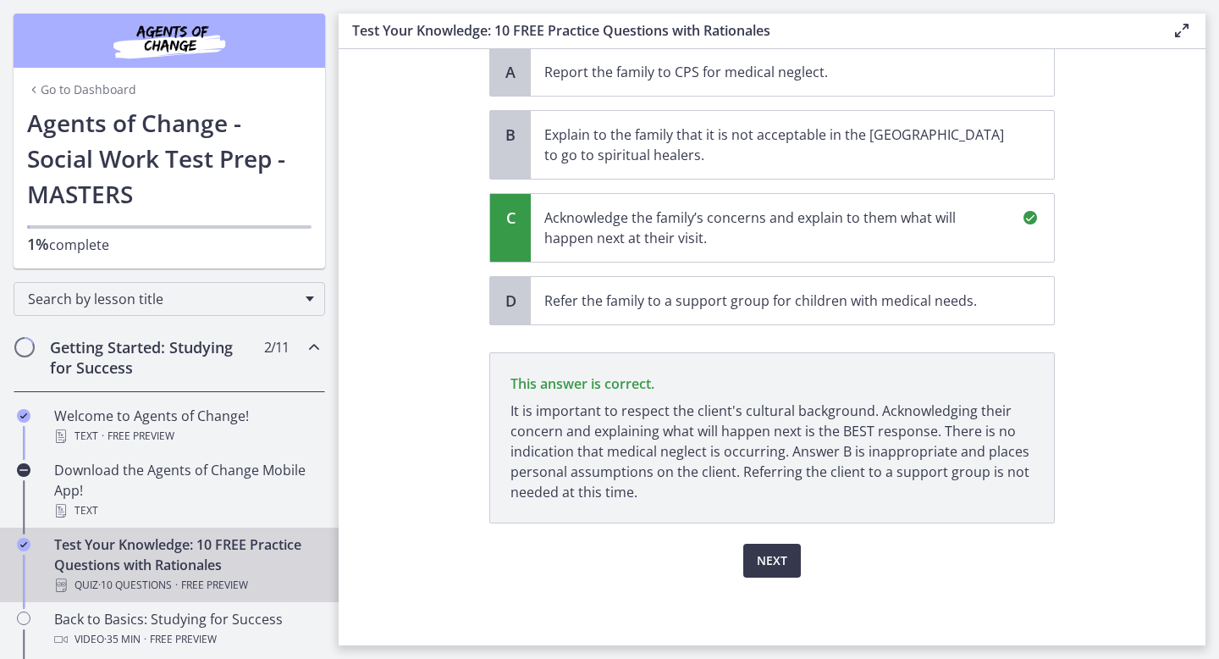
click at [760, 419] on p "It is important to respect the client's cultural background. Acknowledging thei…" at bounding box center [772, 452] width 523 height 102
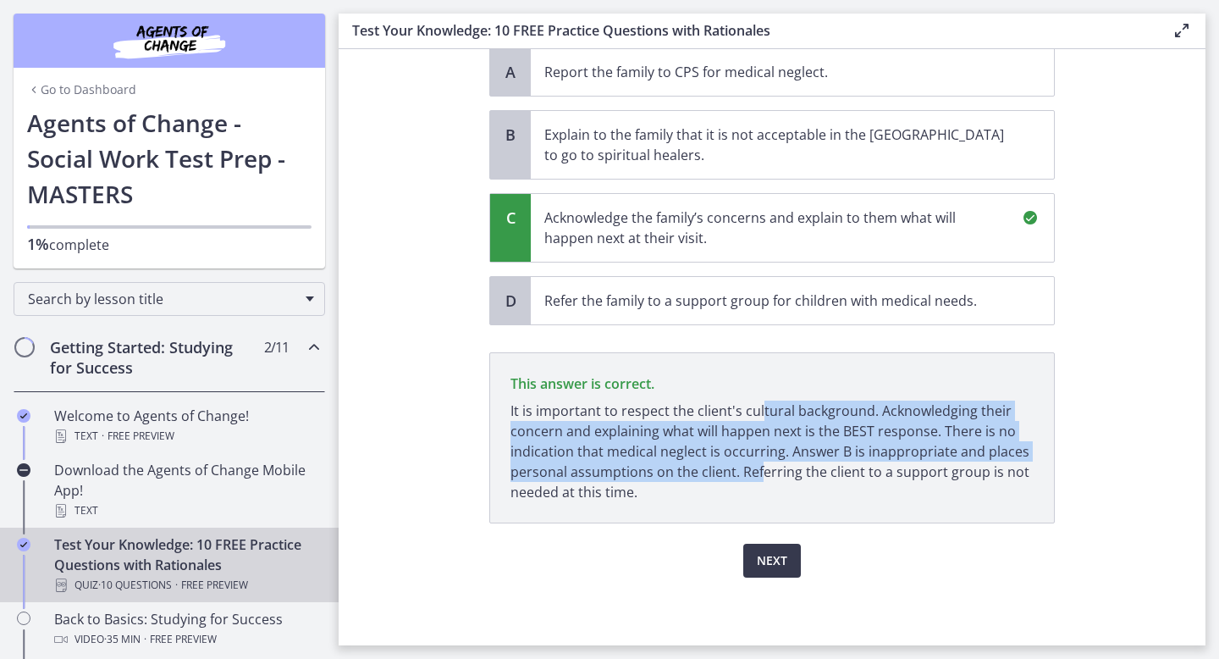
drag, startPoint x: 760, startPoint y: 409, endPoint x: 760, endPoint y: 492, distance: 83.0
click at [760, 492] on p "It is important to respect the client's cultural background. Acknowledging thei…" at bounding box center [772, 452] width 523 height 102
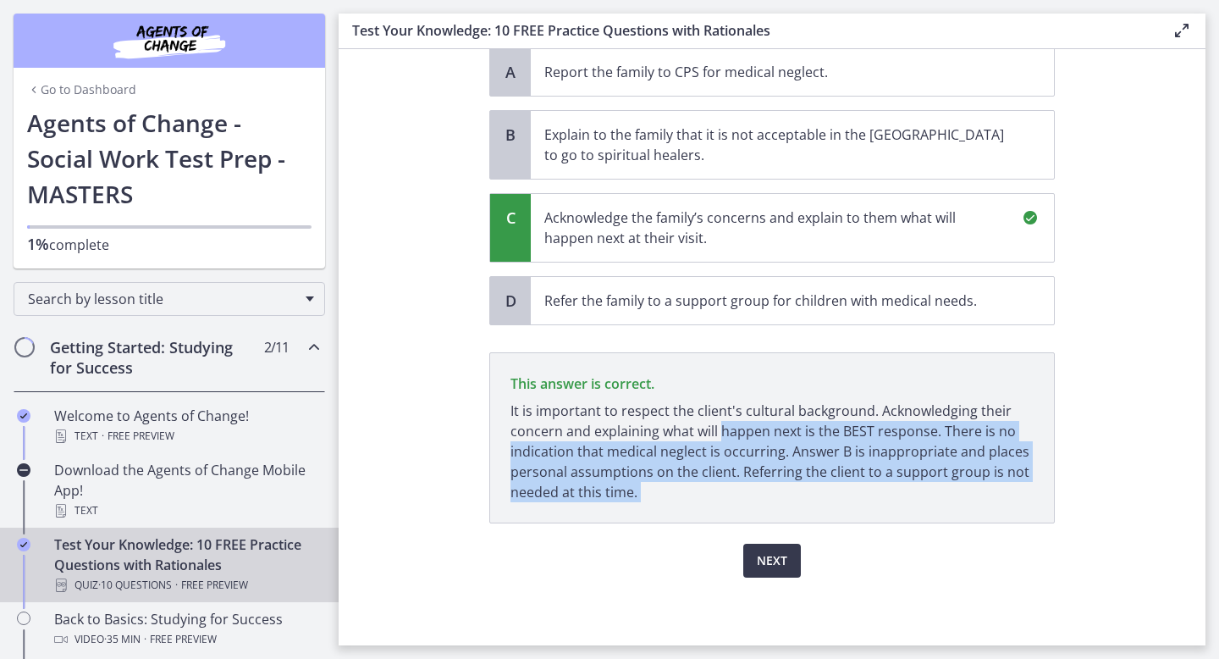
drag, startPoint x: 760, startPoint y: 492, endPoint x: 760, endPoint y: 422, distance: 70.3
click at [760, 427] on p "It is important to respect the client's cultural background. Acknowledging thei…" at bounding box center [772, 452] width 523 height 102
click at [760, 422] on p "It is important to respect the client's cultural background. Acknowledging thei…" at bounding box center [772, 452] width 523 height 102
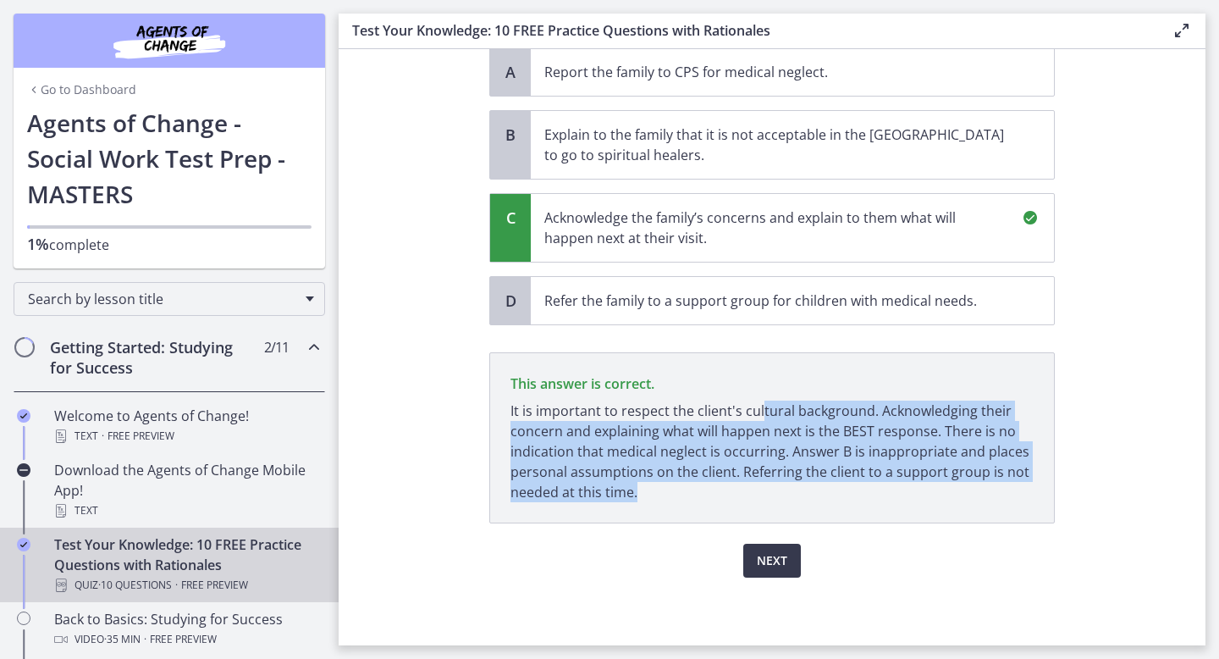
drag, startPoint x: 760, startPoint y: 412, endPoint x: 759, endPoint y: 489, distance: 77.9
click at [759, 489] on p "It is important to respect the client's cultural background. Acknowledging thei…" at bounding box center [772, 452] width 523 height 102
drag, startPoint x: 759, startPoint y: 489, endPoint x: 763, endPoint y: 412, distance: 77.2
click at [763, 414] on p "It is important to respect the client's cultural background. Acknowledging thei…" at bounding box center [772, 452] width 523 height 102
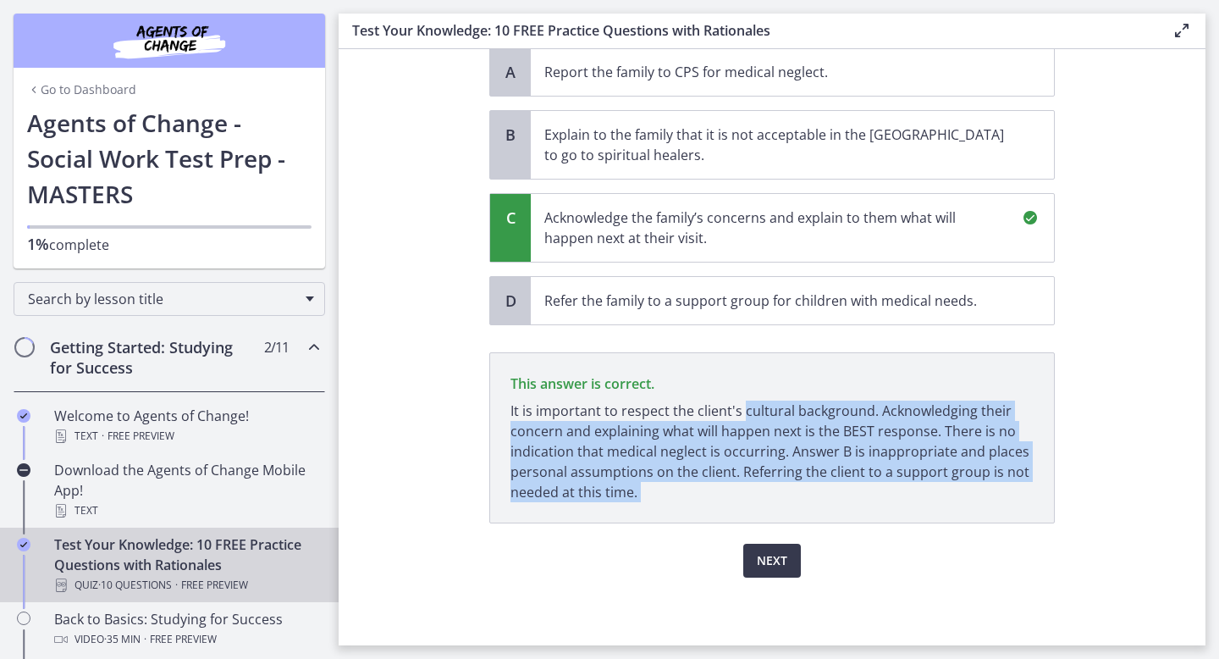
click at [763, 412] on p "It is important to respect the client's cultural background. Acknowledging thei…" at bounding box center [772, 452] width 523 height 102
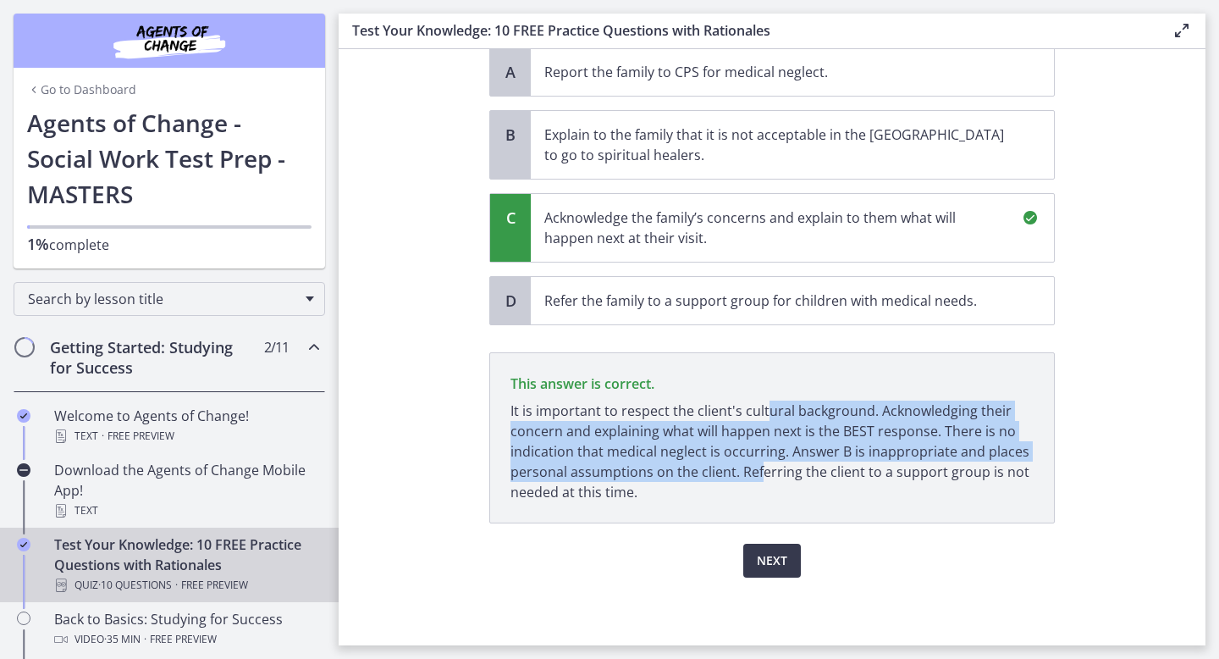
drag, startPoint x: 763, startPoint y: 405, endPoint x: 757, endPoint y: 476, distance: 71.4
click at [757, 476] on p "It is important to respect the client's cultural background. Acknowledging thei…" at bounding box center [772, 452] width 523 height 102
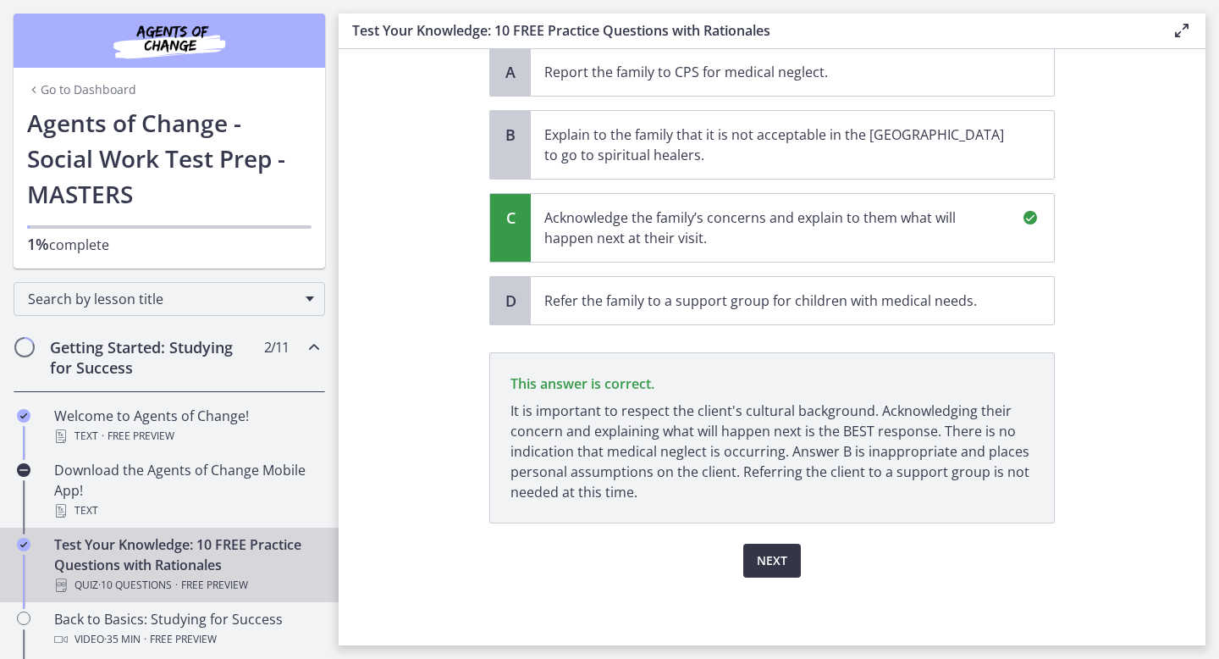
click at [758, 555] on span "Next" at bounding box center [772, 560] width 30 height 20
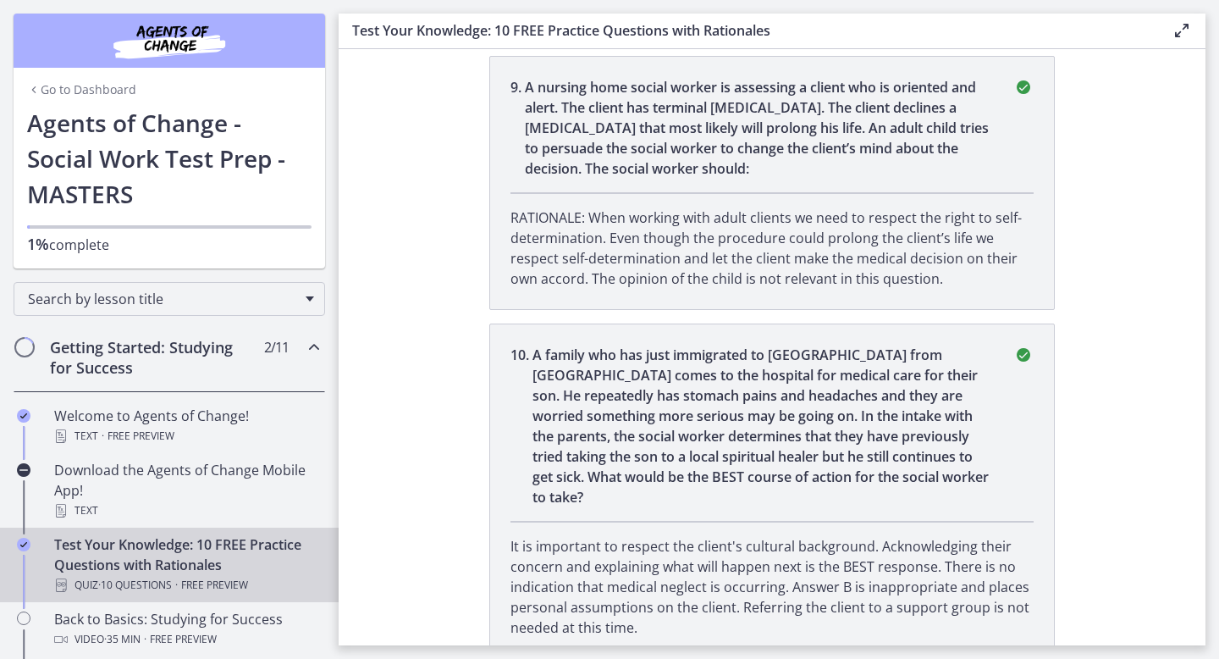
scroll to position [0, 0]
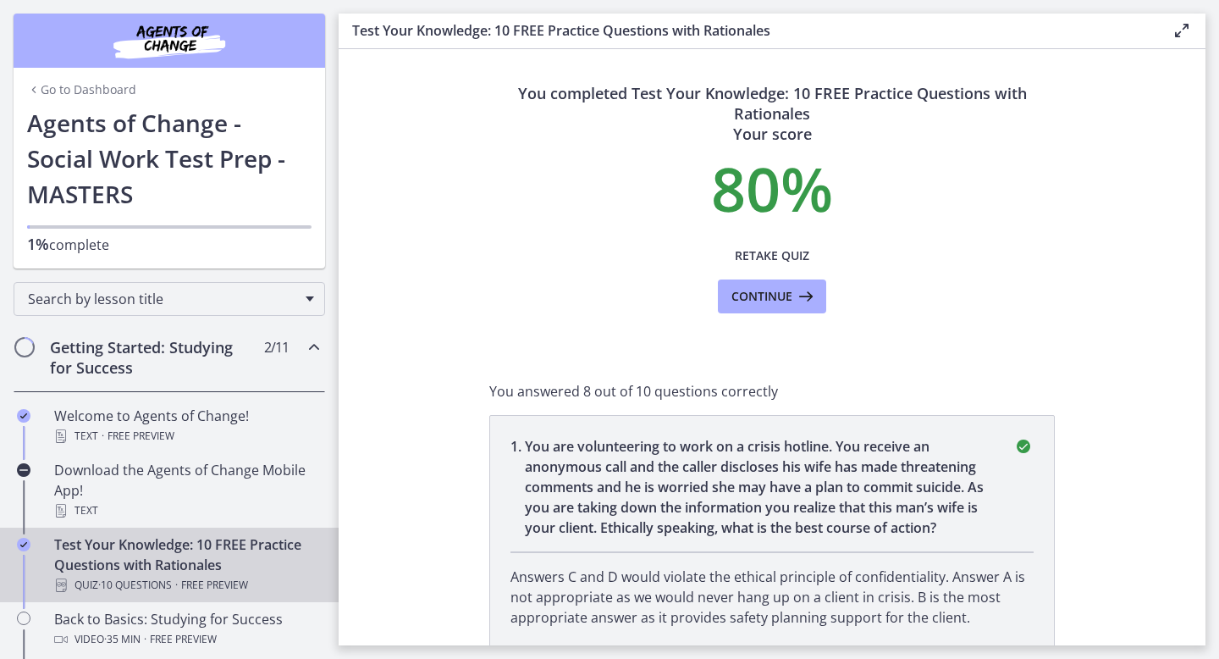
click at [754, 301] on span "Continue" at bounding box center [762, 296] width 61 height 20
